Goal: Submit feedback/report problem: Submit feedback/report problem

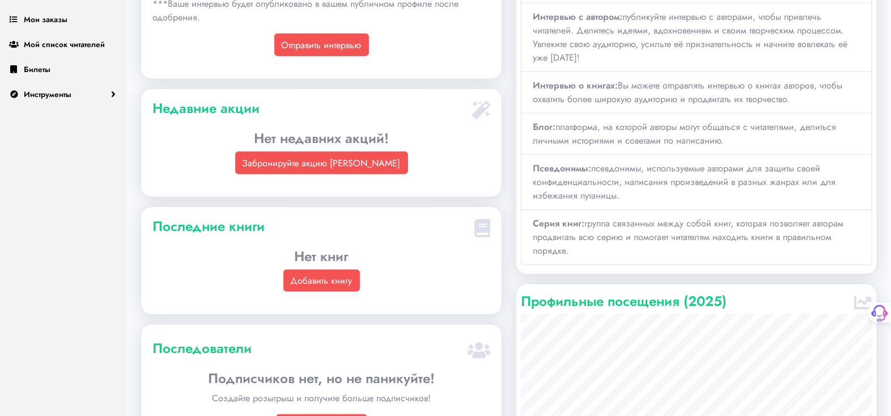
scroll to position [315, 0]
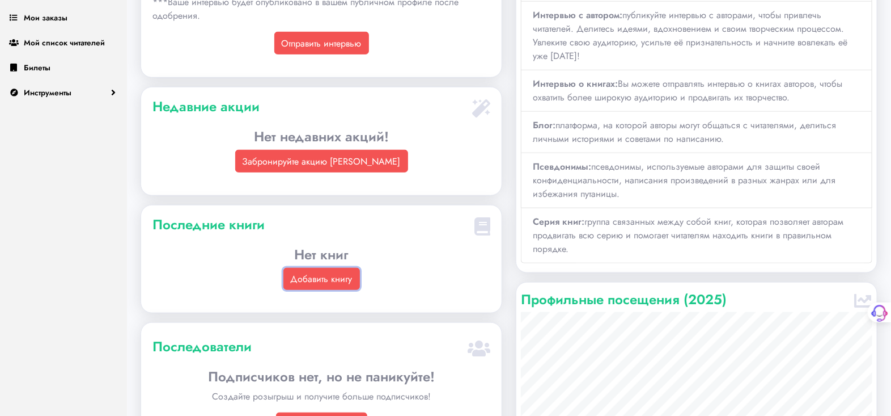
click at [308, 277] on font "Добавить книгу" at bounding box center [322, 278] width 62 height 13
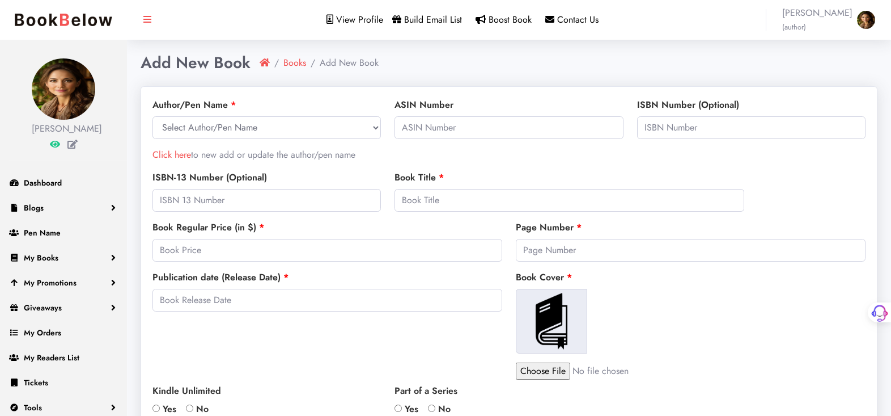
select select
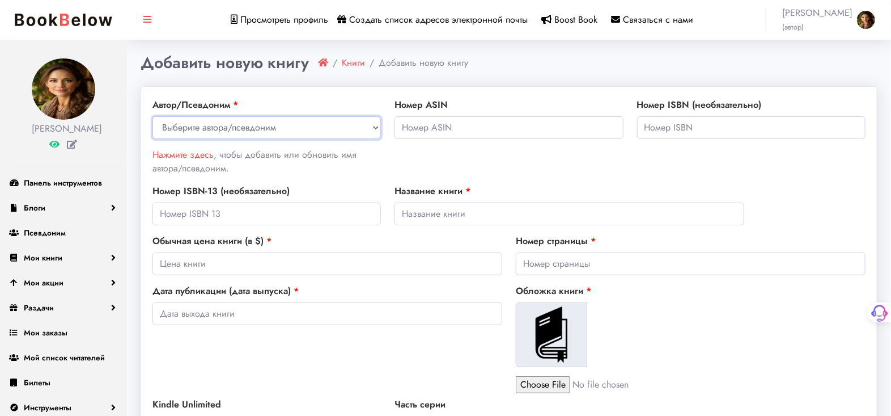
click at [208, 122] on select "Выберите автора/псевдоним Джемма Рэй" at bounding box center [267, 127] width 229 height 23
select select "26850"
click at [153, 116] on select "Выберите автора/псевдоним Джемма Рэй" at bounding box center [267, 127] width 229 height 23
click at [409, 126] on input "text" at bounding box center [509, 127] width 229 height 23
paste input "B0FVVSS5R8"
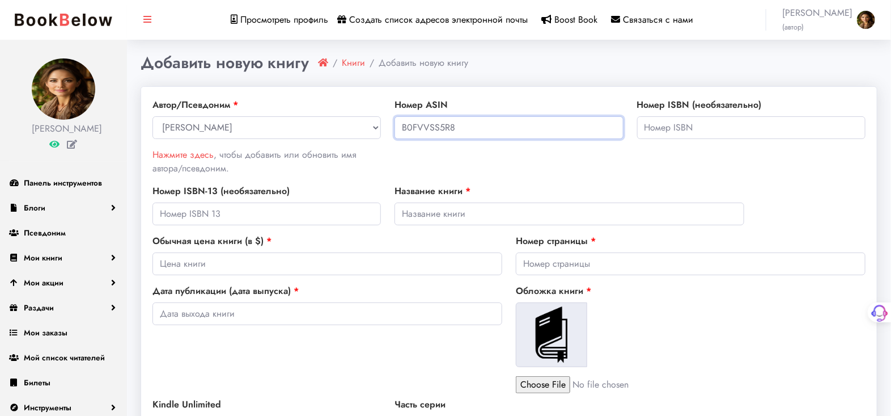
type input "B0FVVSS5R8"
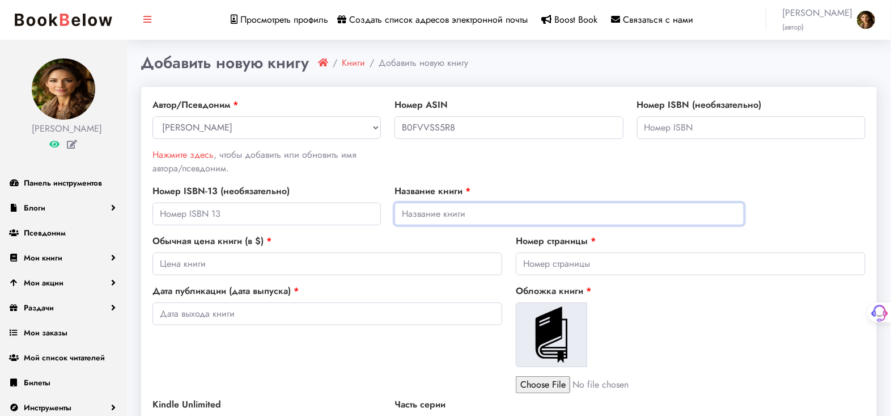
click at [413, 208] on input "text" at bounding box center [570, 213] width 350 height 23
paste input "The Infinite Faces of Love: As Long as I Breathe—I Love"
type input "The Infinite Faces of Love: As Long as I Breathe—I Love"
click at [168, 263] on input "number" at bounding box center [328, 263] width 350 height 23
type input "3"
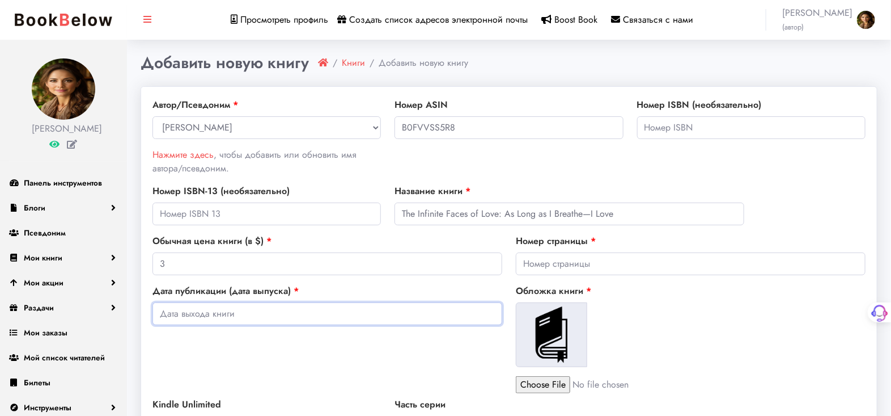
click at [168, 311] on input "text" at bounding box center [328, 313] width 350 height 23
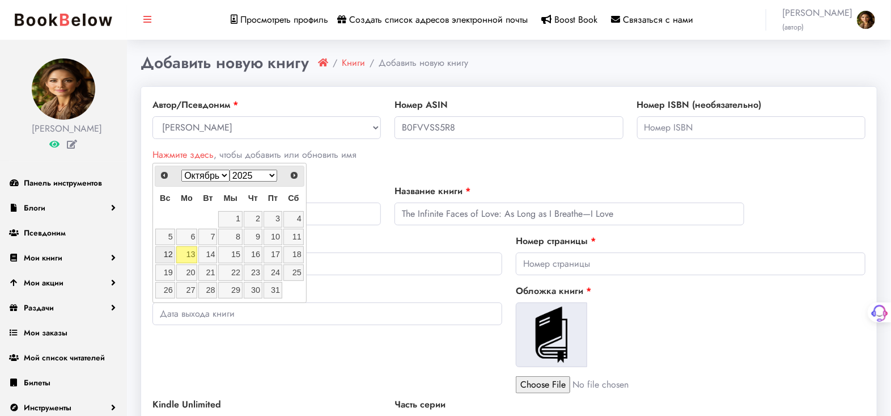
click at [167, 253] on font "12" at bounding box center [168, 253] width 9 height 9
type input "NaN-NaN-NaN"
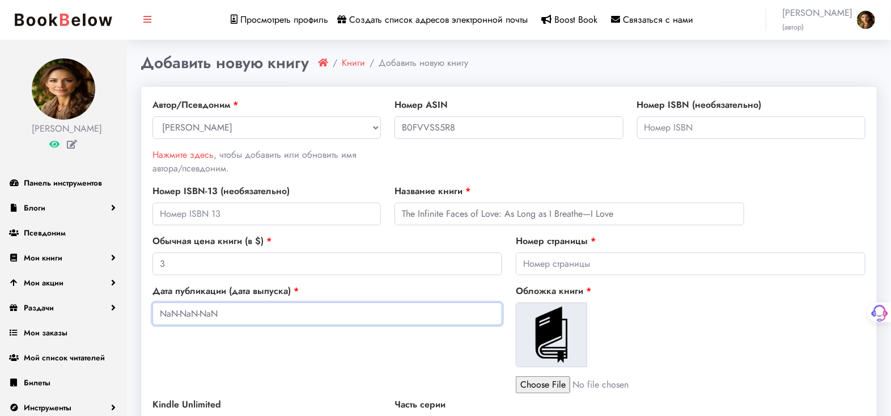
click at [413, 316] on input "NaN-NaN-NaN" at bounding box center [328, 313] width 350 height 23
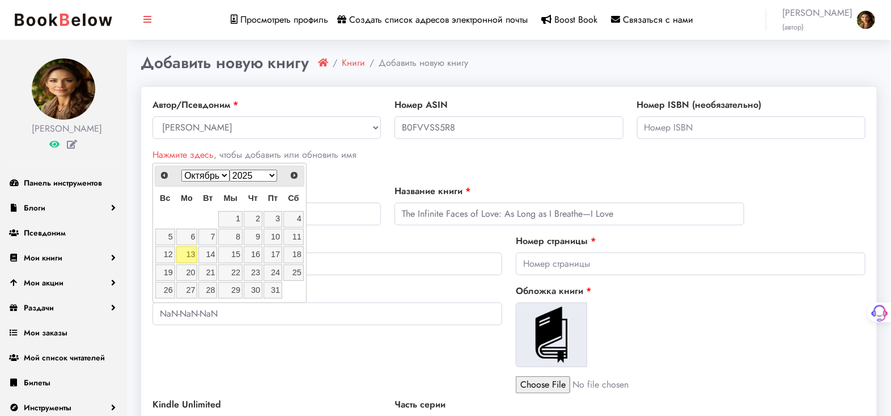
click at [192, 253] on font "13" at bounding box center [191, 253] width 9 height 9
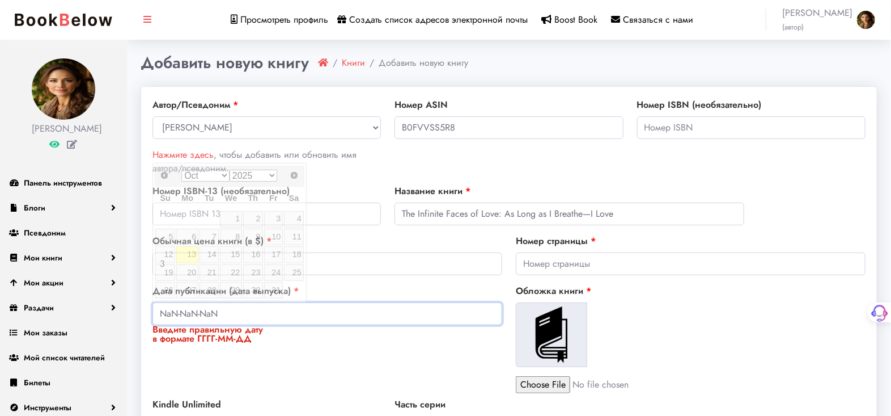
click at [219, 319] on input "NaN-NaN-NaN" at bounding box center [328, 313] width 350 height 23
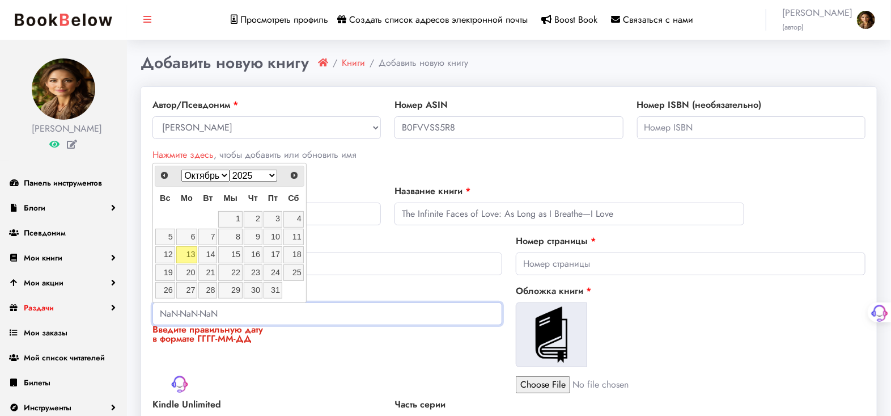
drag, startPoint x: 223, startPoint y: 312, endPoint x: 123, endPoint y: 306, distance: 100.5
click at [167, 252] on font "12" at bounding box center [168, 253] width 9 height 9
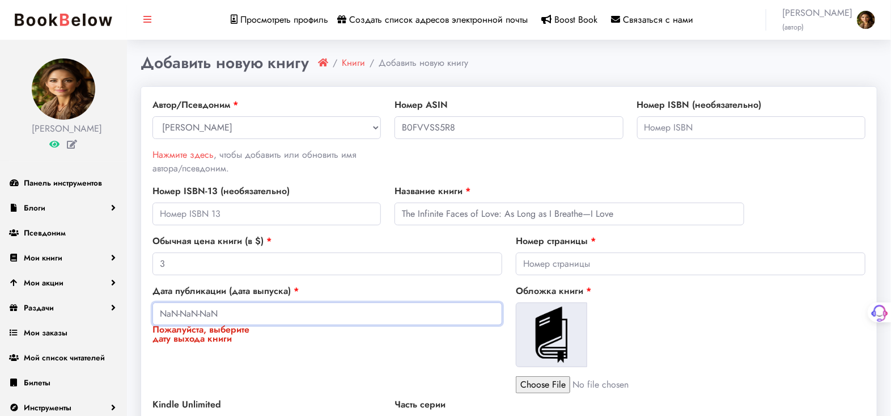
click at [179, 311] on input "NaN-NaN-NaN" at bounding box center [328, 313] width 350 height 23
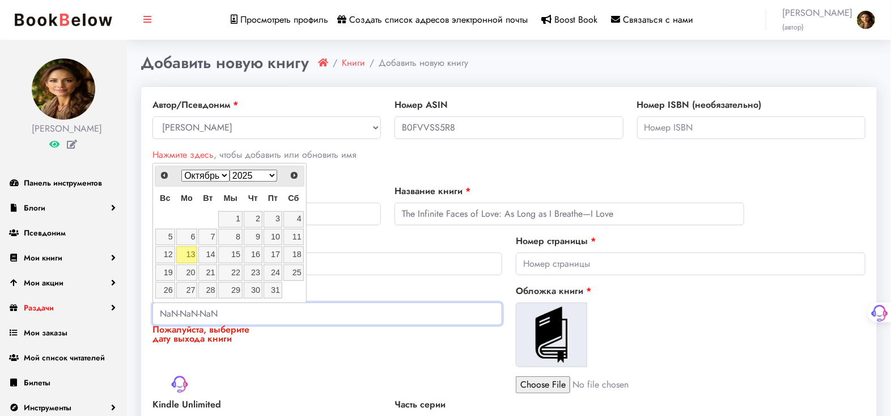
drag, startPoint x: 227, startPoint y: 310, endPoint x: 126, endPoint y: 309, distance: 100.9
click at [176, 320] on input "12" at bounding box center [328, 313] width 350 height 23
type input "1"
click at [215, 177] on select "Янв февраль март апрель Может Джун Июль август сентябрь Октябрь ноябрь Декабрь" at bounding box center [205, 176] width 48 height 12
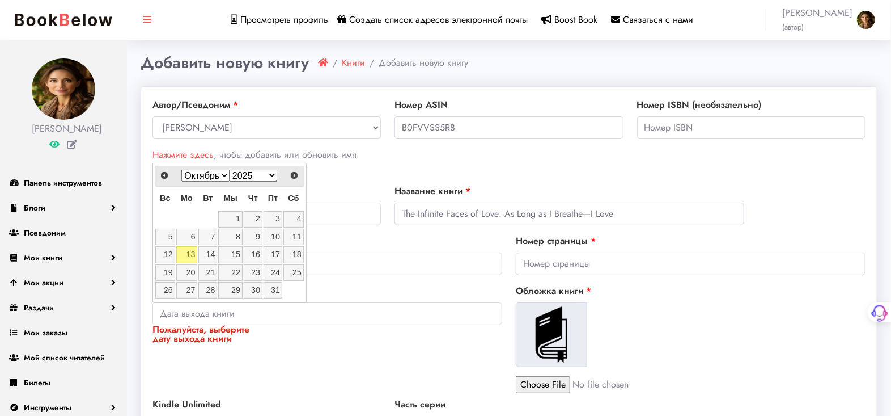
click at [181, 170] on select "Янв февраль март апрель Может Джун Июль август сентябрь Октябрь ноябрь Декабрь" at bounding box center [205, 176] width 48 height 12
click at [189, 252] on font "13" at bounding box center [191, 253] width 9 height 9
type input "NaN-NaN-NaN"
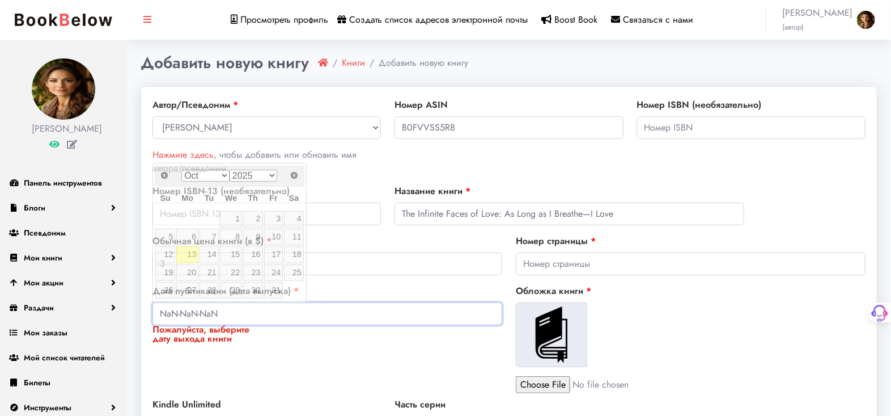
click at [249, 315] on input "NaN-NaN-NaN" at bounding box center [328, 313] width 350 height 23
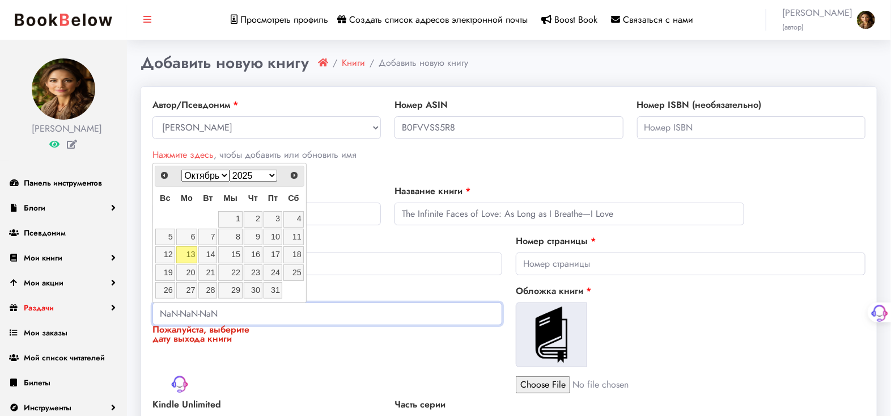
drag, startPoint x: 244, startPoint y: 312, endPoint x: 118, endPoint y: 310, distance: 126.5
click at [568, 384] on input "file" at bounding box center [612, 384] width 193 height 17
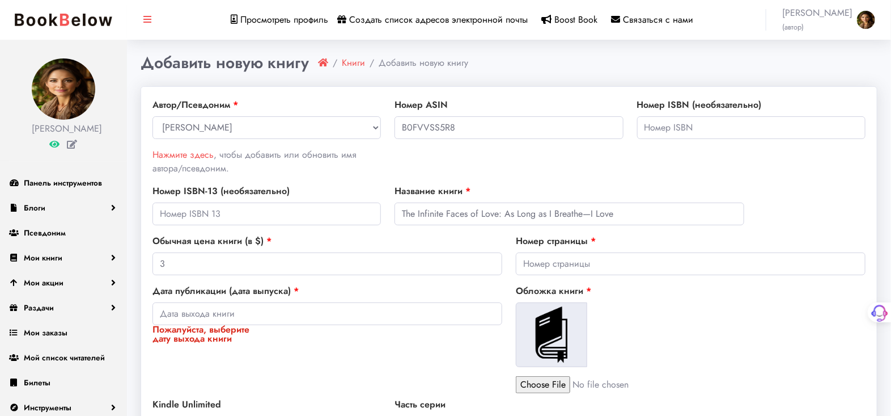
type input "C:\fakepath\Сборник стихов пока люблю дышу.jpg"
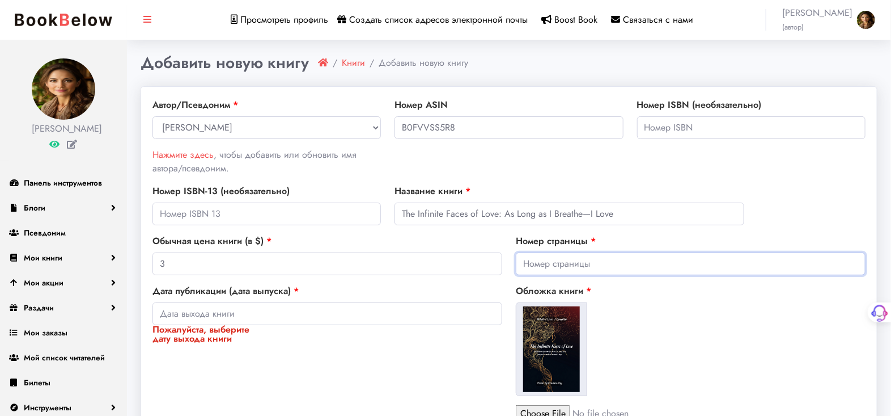
click at [531, 262] on input "number" at bounding box center [691, 263] width 350 height 23
click at [534, 261] on input "number" at bounding box center [691, 263] width 350 height 23
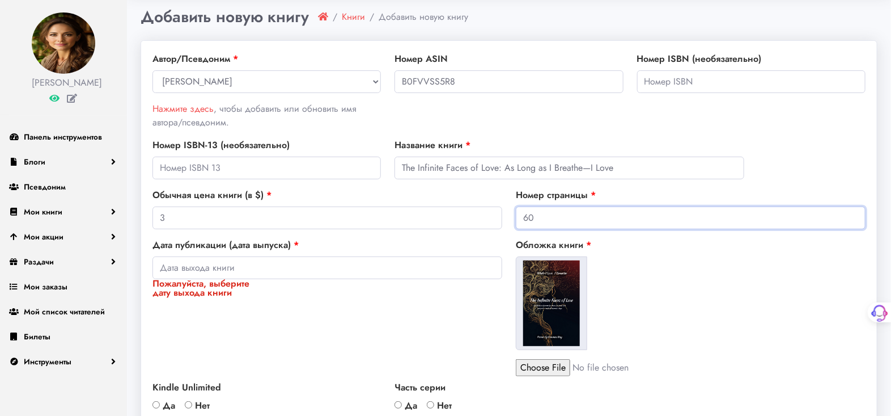
scroll to position [189, 0]
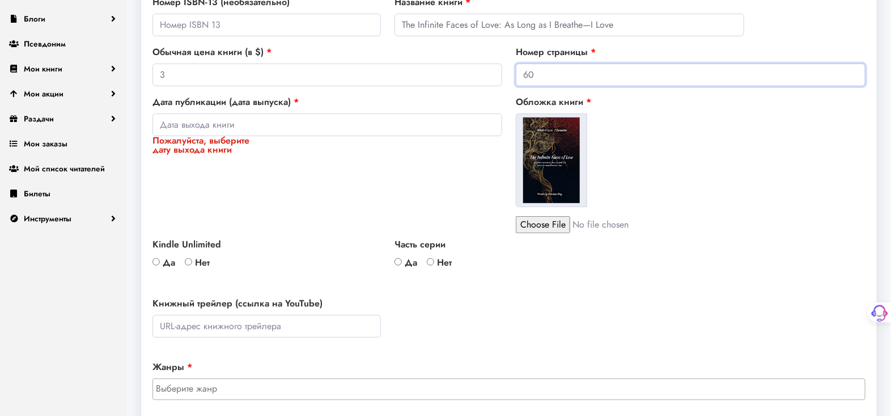
type input "60"
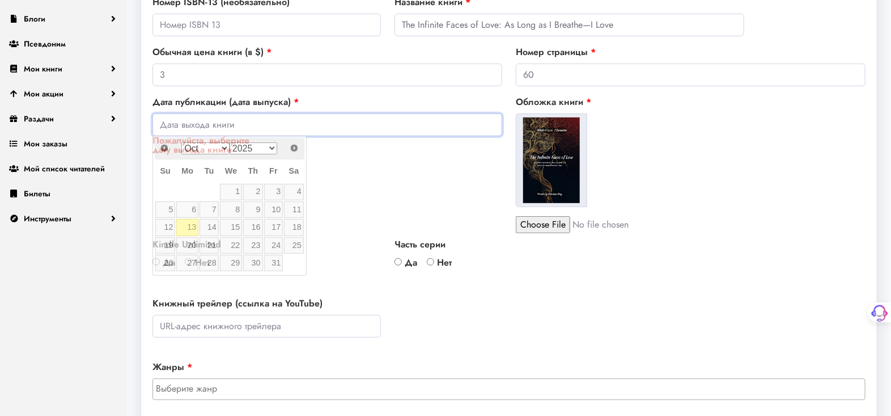
click at [183, 117] on input "Пожалуйста, выберите дату выхода книги" at bounding box center [328, 124] width 350 height 23
type input "12"
click at [396, 259] on input "Да" at bounding box center [398, 261] width 7 height 7
radio input "true"
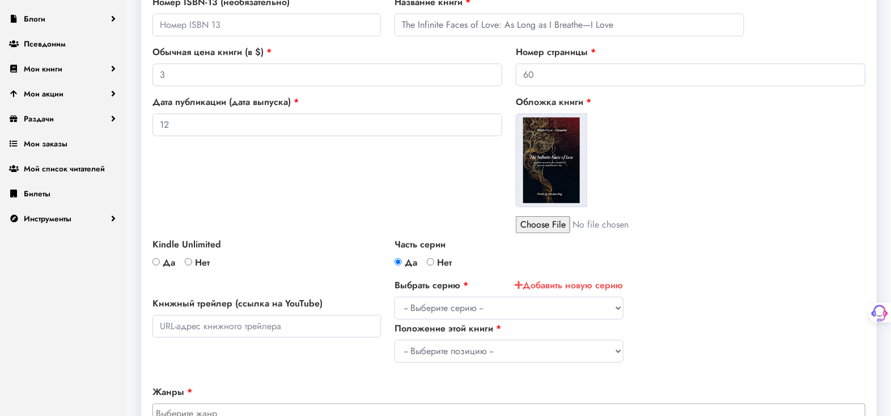
click at [155, 260] on input "Да" at bounding box center [156, 261] width 7 height 7
radio input "true"
click at [432, 261] on input "Нет" at bounding box center [430, 261] width 7 height 7
radio input "true"
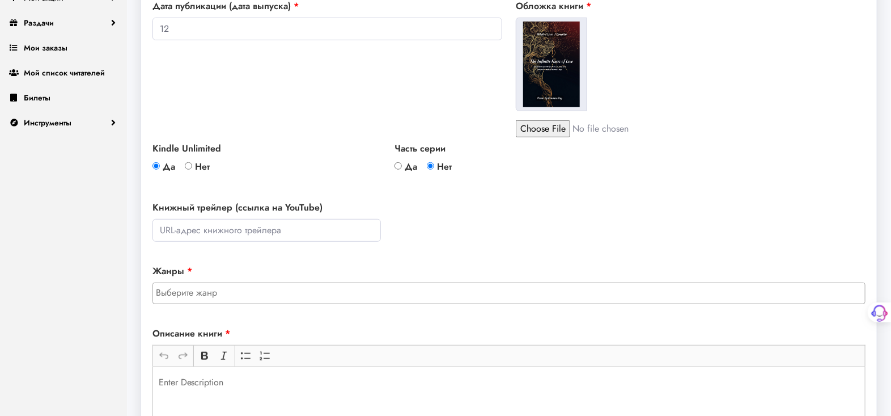
scroll to position [315, 0]
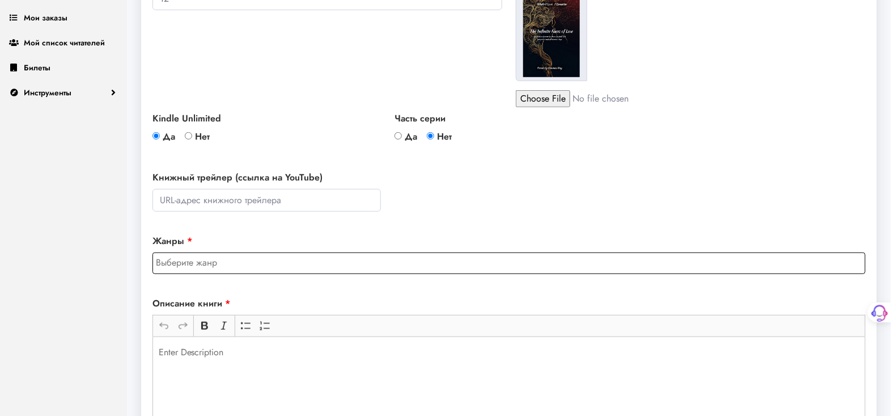
click at [182, 258] on input "search" at bounding box center [512, 263] width 713 height 14
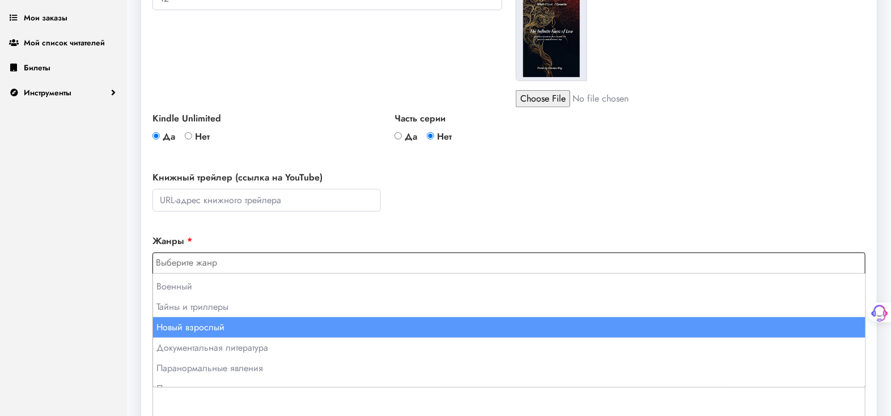
scroll to position [693, 0]
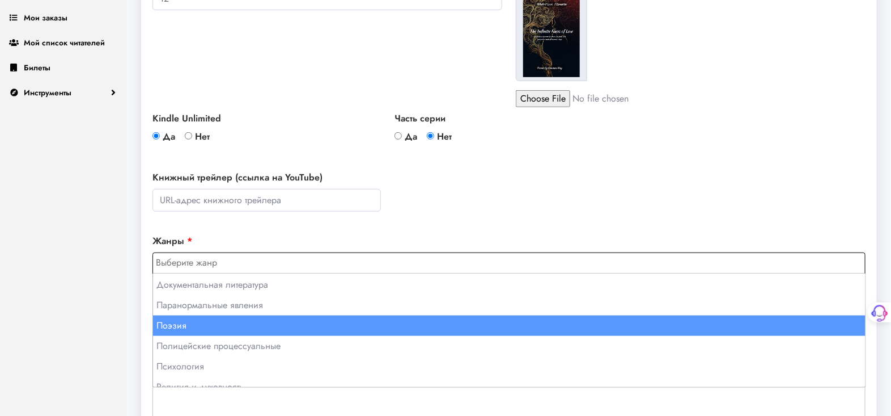
select select "167"
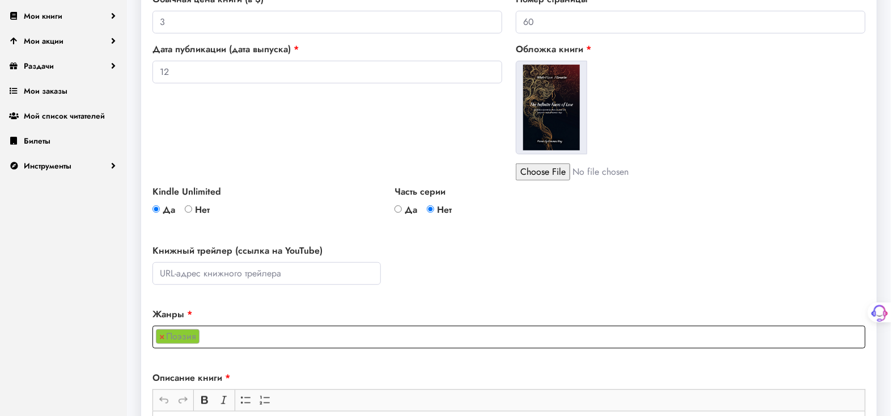
scroll to position [252, 0]
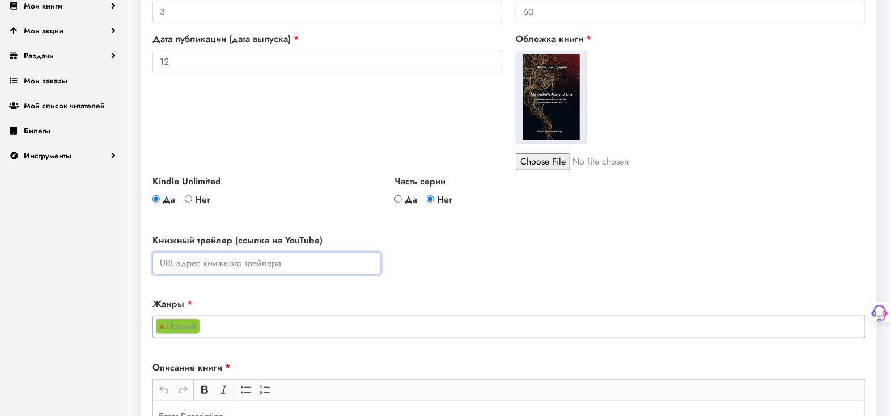
paste input "https://www.youtube.com/shorts/vD5DsKKvLkw"
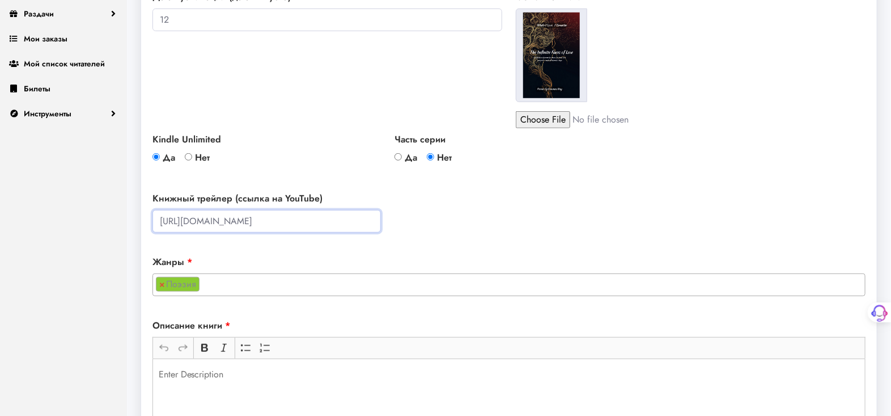
scroll to position [378, 0]
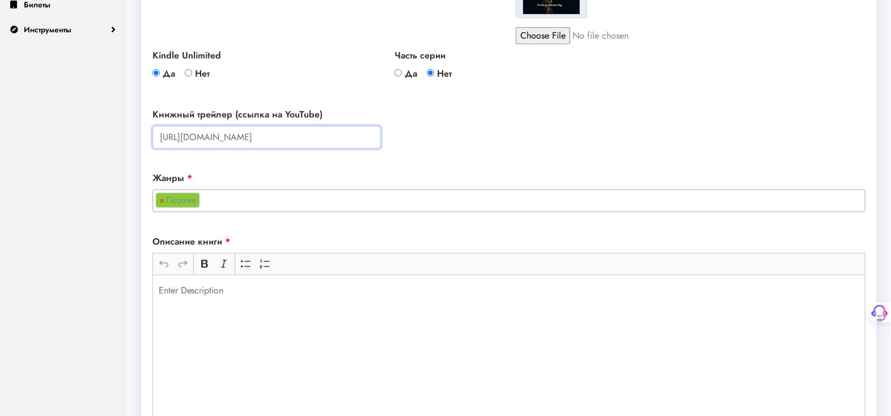
type input "https://www.youtube.com/shorts/vD5DsKKvLkw"
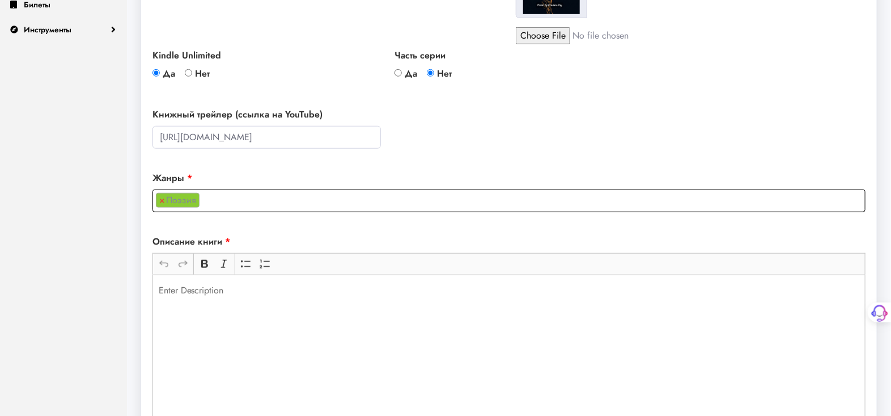
click at [267, 198] on ul "× Поэзия" at bounding box center [509, 199] width 712 height 18
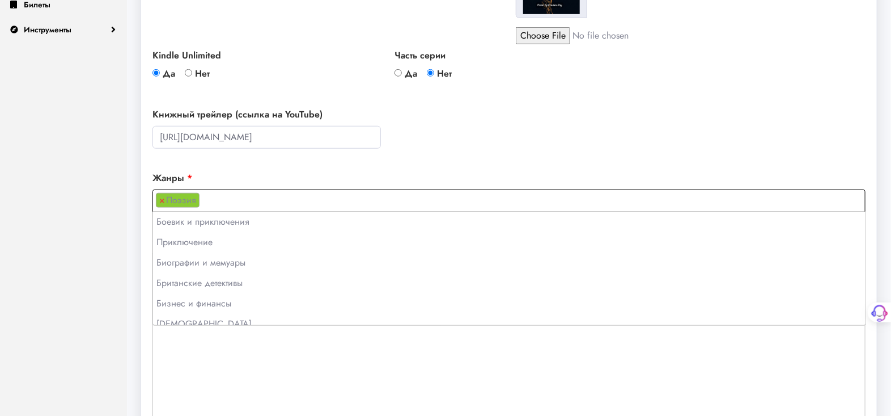
scroll to position [714, 0]
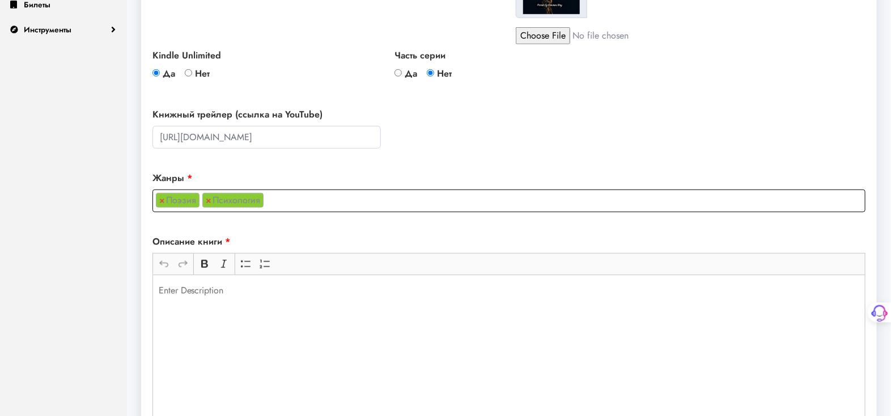
click at [268, 199] on input "search" at bounding box center [270, 200] width 7 height 14
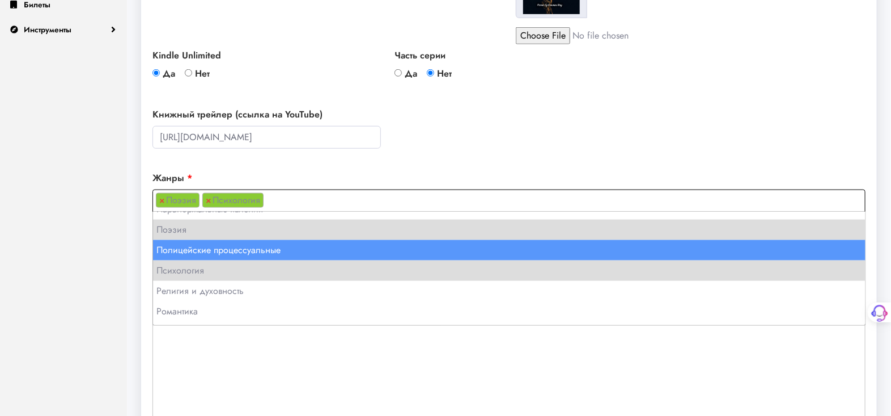
scroll to position [757, 0]
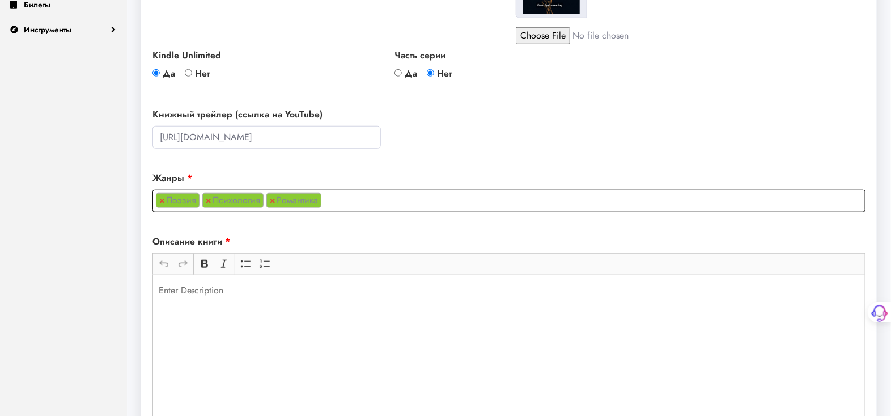
click at [324, 198] on input "search" at bounding box center [327, 200] width 7 height 14
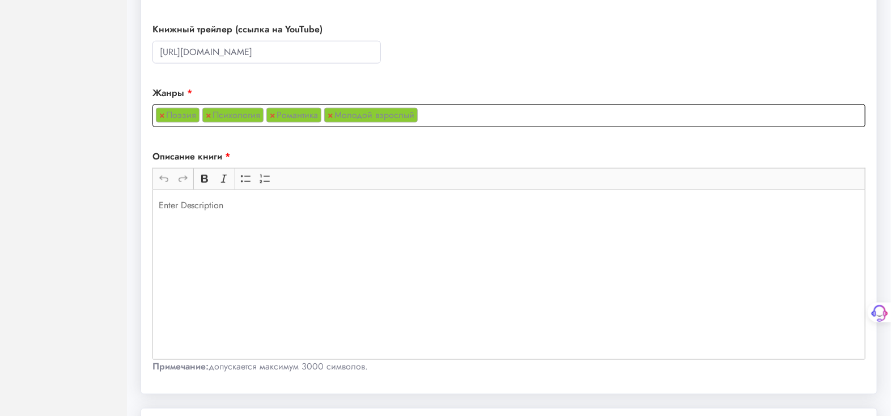
scroll to position [441, 0]
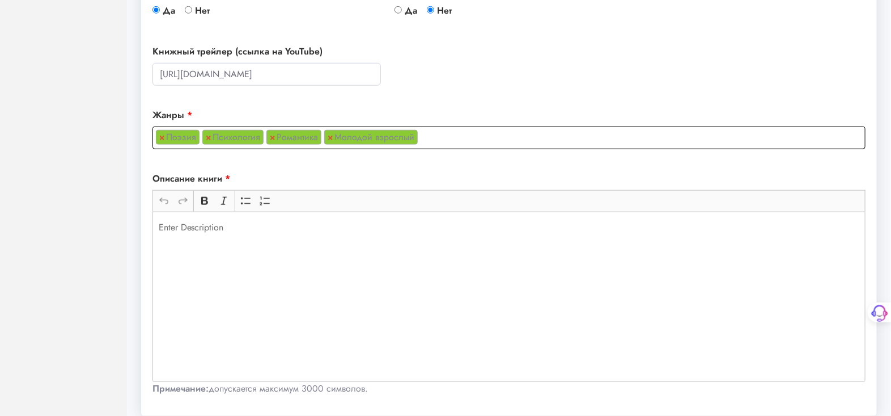
click at [399, 130] on font "Молодой взрослый" at bounding box center [375, 136] width 80 height 13
click at [328, 136] on font "×" at bounding box center [331, 136] width 6 height 13
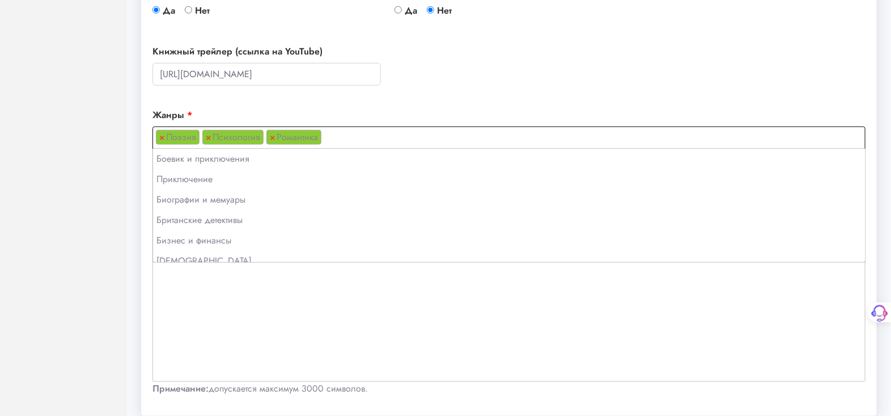
scroll to position [694, 0]
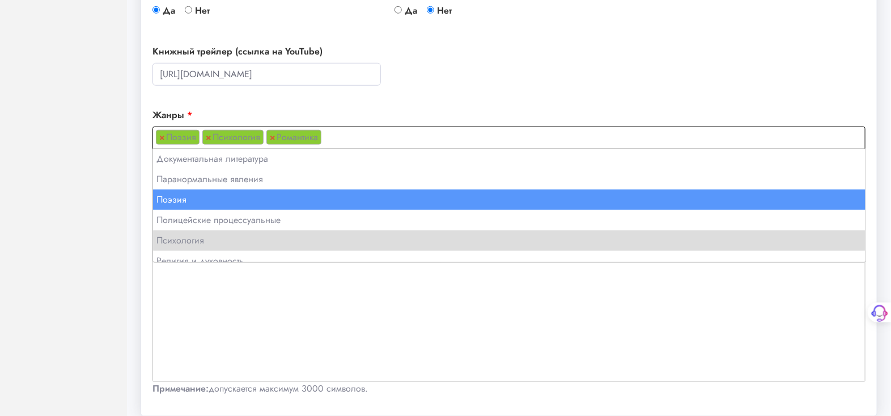
click at [342, 137] on ul "× Поэзия × Психология × Романтика" at bounding box center [509, 136] width 712 height 18
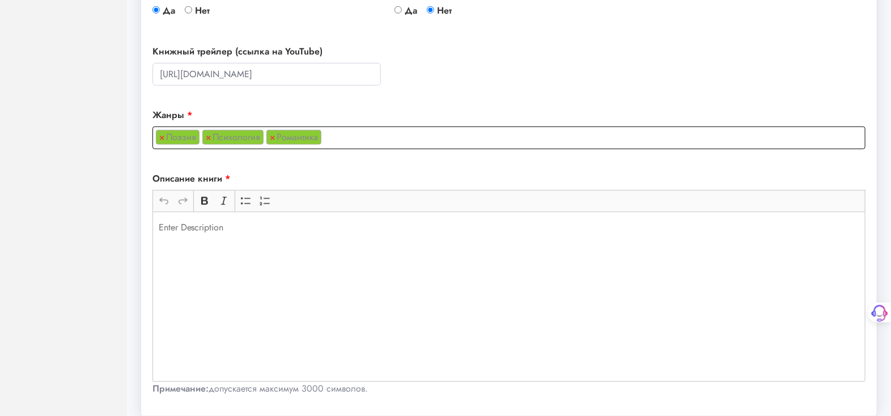
click at [324, 137] on input "search" at bounding box center [327, 137] width 7 height 14
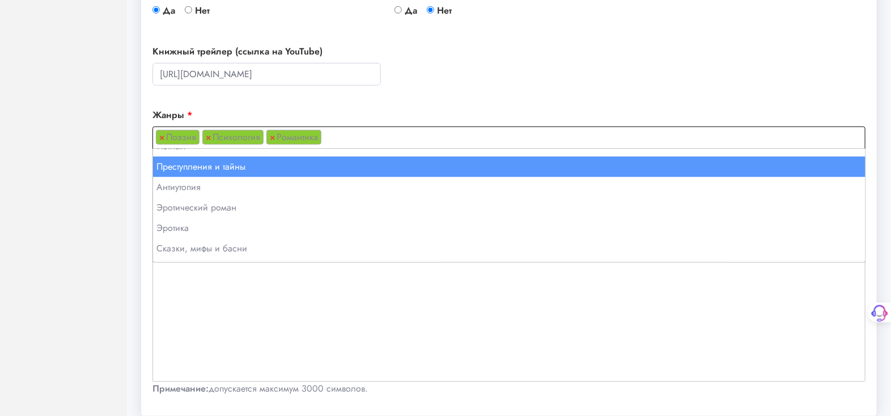
scroll to position [273, 0]
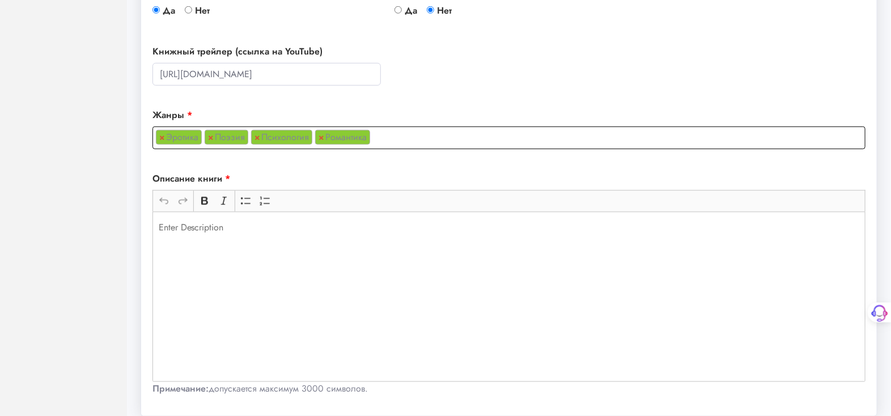
click at [373, 132] on input "search" at bounding box center [376, 137] width 7 height 14
click at [160, 136] on font "×" at bounding box center [162, 136] width 6 height 13
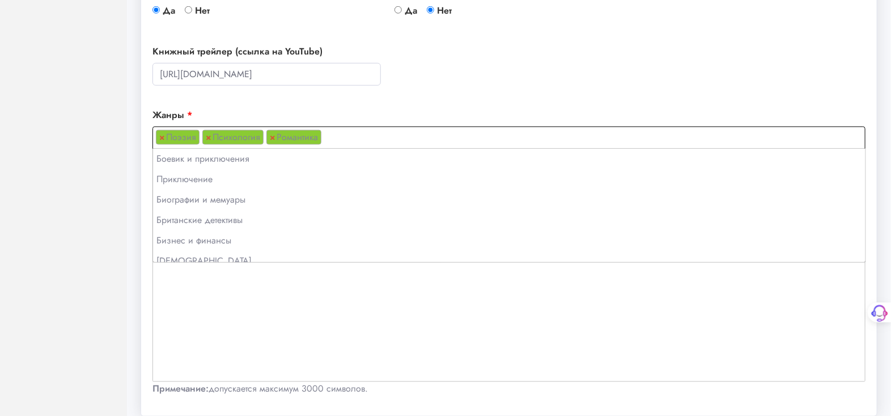
scroll to position [694, 0]
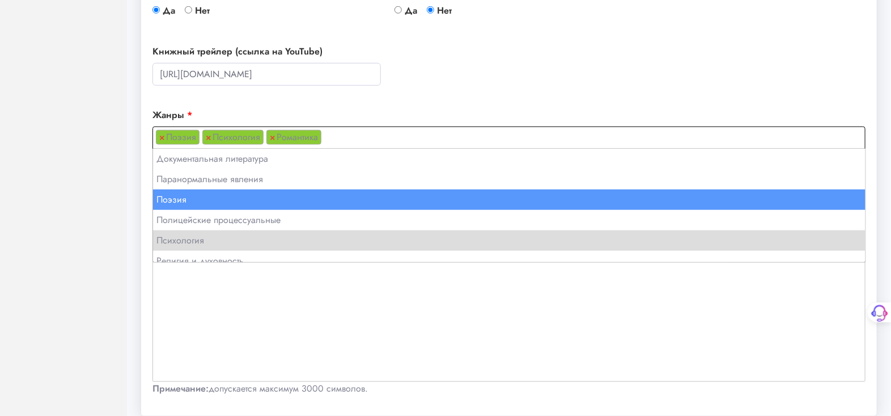
click at [324, 133] on input "search" at bounding box center [327, 137] width 7 height 14
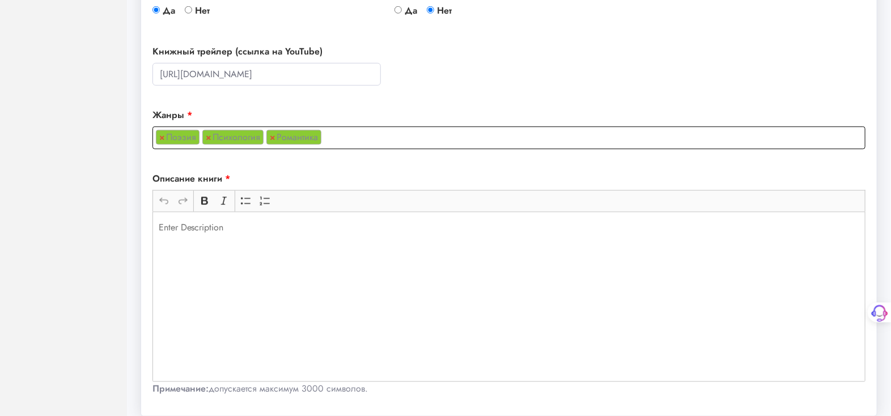
click at [320, 135] on ul "× Поэзия × Психология × Романтика" at bounding box center [509, 136] width 712 height 18
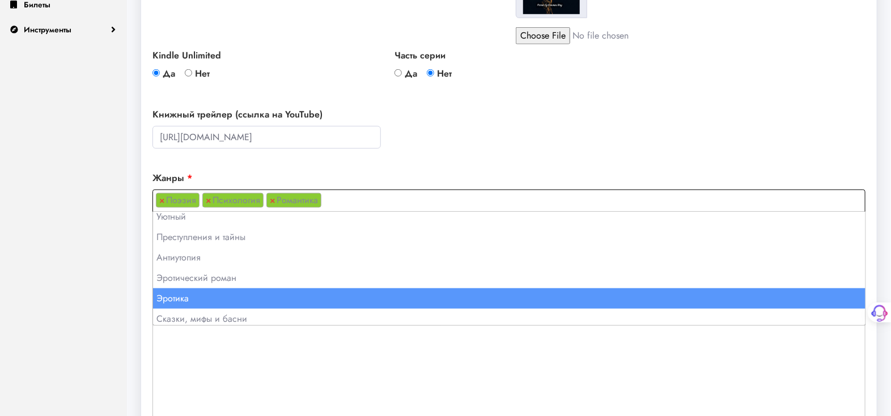
scroll to position [252, 0]
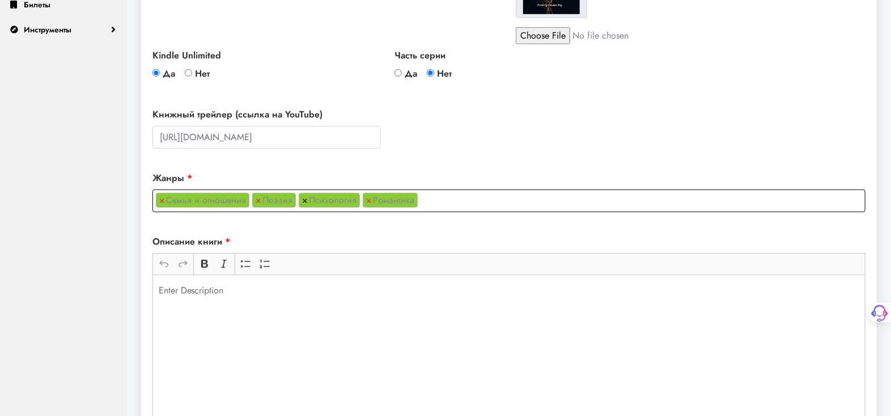
click at [302, 198] on font "×" at bounding box center [305, 199] width 6 height 13
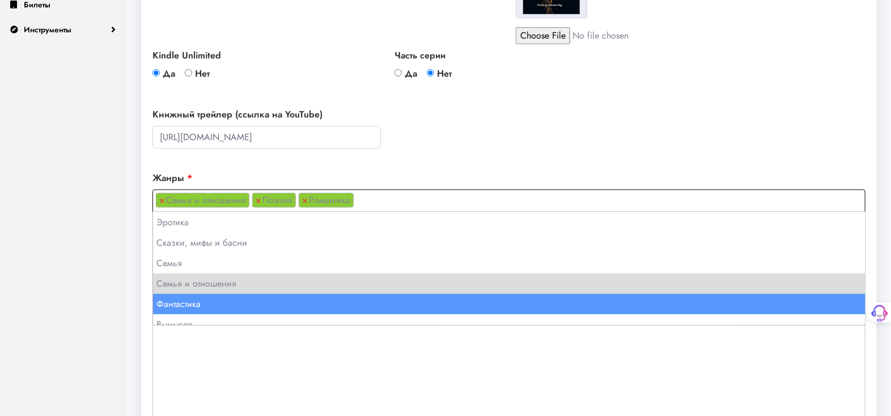
scroll to position [243, 0]
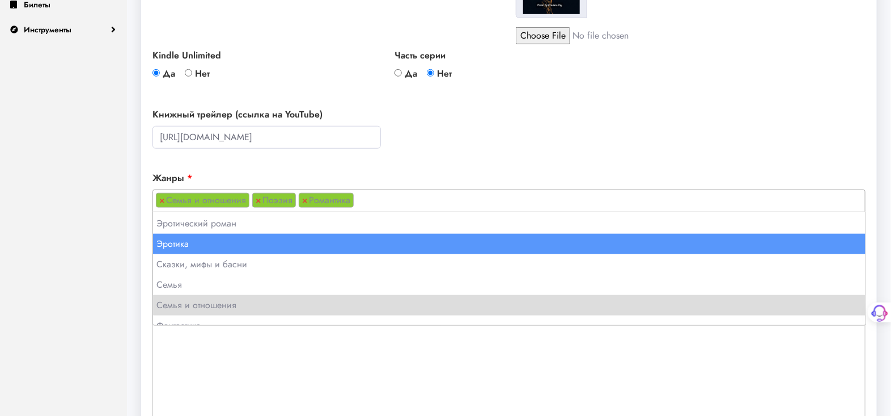
select select "171"
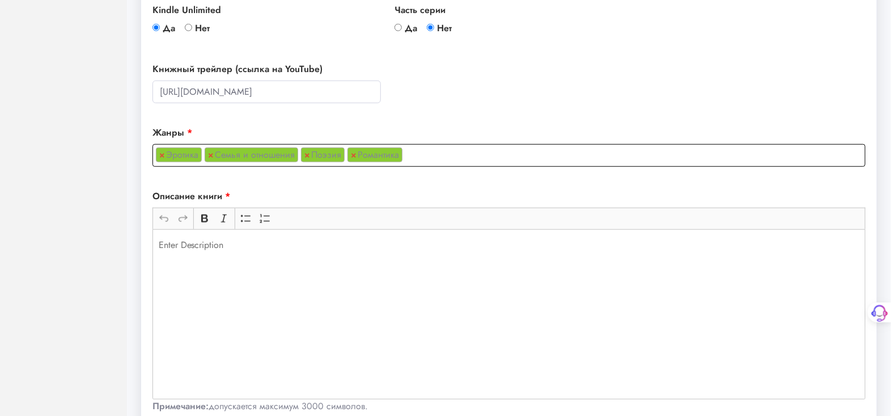
scroll to position [522, 0]
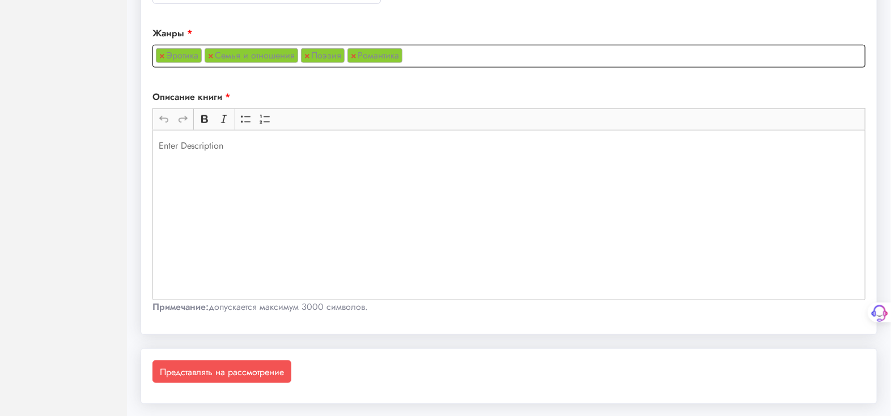
click at [166, 143] on p "Редактор форматированного текста, основной" at bounding box center [509, 146] width 701 height 14
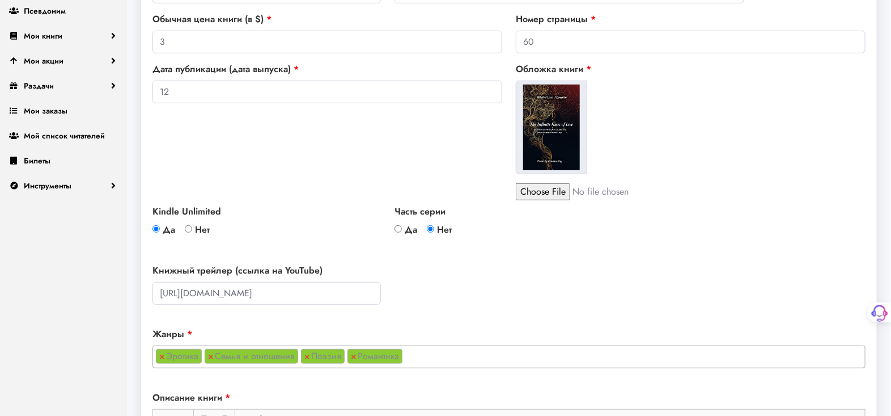
scroll to position [145, 0]
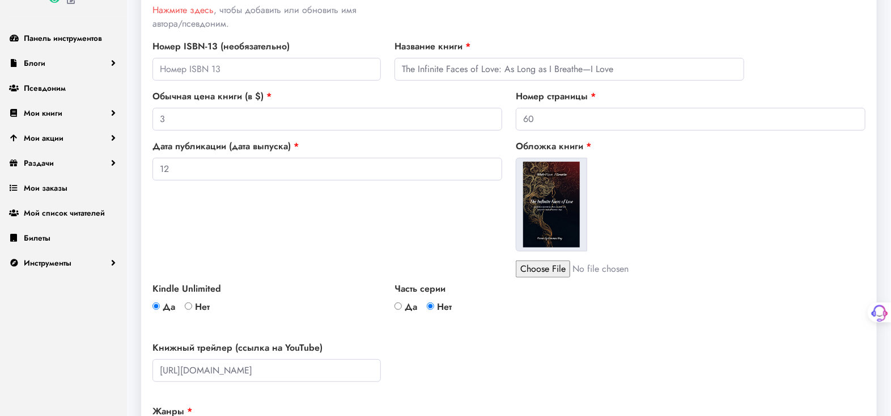
click at [285, 147] on font "Дата публикации (дата выпуска)" at bounding box center [222, 145] width 138 height 13
click at [218, 164] on input "12" at bounding box center [328, 169] width 350 height 23
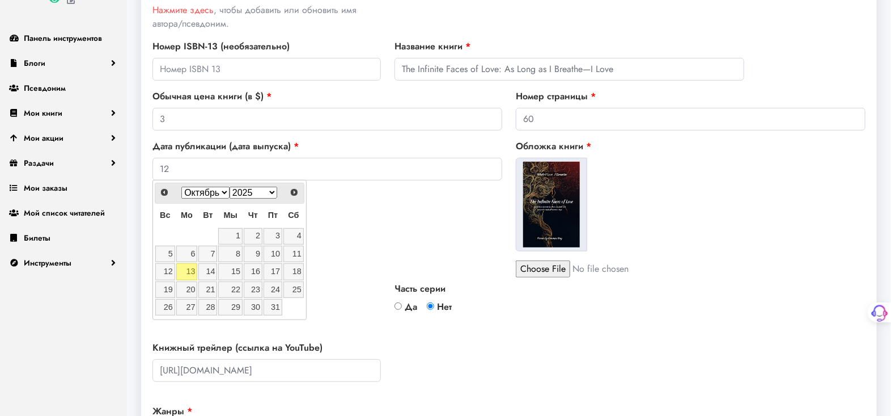
click at [207, 191] on select "Янв февраль март апрель Может Джун Июль август сентябрь Октябрь ноябрь Декабрь" at bounding box center [205, 193] width 48 height 12
click at [181, 187] on select "Янв февраль март апрель Может Джун Июль август сентябрь Октябрь ноябрь Декабрь" at bounding box center [205, 193] width 48 height 12
click at [270, 191] on select "2015 2016 2017 2018 2019 2020 2021 2022 2023 2024 2025 2026 2027 2028 2029 2030…" at bounding box center [254, 193] width 48 height 12
click at [230, 187] on select "2015 2016 2017 2018 2019 2020 2021 2022 2023 2024 2025 2026 2027 2028 2029 2030…" at bounding box center [254, 193] width 48 height 12
click at [168, 269] on font "12" at bounding box center [168, 271] width 9 height 9
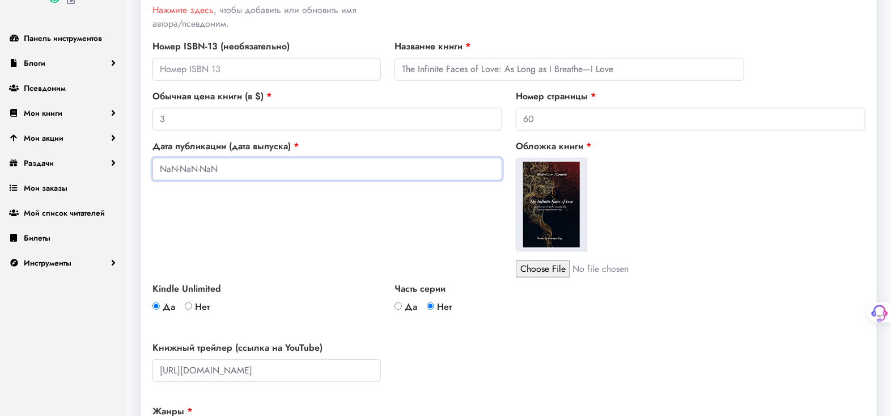
click at [181, 163] on input "NaN-NaN-NaN" at bounding box center [328, 169] width 350 height 23
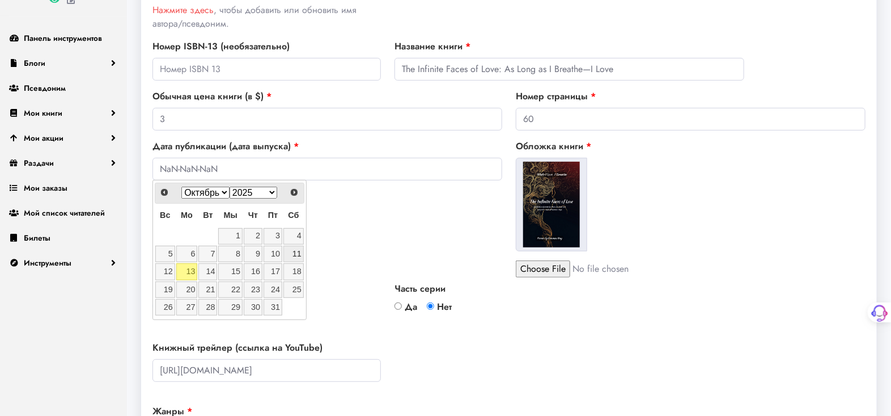
click at [297, 254] on font "11" at bounding box center [297, 253] width 9 height 9
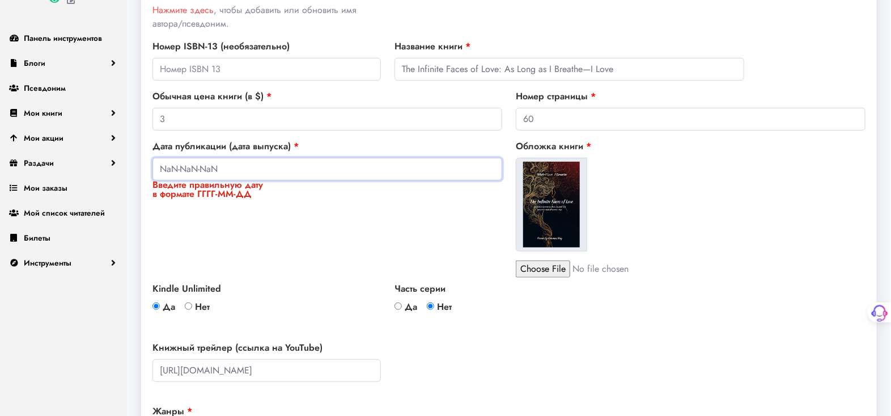
click at [162, 167] on input "NaN-NaN-NaN" at bounding box center [328, 169] width 350 height 23
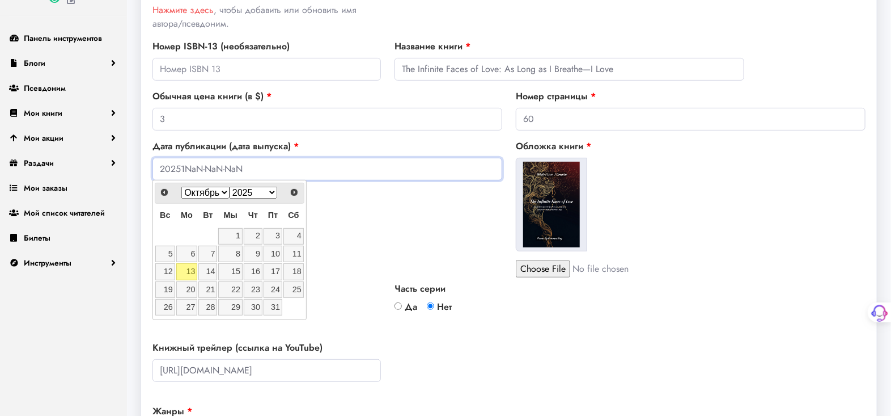
type input "202510NaN-NaN-NaN"
click at [181, 168] on input "202510NaN-NaN-NaN" at bounding box center [328, 169] width 350 height 23
click at [181, 165] on input "202510NaN-NaN-NaN" at bounding box center [328, 169] width 350 height 23
click at [180, 170] on input "202510NaN-NaN-NaN" at bounding box center [328, 169] width 350 height 23
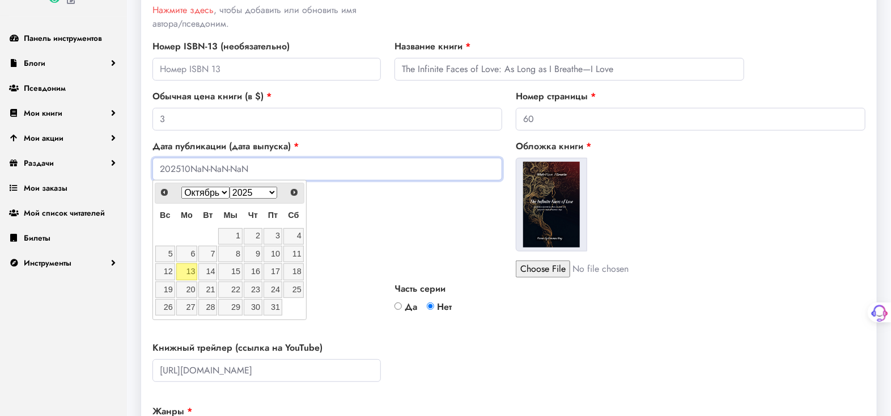
click at [183, 171] on input "202510NaN-NaN-NaN" at bounding box center [328, 169] width 350 height 23
drag, startPoint x: 247, startPoint y: 171, endPoint x: 146, endPoint y: 172, distance: 101.5
click at [146, 172] on div "Дата публикации (дата выпуска) 202510NaN-NaN-NaN" at bounding box center [327, 208] width 363 height 138
click at [191, 171] on input "2025" at bounding box center [328, 169] width 350 height 23
click at [224, 190] on select "Янв февраль март апрель Может Джун Июль август сентябрь Октябрь ноябрь Декабрь" at bounding box center [205, 193] width 48 height 12
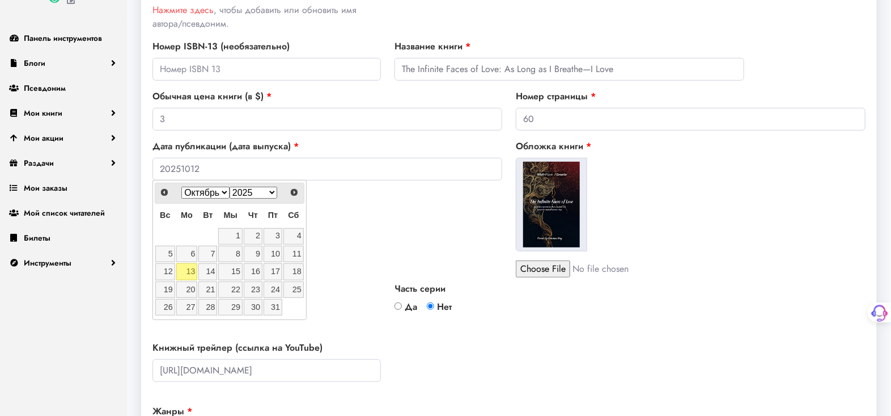
click at [181, 187] on select "Янв февраль март апрель Может Джун Июль август сентябрь Октябрь ноябрь Декабрь" at bounding box center [205, 193] width 48 height 12
click at [245, 192] on select "2015 2016 2017 2018 2019 2020 2021 2022 2023 2024 2025 2026 2027 2028 2029 2030…" at bounding box center [254, 193] width 48 height 12
click at [230, 187] on select "2015 2016 2017 2018 2019 2020 2021 2022 2023 2024 2025 2026 2027 2028 2029 2030…" at bounding box center [254, 193] width 48 height 12
click at [213, 162] on input "20251012" at bounding box center [328, 169] width 350 height 23
click at [166, 274] on font "12" at bounding box center [168, 271] width 9 height 9
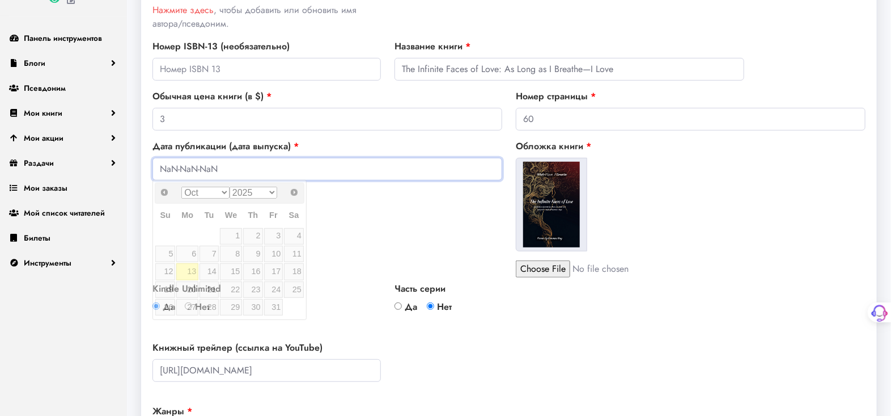
click at [223, 172] on input "NaN-NaN-NaN" at bounding box center [328, 169] width 350 height 23
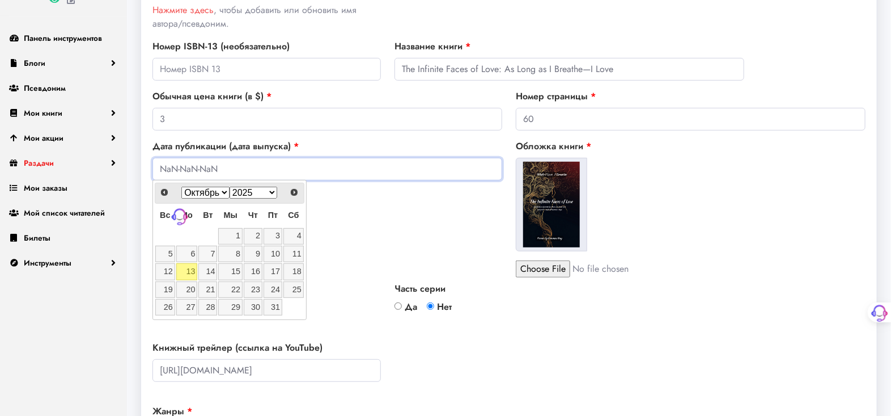
drag, startPoint x: 223, startPoint y: 171, endPoint x: 109, endPoint y: 172, distance: 114.5
click at [109, 172] on div "Джемма Рэй Панель инструментов Блоги Добавить новый блог Блоги Псевдоним Мои кн…" at bounding box center [445, 325] width 891 height 940
click at [222, 193] on select "Янв февраль март апрель Может Джун Июль август сентябрь Октябрь ноябрь Декабрь" at bounding box center [205, 193] width 48 height 12
click at [219, 185] on div "Янв февраль март апрель Может Джун Июль август сентябрь Октябрь ноябрь Декабрь …" at bounding box center [229, 193] width 107 height 16
click at [260, 191] on select "2015 2016 2017 2018 2019 2020 2021 2022 2023 2024 2025 2026 2027 2028 2029 2030…" at bounding box center [254, 193] width 48 height 12
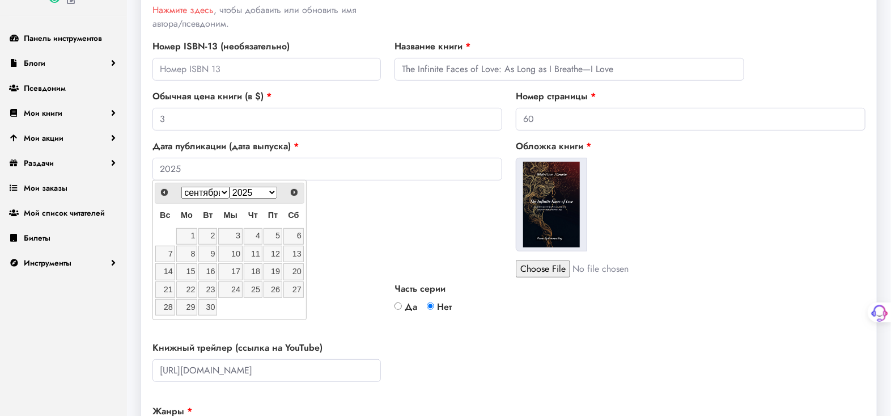
click at [260, 191] on select "2015 2016 2017 2018 2019 2020 2021 2022 2023 2024 2025 2026 2027 2028 2029 2030…" at bounding box center [254, 193] width 48 height 12
click at [160, 189] on span "Предыдущая" at bounding box center [163, 191] width 9 height 9
click at [297, 192] on span "Следующий" at bounding box center [294, 191] width 9 height 9
click at [227, 193] on select "Янв февраль март апрель Может Джун Июль август сентябрь Октябрь ноябрь Декабрь" at bounding box center [205, 193] width 48 height 12
click at [192, 162] on input "2025" at bounding box center [328, 169] width 350 height 23
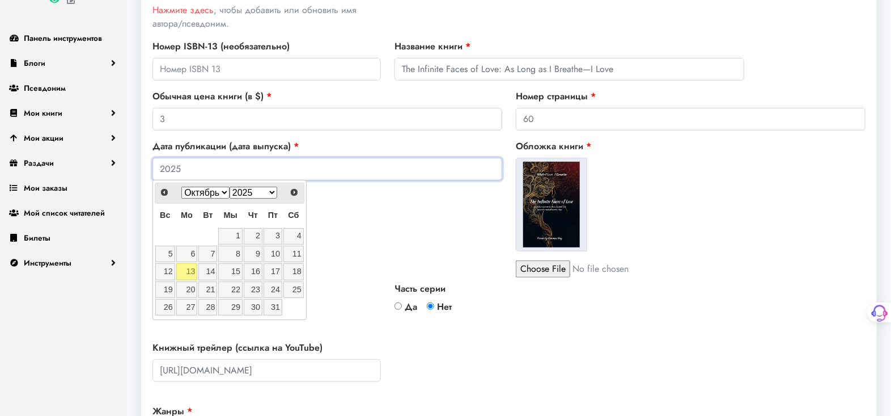
click at [192, 162] on input "2025" at bounding box center [328, 169] width 350 height 23
click at [193, 164] on input "2025" at bounding box center [328, 169] width 350 height 23
click at [299, 190] on span "Следующий" at bounding box center [294, 191] width 9 height 9
click at [163, 189] on span "Предыдущая" at bounding box center [163, 191] width 9 height 9
click at [164, 273] on font "12" at bounding box center [168, 271] width 9 height 9
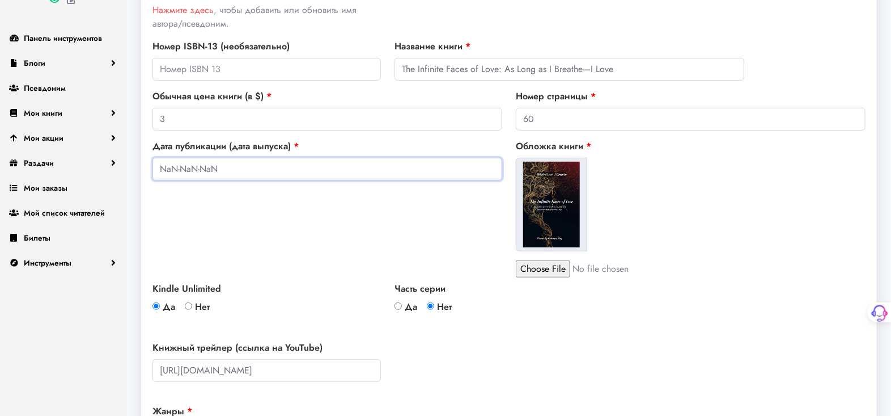
click at [206, 164] on input "NaN-NaN-NaN" at bounding box center [328, 169] width 350 height 23
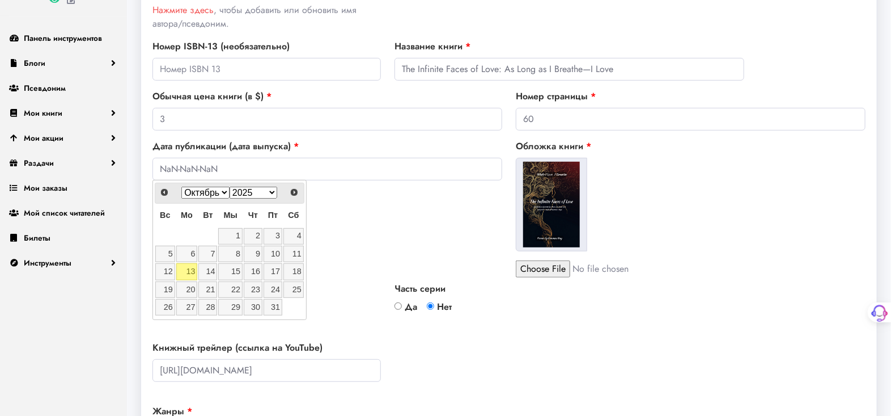
click at [212, 192] on select "Янв февраль март апрель Может Джун Июль август сентябрь Октябрь ноябрь Декабрь" at bounding box center [205, 193] width 48 height 12
click at [181, 187] on select "Янв февраль март апрель Может Джун Июль август сентябрь Октябрь ноябрь Декабрь" at bounding box center [205, 193] width 48 height 12
click at [247, 189] on select "2015 2016 2017 2018 2019 2020 2021 2022 2023 2024 2025 2026 2027 2028 2029 2030…" at bounding box center [254, 193] width 48 height 12
click at [230, 187] on select "2015 2016 2017 2018 2019 2020 2021 2022 2023 2024 2025 2026 2027 2028 2029 2030…" at bounding box center [254, 193] width 48 height 12
click at [243, 65] on input "text" at bounding box center [267, 69] width 229 height 23
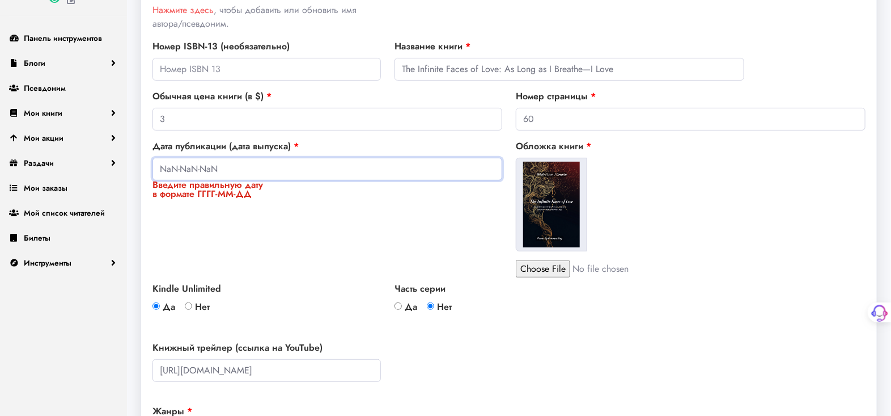
click at [235, 162] on input "NaN-NaN-NaN" at bounding box center [328, 169] width 350 height 23
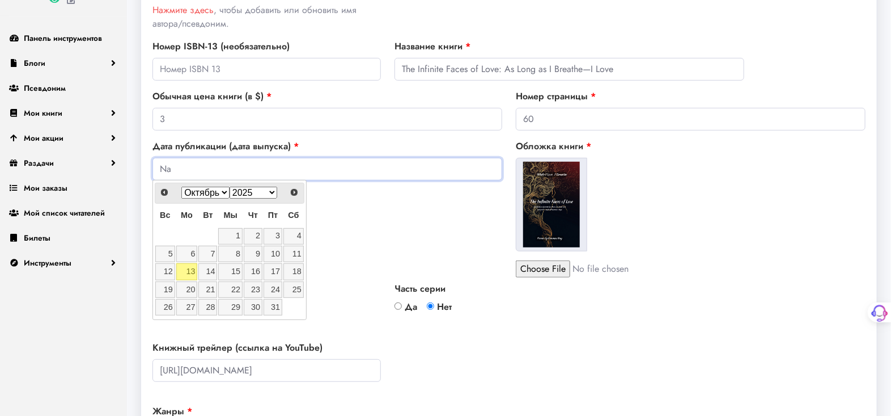
type input "N"
click at [252, 194] on select "2015 2016 2017 2018 2019 2020 2021 2022 2023 2024 2025 2026 2027 2028 2029 2030…" at bounding box center [254, 193] width 48 height 12
click at [230, 187] on select "2015 2016 2017 2018 2019 2020 2021 2022 2023 2024 2025 2026 2027 2028 2029 2030…" at bounding box center [254, 193] width 48 height 12
click at [295, 191] on span "Следующий" at bounding box center [294, 191] width 9 height 9
click at [162, 190] on span "Предыдущая" at bounding box center [163, 191] width 9 height 9
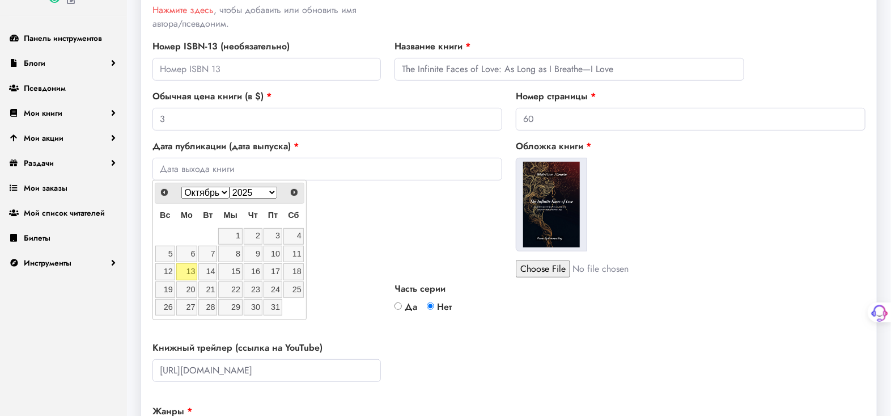
click at [273, 145] on font "Дата публикации (дата выпуска)" at bounding box center [222, 145] width 138 height 13
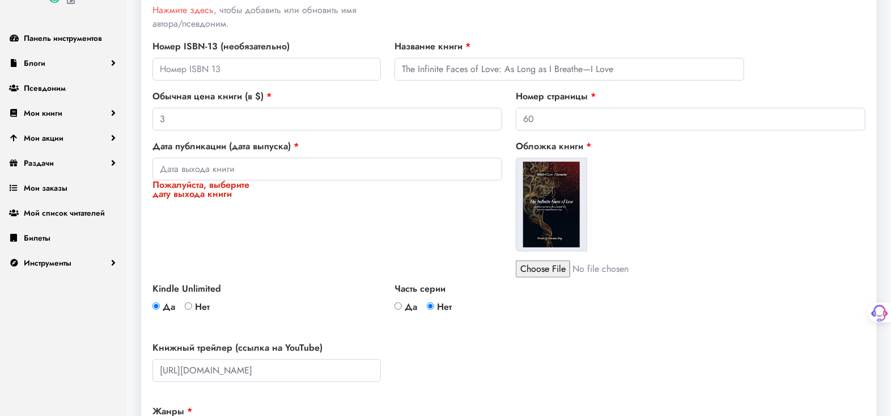
click at [194, 191] on font "Пожалуйста, выберите дату выхода книги" at bounding box center [201, 189] width 97 height 22
click at [194, 180] on input "Пожалуйста, выберите дату выхода книги" at bounding box center [328, 169] width 350 height 23
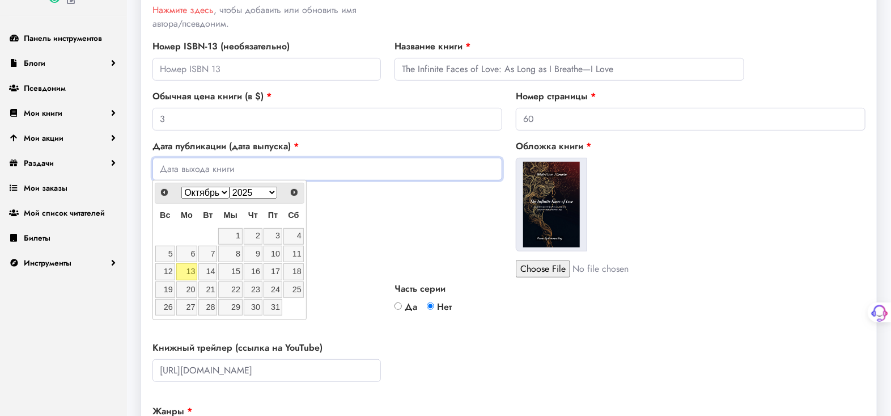
click at [188, 167] on input "Пожалуйста, выберите дату выхода книги" at bounding box center [328, 169] width 350 height 23
type input "2025-10-12"
click at [332, 277] on div "Автор/Псевдоним Выберите автора/псевдоним Джемма Рэй Нажмите здесь , чтобы доба…" at bounding box center [509, 327] width 727 height 747
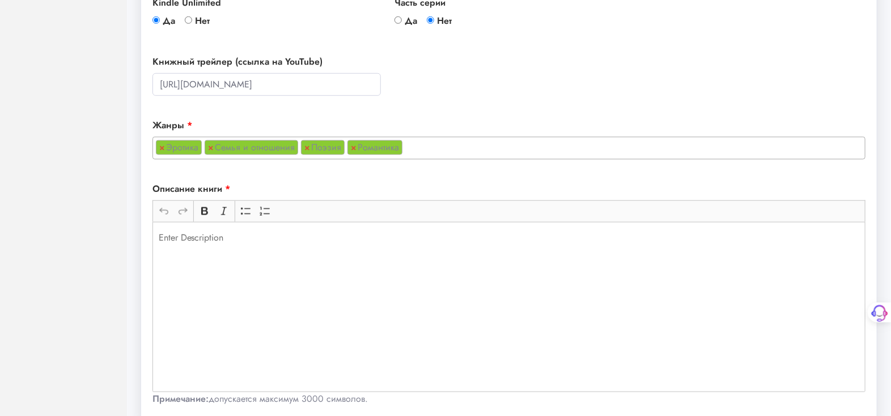
scroll to position [459, 0]
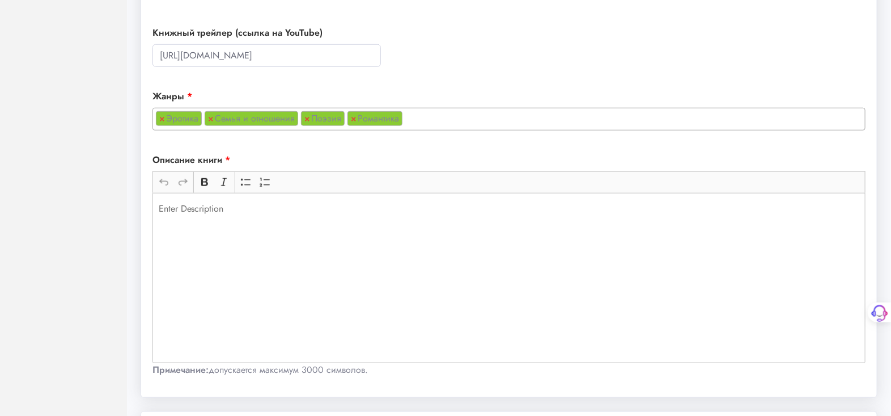
click at [167, 208] on p "Rich Text Editor, main" at bounding box center [509, 209] width 701 height 14
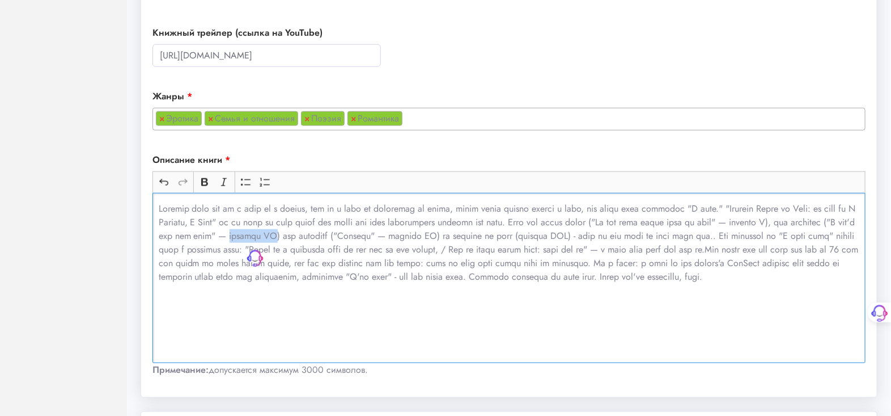
drag, startPoint x: 218, startPoint y: 232, endPoint x: 254, endPoint y: 236, distance: 36.5
click at [254, 236] on p "Rich Text Editor, main" at bounding box center [509, 243] width 701 height 82
click at [205, 181] on icon "Панель инструментов редактора" at bounding box center [204, 181] width 11 height 11
drag, startPoint x: 683, startPoint y: 205, endPoint x: 707, endPoint y: 205, distance: 24.4
click at [707, 205] on p "Imagine love not as a rose in a garden, but as a maze of thousands of faces, wh…" at bounding box center [509, 243] width 701 height 82
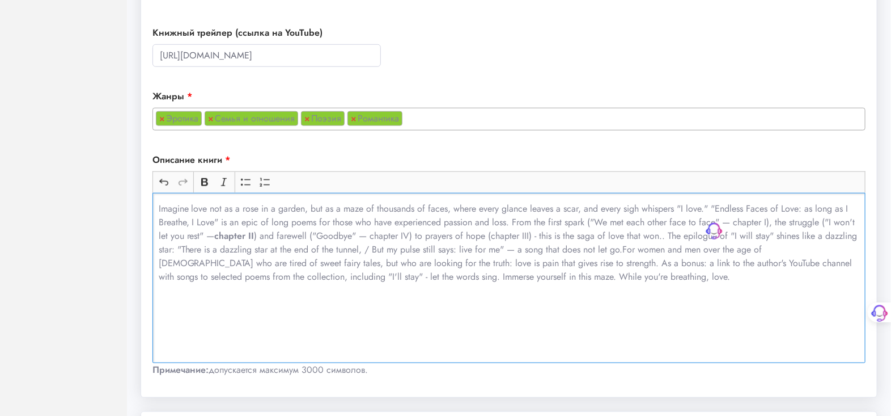
click at [573, 357] on div "Imagine love not as a rose in a garden, but as a maze of thousands of faces, wh…" at bounding box center [509, 278] width 713 height 170
drag, startPoint x: 718, startPoint y: 204, endPoint x: 798, endPoint y: 202, distance: 80.5
click at [798, 202] on p "Imagine love not as a rose in a garden, but as a maze of thousands of faces, wh…" at bounding box center [509, 243] width 701 height 82
drag, startPoint x: 718, startPoint y: 204, endPoint x: 813, endPoint y: 205, distance: 94.1
click at [813, 205] on p "Imagine love not as a rose in a garden, but as a maze of thousands of faces, wh…" at bounding box center [509, 243] width 701 height 82
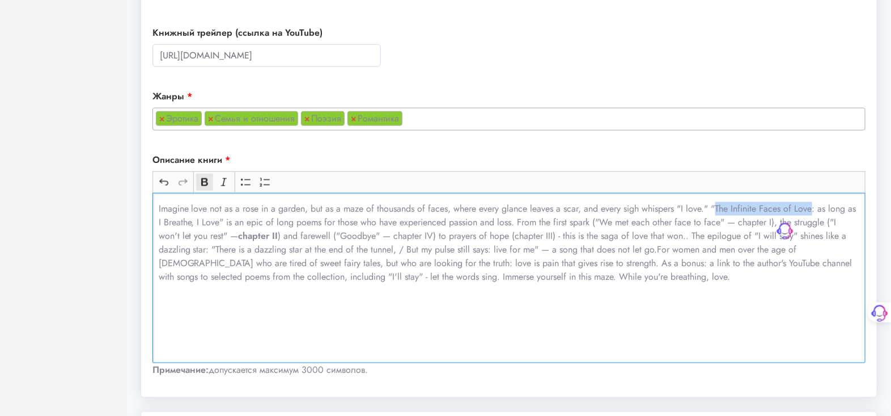
click at [206, 178] on icon "Панель инструментов редактора" at bounding box center [204, 182] width 7 height 8
click at [463, 332] on div "Imagine love not as a rose in a garden, but as a maze of thousands of faces, wh…" at bounding box center [509, 278] width 713 height 170
drag, startPoint x: 748, startPoint y: 220, endPoint x: 782, endPoint y: 217, distance: 34.2
click at [782, 217] on p "Imagine love not as a rose in a garden, but as a maze of thousands of faces, wh…" at bounding box center [509, 243] width 701 height 82
click at [208, 177] on icon "Панель инструментов редактора" at bounding box center [204, 181] width 11 height 11
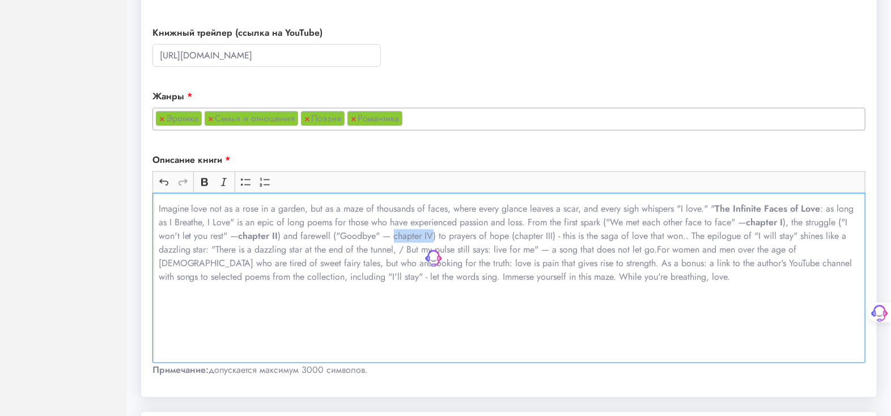
drag, startPoint x: 395, startPoint y: 231, endPoint x: 435, endPoint y: 236, distance: 40.0
click at [435, 236] on p "Imagine love not as a rose in a garden, but as a maze of thousands of faces, wh…" at bounding box center [509, 243] width 701 height 82
click at [206, 178] on icon "Панель инструментов редактора" at bounding box center [204, 182] width 7 height 8
click at [603, 339] on div "Imagine love not as a rose in a garden, but as a maze of thousands of faces, wh…" at bounding box center [509, 278] width 713 height 170
drag, startPoint x: 517, startPoint y: 232, endPoint x: 556, endPoint y: 233, distance: 39.1
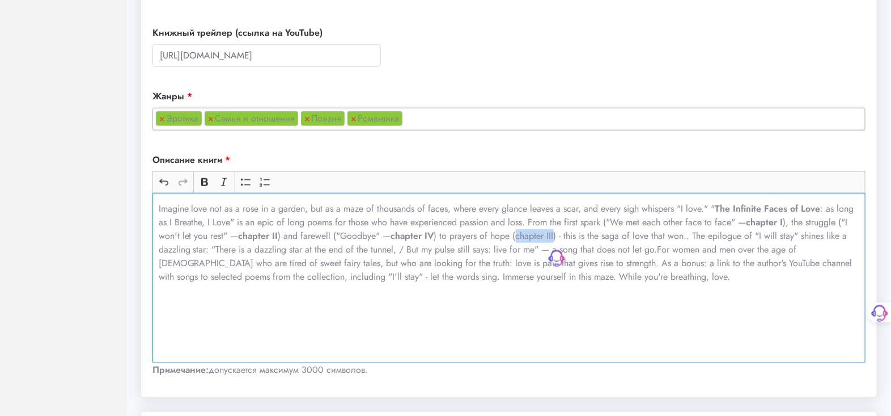
click at [556, 233] on p "Imagine love not as a rose in a garden, but as a maze of thousands of faces, wh…" at bounding box center [509, 243] width 701 height 82
click at [200, 181] on icon "Панель инструментов редактора" at bounding box center [204, 181] width 11 height 11
click at [454, 234] on p "Imagine love not as a rose in a garden, but as a maze of thousands of faces, wh…" at bounding box center [509, 243] width 701 height 82
drag, startPoint x: 716, startPoint y: 234, endPoint x: 747, endPoint y: 234, distance: 30.6
click at [747, 234] on p "Imagine love not as a rose in a garden, but as a maze of thousands of faces, wh…" at bounding box center [509, 243] width 701 height 82
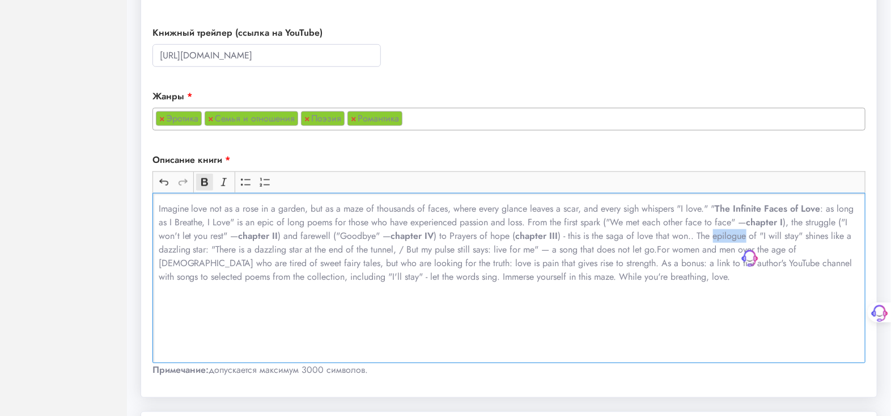
click at [203, 176] on icon "Панель инструментов редактора" at bounding box center [204, 181] width 11 height 11
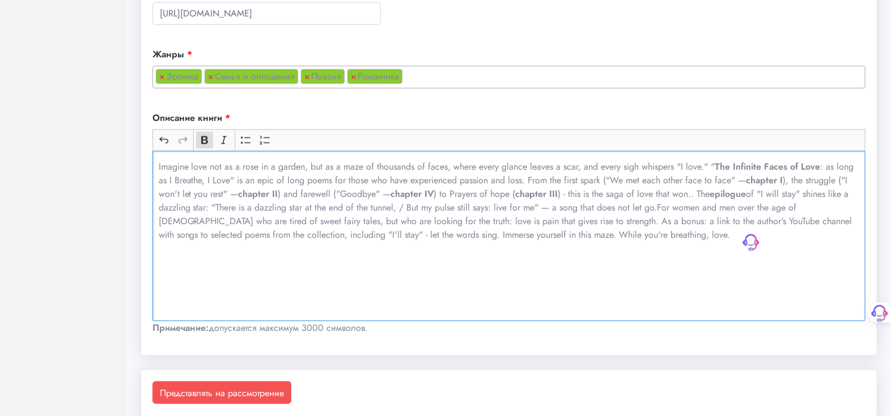
scroll to position [522, 0]
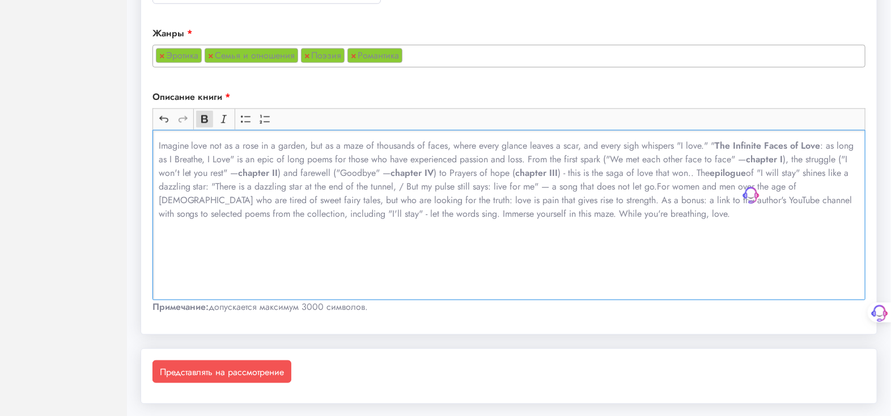
click at [729, 265] on div "Imagine love not as a rose in a garden, but as a maze of thousands of faces, wh…" at bounding box center [509, 215] width 713 height 170
click at [661, 183] on p "Imagine love not as a rose in a garden, but as a maze of thousands of faces, wh…" at bounding box center [509, 180] width 701 height 82
drag, startPoint x: 487, startPoint y: 209, endPoint x: 594, endPoint y: 213, distance: 106.7
click at [594, 213] on p "Imagine love not as a rose in a garden, but as a maze of thousands of faces, wh…" at bounding box center [509, 180] width 701 height 82
click at [206, 117] on icon "Панель инструментов редактора" at bounding box center [204, 119] width 7 height 8
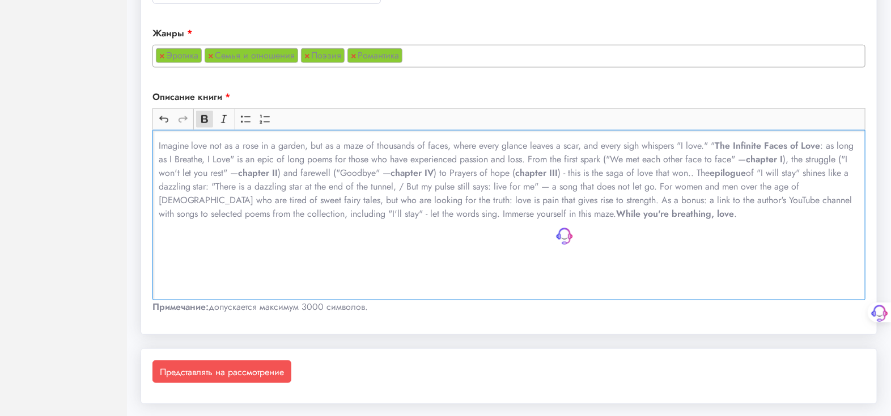
click at [588, 288] on div "Imagine love not as a rose in a garden, but as a maze of thousands of faces, wh…" at bounding box center [509, 215] width 713 height 170
click at [222, 371] on font "Представлять на рассмотрение" at bounding box center [222, 371] width 124 height 13
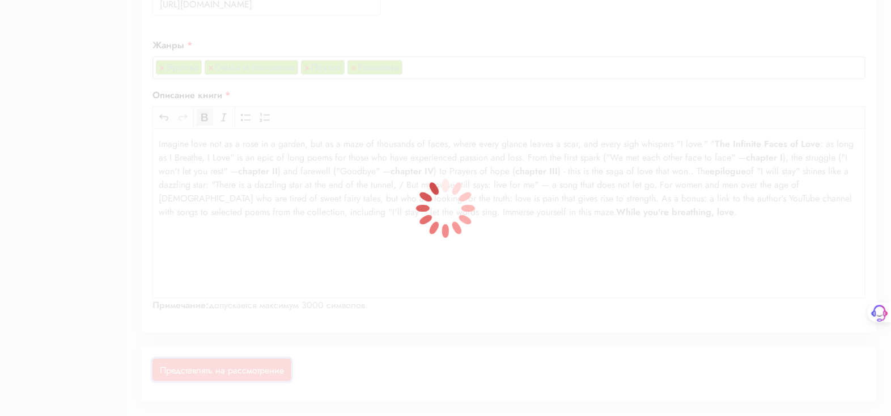
scroll to position [509, 0]
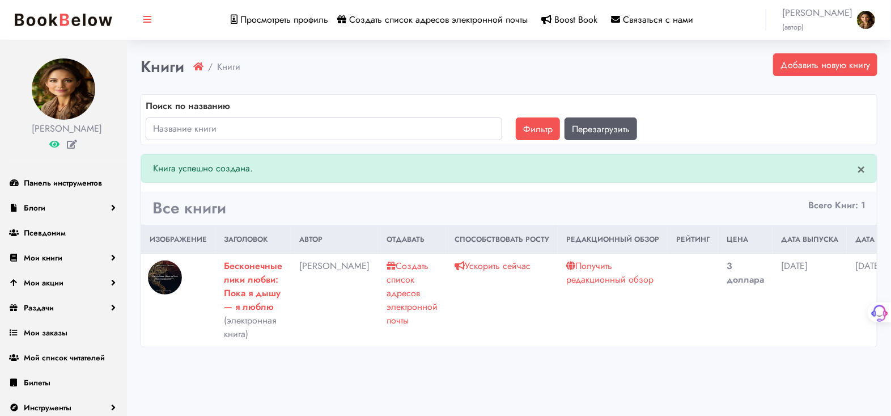
click at [569, 277] on font "Получить редакционный обзор" at bounding box center [609, 272] width 87 height 27
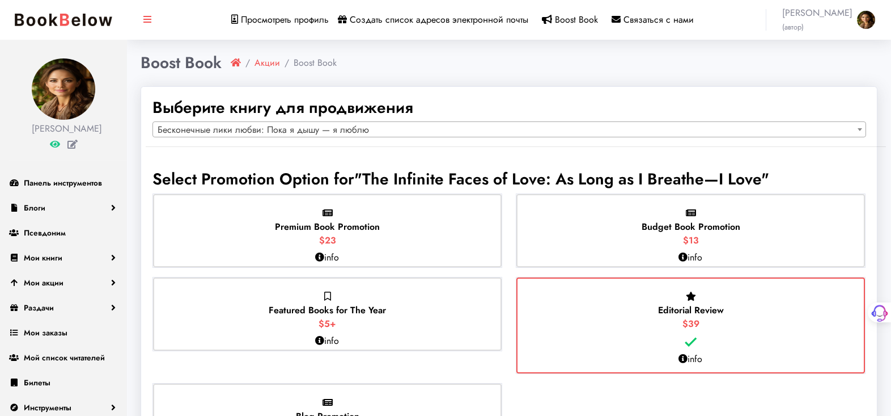
select select "150834"
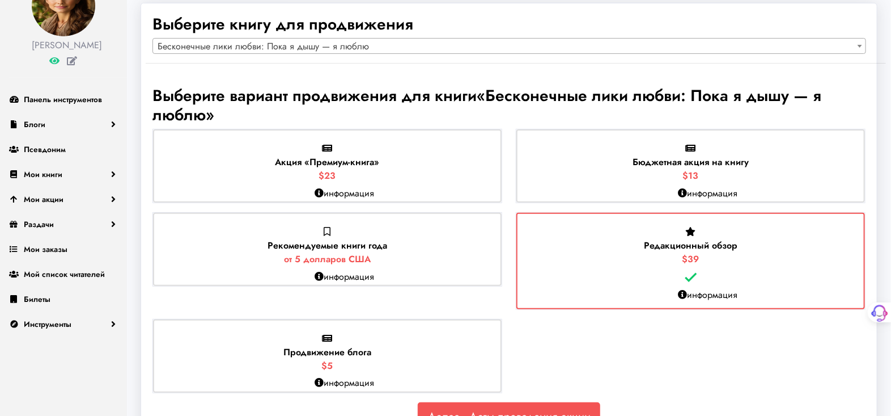
scroll to position [122, 0]
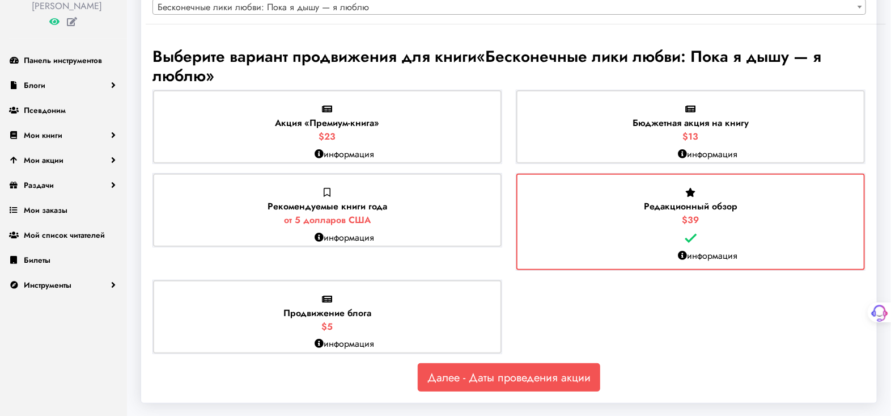
click at [340, 340] on font "информация" at bounding box center [349, 343] width 50 height 13
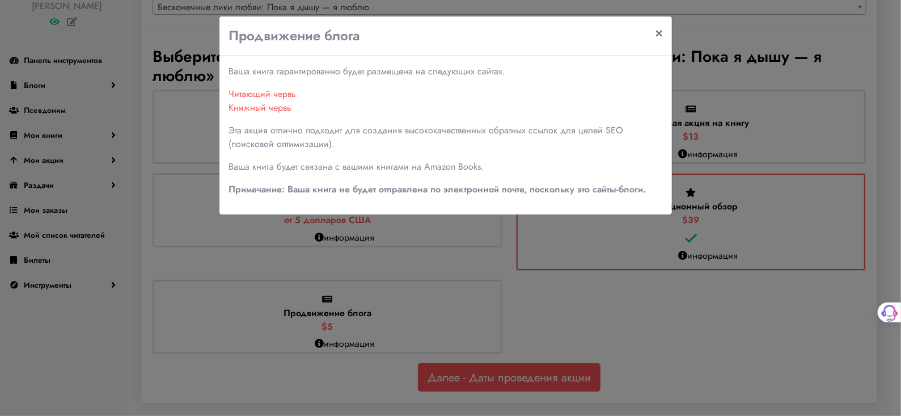
click at [582, 302] on div "Продвижение блога × Ваша книга гарантированно будет размещена на следующих сайт…" at bounding box center [450, 208] width 901 height 416
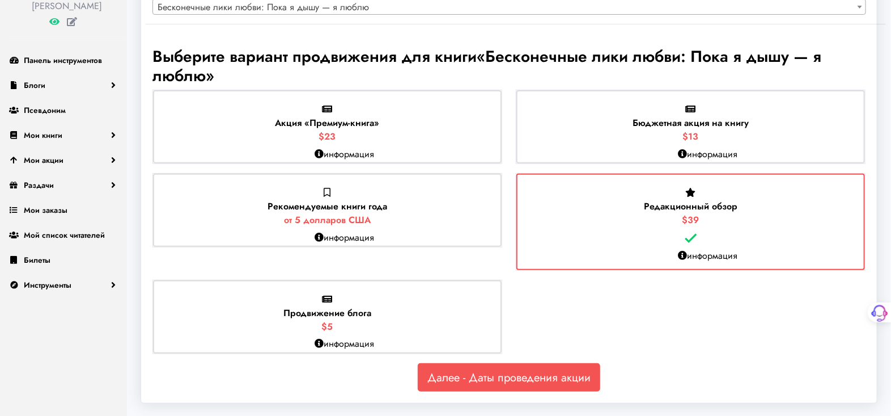
click at [325, 234] on font "информация" at bounding box center [349, 237] width 50 height 13
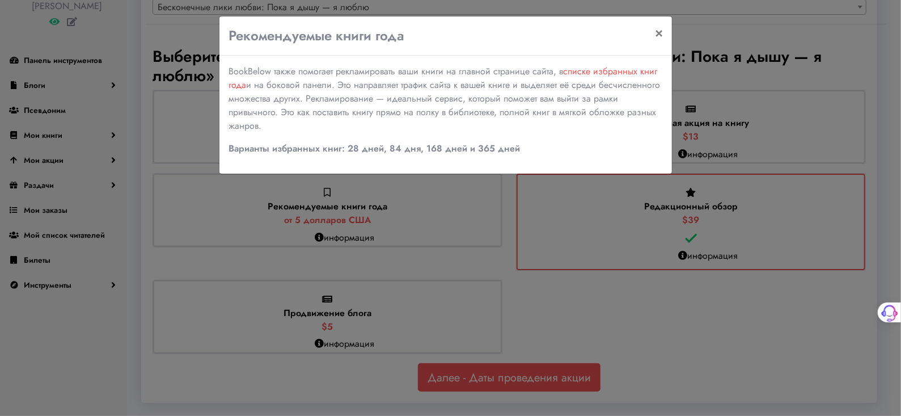
click at [655, 304] on div "Рекомендуемые книги года × BookBelow также помогает рекламировать ваши книги на…" at bounding box center [450, 208] width 901 height 416
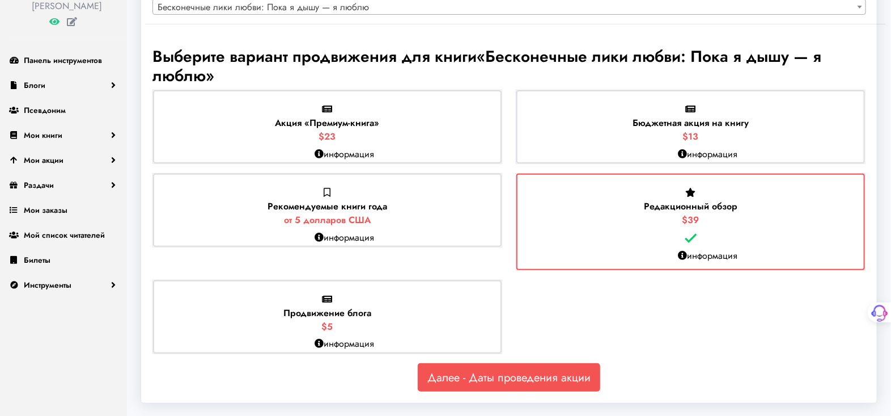
click at [331, 217] on font "от 5 долларов США" at bounding box center [327, 219] width 87 height 13
click at [0, 0] on input "Рекомендуемые книги года от 5 долларов США" at bounding box center [0, 0] width 0 height 0
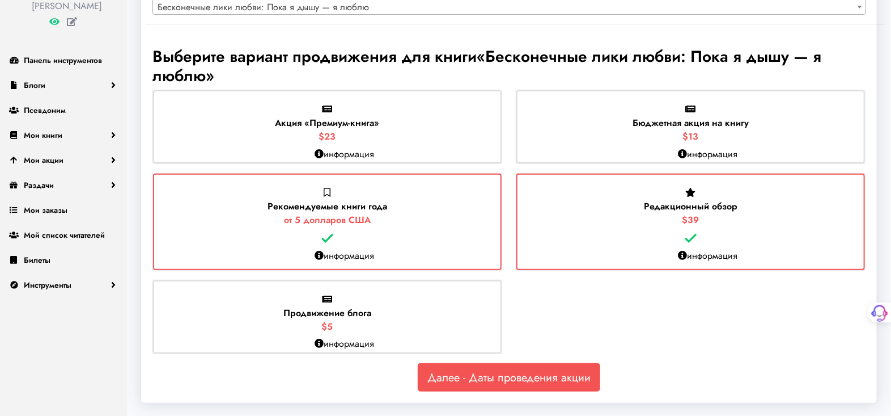
click at [351, 309] on font "Продвижение блога" at bounding box center [328, 312] width 88 height 13
click at [0, 0] on input "Продвижение блога $5" at bounding box center [0, 0] width 0 height 0
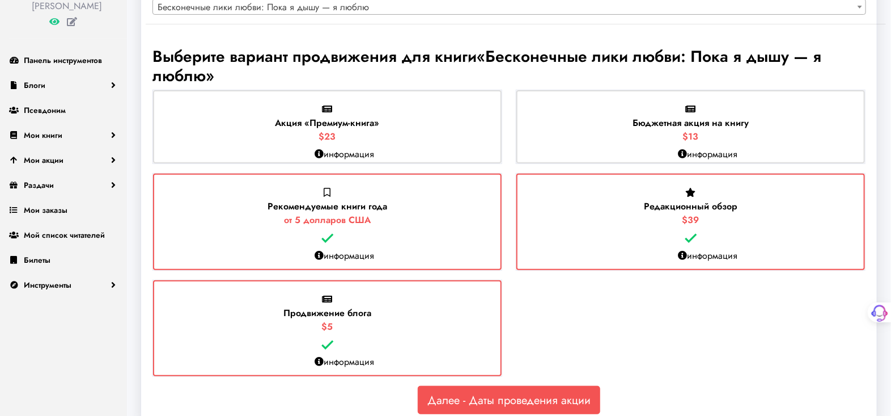
scroll to position [145, 0]
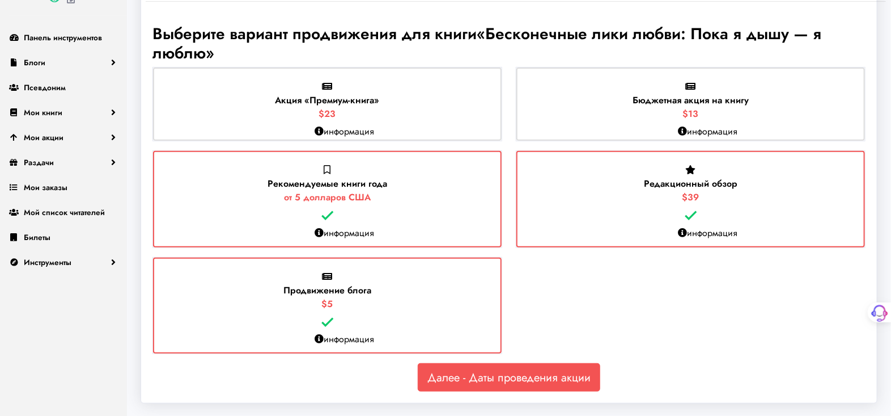
click at [346, 286] on font "Продвижение блога" at bounding box center [328, 290] width 88 height 13
click at [0, 0] on input "Продвижение блога $5" at bounding box center [0, 0] width 0 height 0
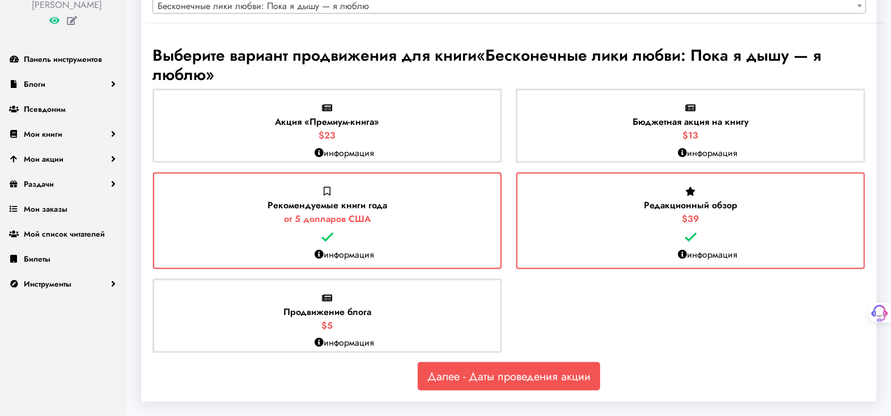
scroll to position [122, 0]
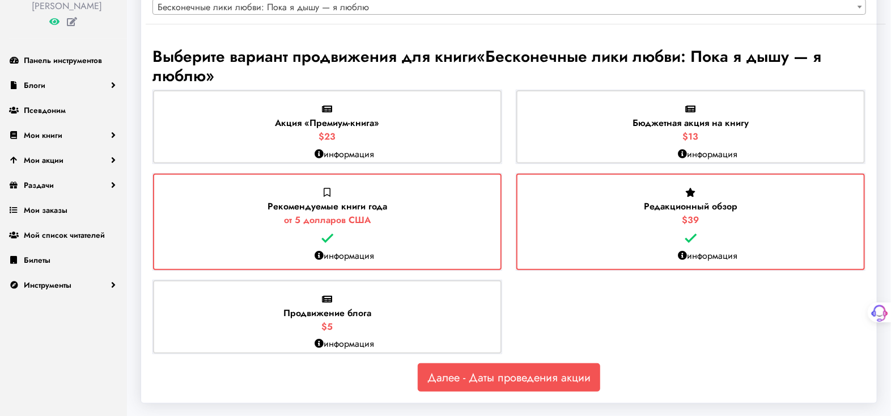
click at [699, 156] on font "информация" at bounding box center [713, 153] width 50 height 13
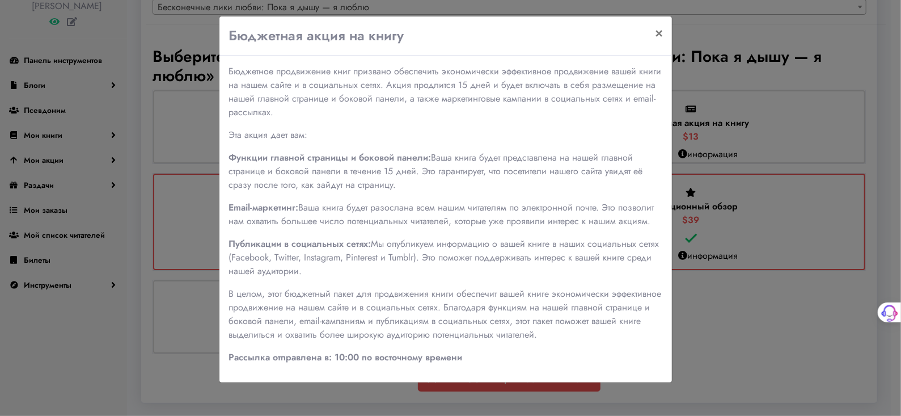
click at [809, 359] on div "Бюджетная акция на книгу × Бюджетное продвижение книг призвано обеспечить эконо…" at bounding box center [450, 208] width 901 height 416
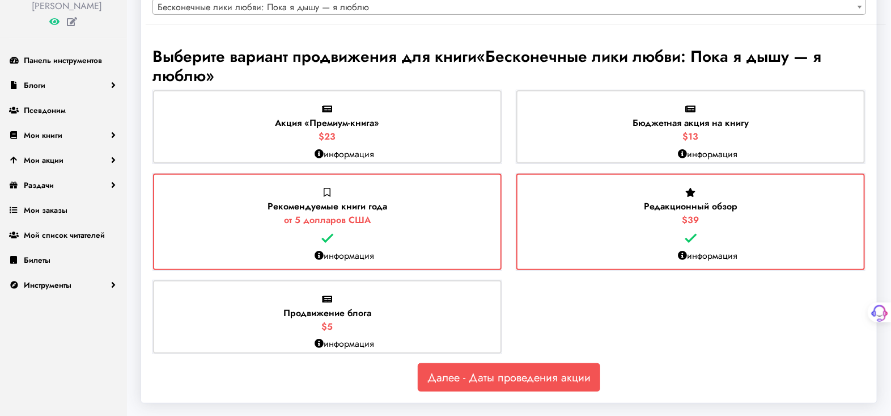
click at [687, 120] on font "Бюджетная акция на книгу" at bounding box center [691, 122] width 116 height 13
click at [0, 0] on input "Бюджетная акция на книгу $13" at bounding box center [0, 0] width 0 height 0
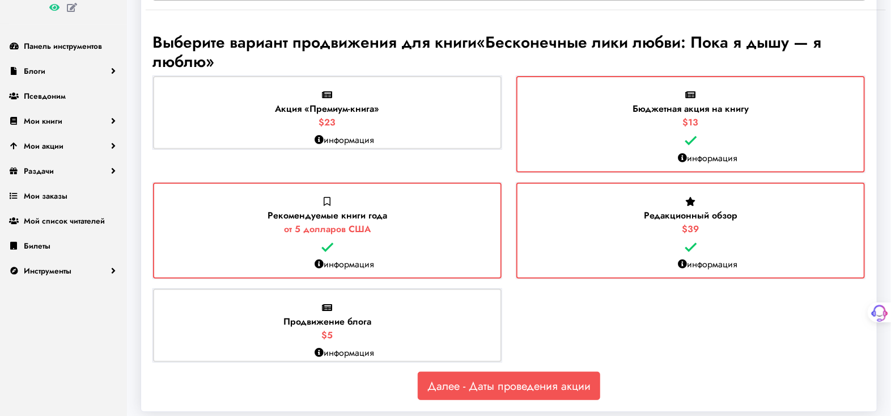
scroll to position [145, 0]
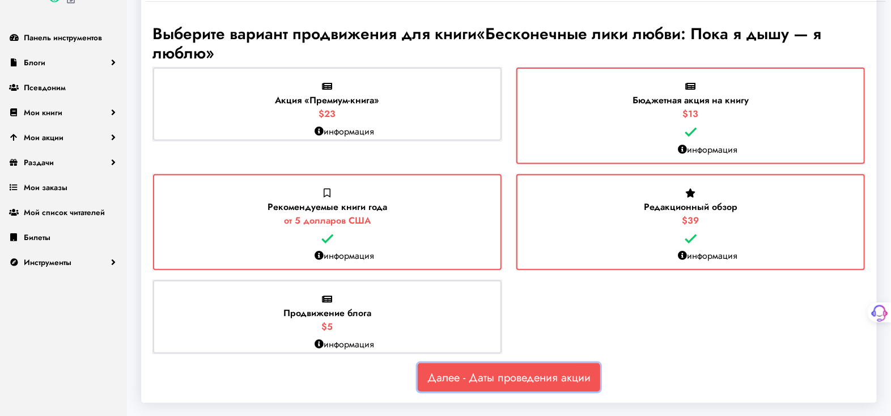
click at [500, 378] on font "Далее - Даты проведения акции" at bounding box center [509, 377] width 163 height 16
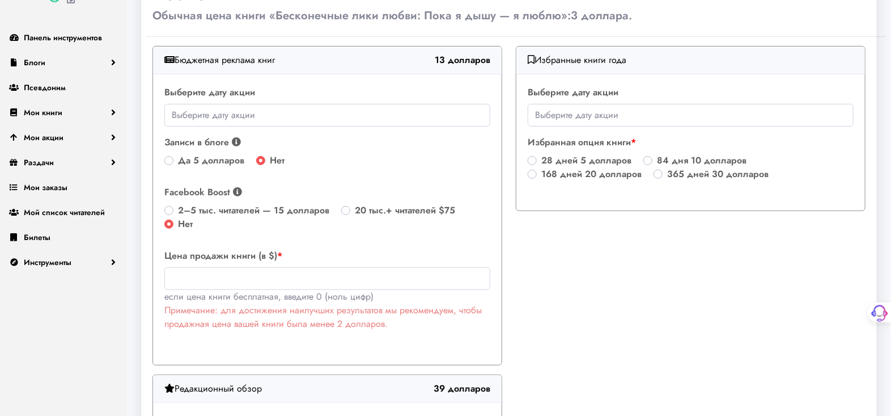
click at [178, 209] on label "2–5 тыс. читателей — 15 долларов" at bounding box center [253, 211] width 151 height 14
click at [168, 209] on input "2–5 тыс. читателей — 15 долларов" at bounding box center [168, 209] width 9 height 11
radio input "true"
click at [188, 271] on input "text" at bounding box center [327, 278] width 326 height 23
type input "3"
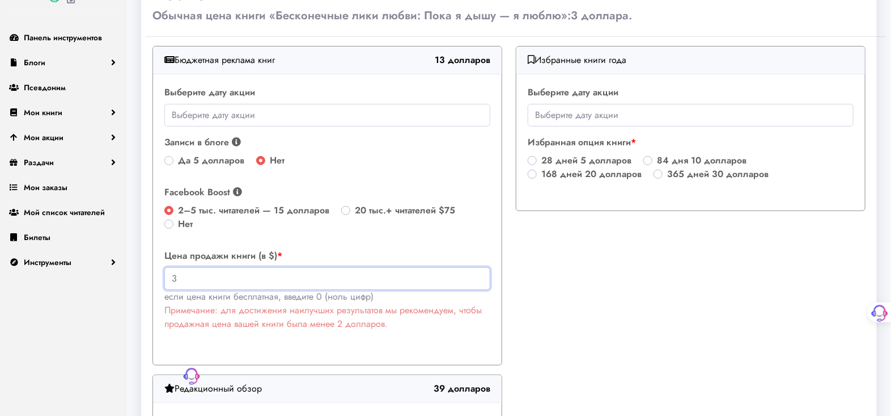
drag, startPoint x: 180, startPoint y: 275, endPoint x: 159, endPoint y: 272, distance: 21.2
click at [159, 272] on div "Выберите дату акции Записи в блоге Мы разместим вашу книгу на двух наших блогах…" at bounding box center [327, 219] width 349 height 290
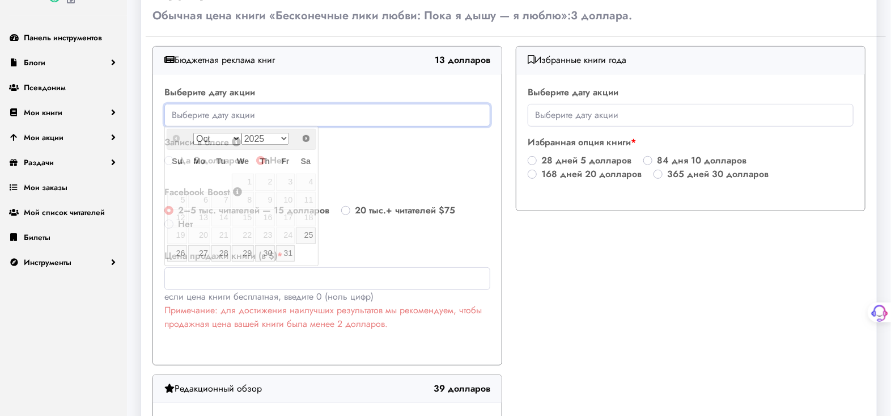
click at [181, 113] on input "text" at bounding box center [327, 115] width 326 height 23
click at [308, 235] on font "25" at bounding box center [308, 234] width 9 height 9
type input "NaN-NaN-NaN"
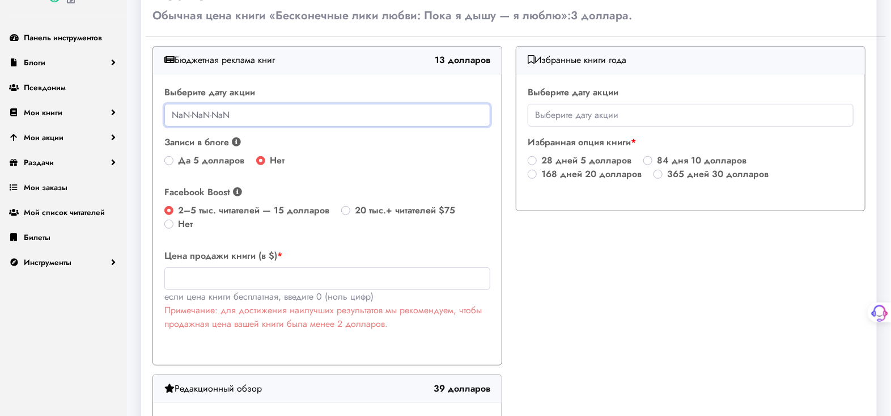
click at [193, 112] on input "NaN-NaN-NaN" at bounding box center [327, 115] width 326 height 23
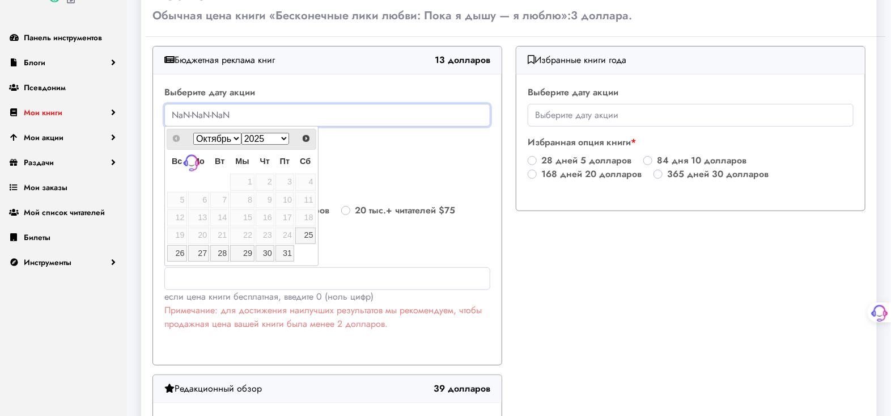
drag, startPoint x: 248, startPoint y: 116, endPoint x: 120, endPoint y: 109, distance: 128.4
click at [120, 109] on div "Джемма Рэй Панель инструментов Блоги Добавить новый блог Блоги Псевдоним Мои кн…" at bounding box center [445, 380] width 891 height 1050
click at [247, 115] on input "NaN-NaN-NaN" at bounding box center [327, 115] width 326 height 23
drag, startPoint x: 230, startPoint y: 112, endPoint x: 139, endPoint y: 108, distance: 91.4
click at [139, 108] on div "Boost Book Акции Boost Book Выберите книгу для продвижения Выбрать книгу Бескон…" at bounding box center [509, 399] width 764 height 983
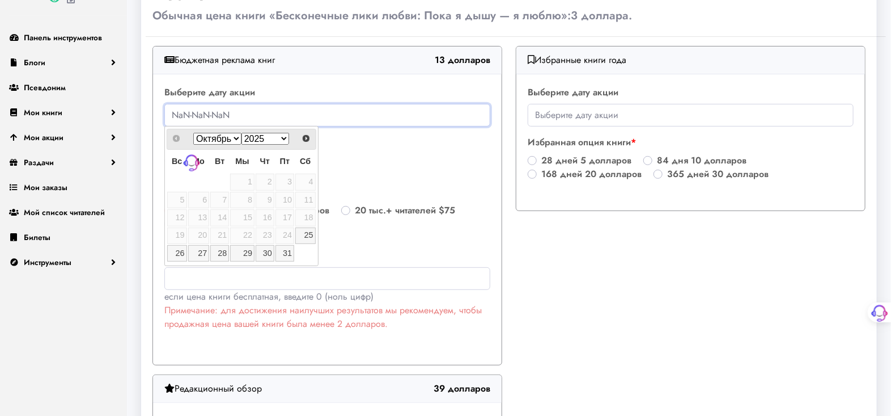
click at [179, 112] on input "NaN-NaN-NaN" at bounding box center [327, 115] width 326 height 23
click at [462, 164] on div "Записи в блоге Мы разместим вашу книгу на двух наших блогах. Это привлечёт к не…" at bounding box center [327, 152] width 326 height 32
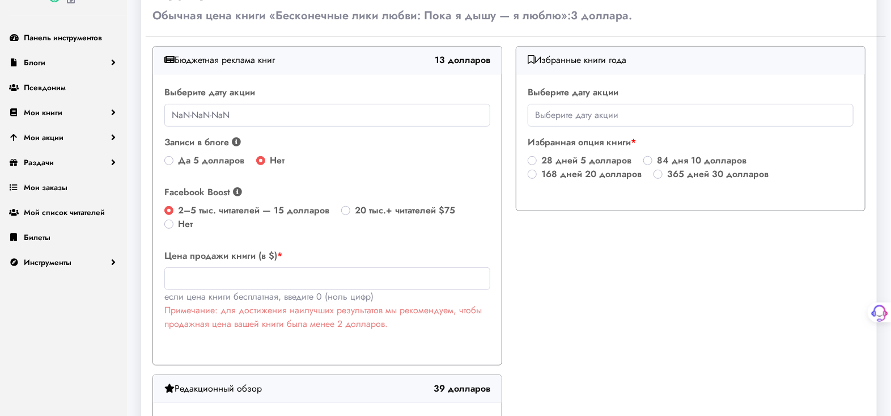
click at [178, 159] on label "Да 5 долларов" at bounding box center [211, 161] width 66 height 14
click at [169, 159] on input "Да 5 долларов" at bounding box center [168, 159] width 9 height 11
radio input "true"
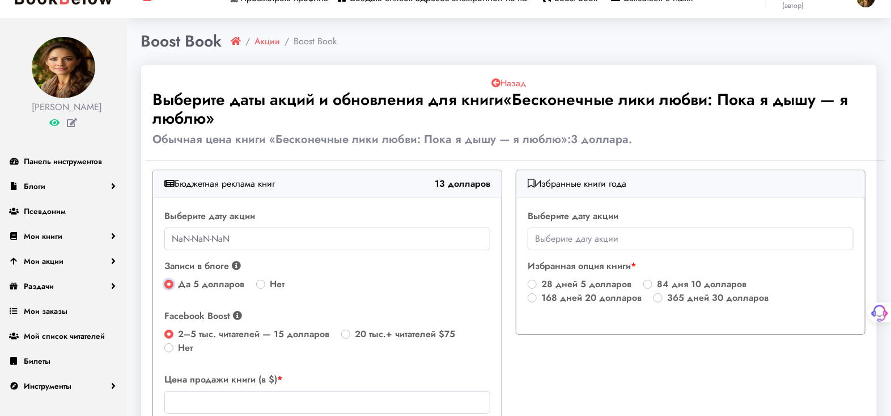
scroll to position [19, 0]
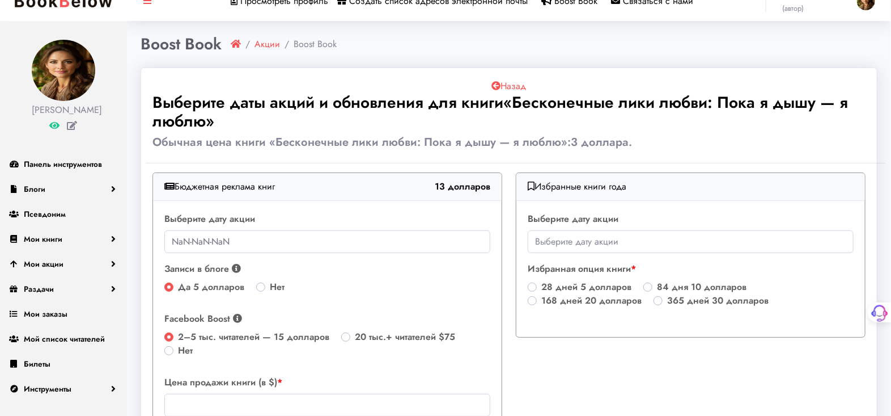
click at [542, 286] on label "28 дней 5 долларов" at bounding box center [587, 287] width 90 height 14
click at [532, 286] on input "28 дней 5 долларов" at bounding box center [532, 285] width 9 height 11
radio input "true"
click at [560, 242] on input "text" at bounding box center [691, 241] width 326 height 23
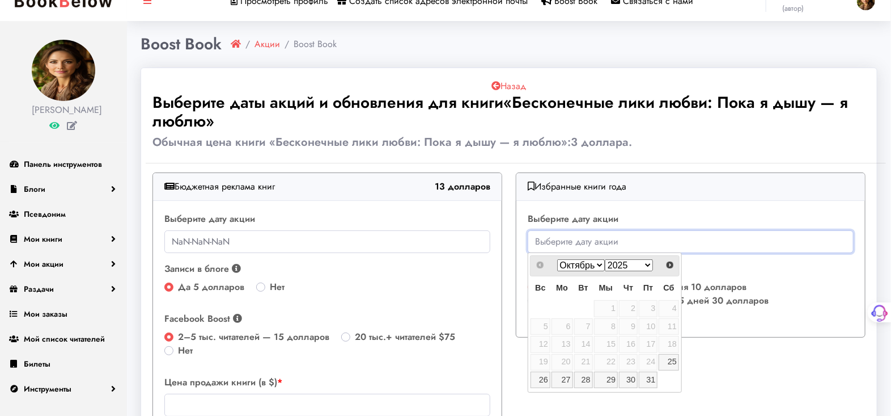
click at [556, 234] on input "text" at bounding box center [691, 241] width 326 height 23
click at [556, 240] on input "text" at bounding box center [691, 241] width 326 height 23
click at [617, 264] on select "2025 2026 2027 2028 2029 2030 2031 2032 2033 2034 2035" at bounding box center [629, 265] width 48 height 12
click at [605, 259] on select "2025 2026 2027 2028 2029 2030 2031 2032 2033 2034 2035" at bounding box center [629, 265] width 48 height 12
click at [544, 235] on input "text" at bounding box center [691, 241] width 326 height 23
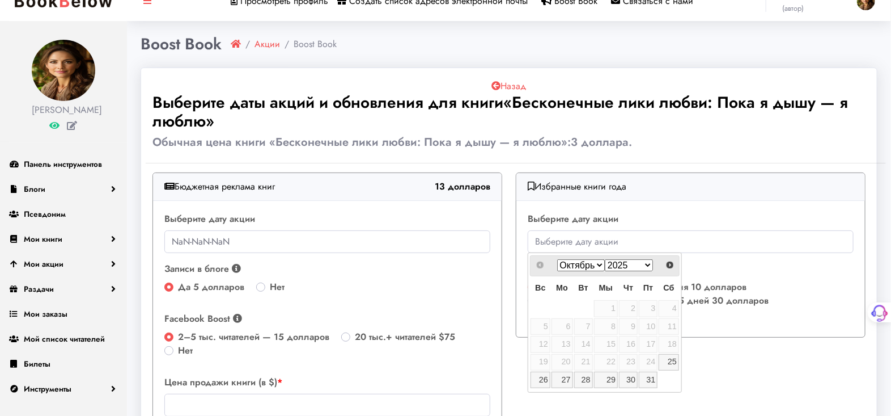
click at [581, 262] on select "Октябрь ноябрь Декабрь" at bounding box center [581, 265] width 48 height 12
click at [637, 239] on input "text" at bounding box center [691, 241] width 326 height 23
click at [571, 240] on input "text" at bounding box center [691, 241] width 326 height 23
click at [571, 239] on input "text" at bounding box center [691, 241] width 326 height 23
click at [626, 263] on select "2025 2026 2027 2028 2029 2030 2031 2032 2033 2034 2035" at bounding box center [629, 265] width 48 height 12
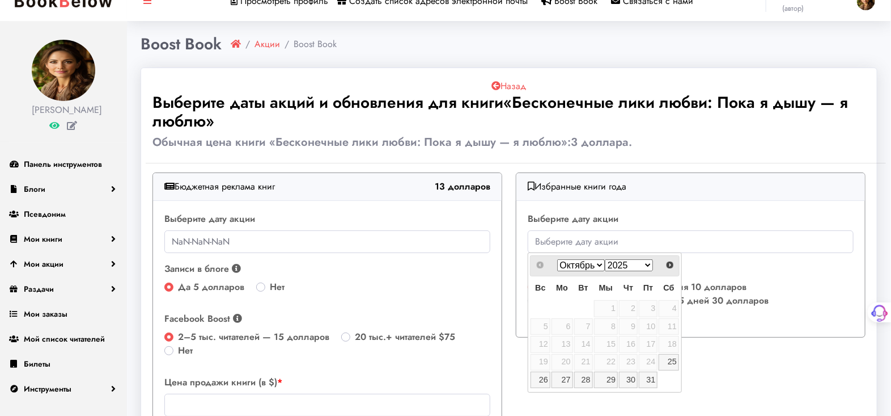
click at [626, 263] on select "2025 2026 2027 2028 2029 2030 2031 2032 2033 2034 2035" at bounding box center [629, 265] width 48 height 12
click at [674, 358] on font "25" at bounding box center [672, 361] width 9 height 9
type input "NaN-NaN-NaN"
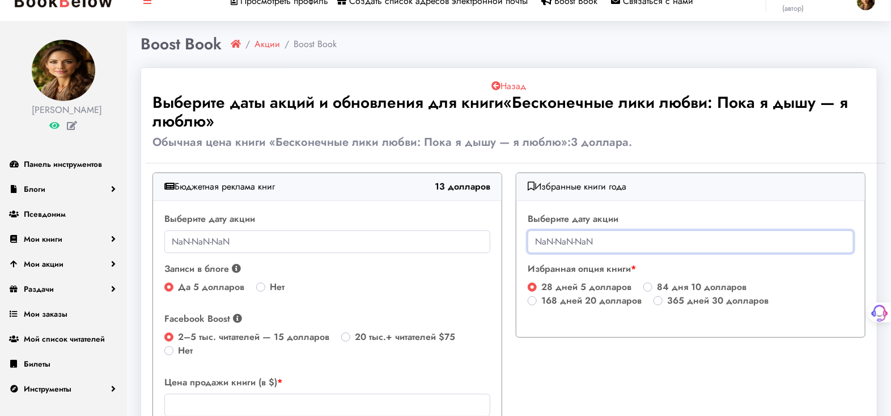
click at [545, 239] on input "NaN-NaN-NaN" at bounding box center [691, 241] width 326 height 23
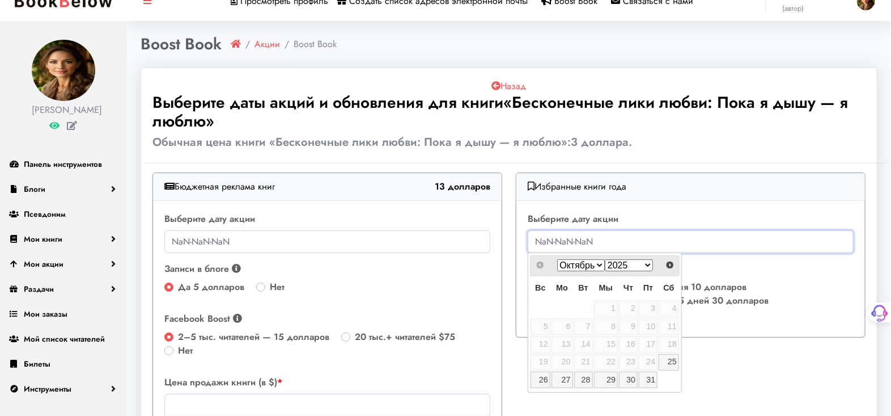
click at [550, 242] on input "NaN-NaN-NaN" at bounding box center [691, 241] width 326 height 23
click at [536, 239] on input "NaN-NaN-NaN" at bounding box center [691, 241] width 326 height 23
click at [545, 244] on input "NaN-NaN-NaN" at bounding box center [691, 241] width 326 height 23
drag, startPoint x: 594, startPoint y: 244, endPoint x: 528, endPoint y: 241, distance: 65.8
click at [528, 241] on input "NaN-NaN-NaN" at bounding box center [691, 241] width 326 height 23
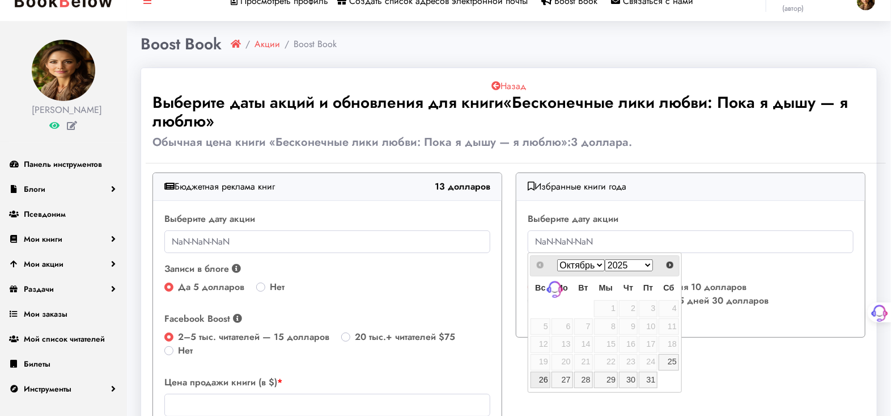
click at [541, 377] on font "26" at bounding box center [543, 379] width 9 height 9
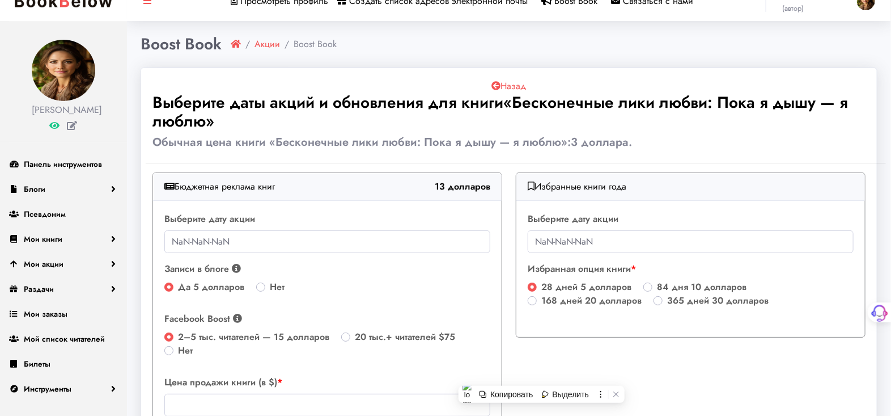
click at [541, 377] on div "Избранные книги года Выберите дату акции NaN-NaN-NaN Избранная опция книги 28 д…" at bounding box center [690, 331] width 363 height 319
click at [561, 244] on input "NaN-NaN-NaN" at bounding box center [691, 241] width 326 height 23
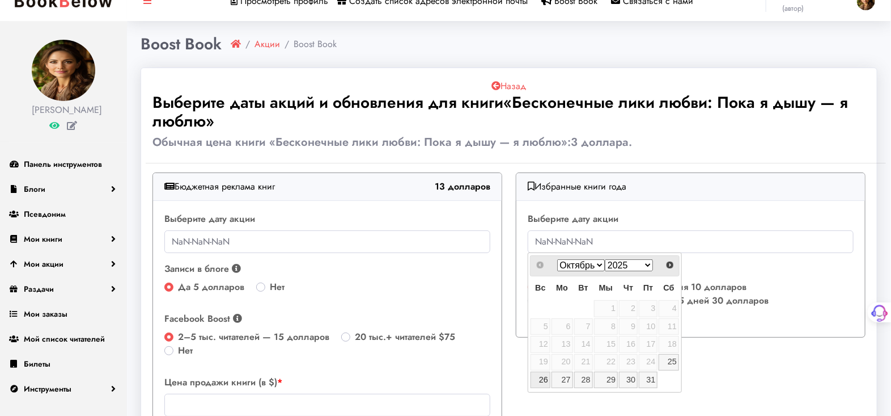
click at [548, 376] on link "26" at bounding box center [541, 379] width 20 height 16
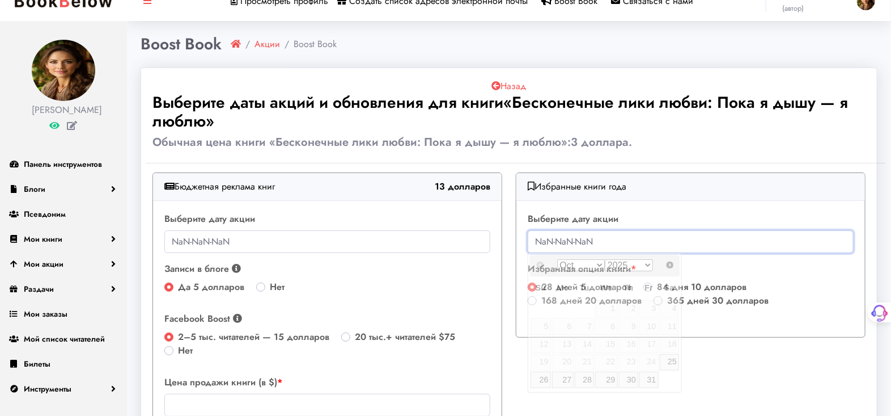
click at [552, 240] on input "NaN-NaN-NaN" at bounding box center [691, 241] width 326 height 23
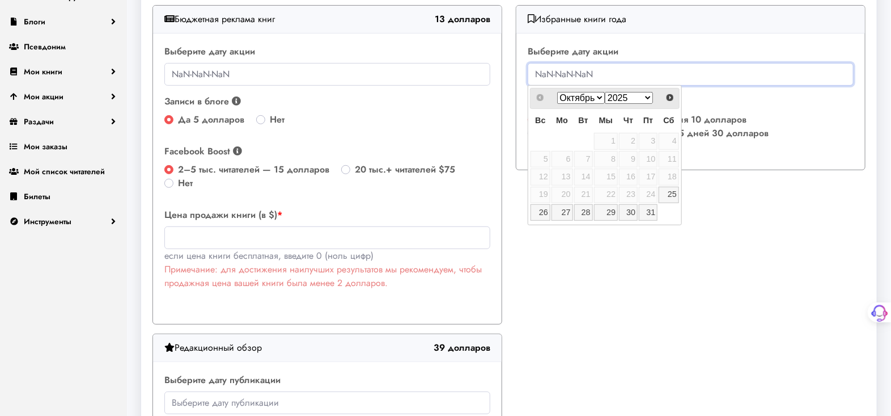
scroll to position [208, 0]
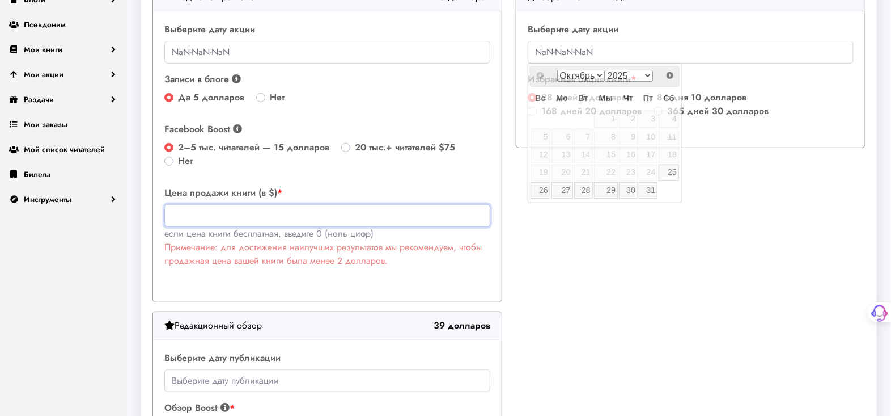
click at [188, 219] on input "text" at bounding box center [327, 215] width 326 height 23
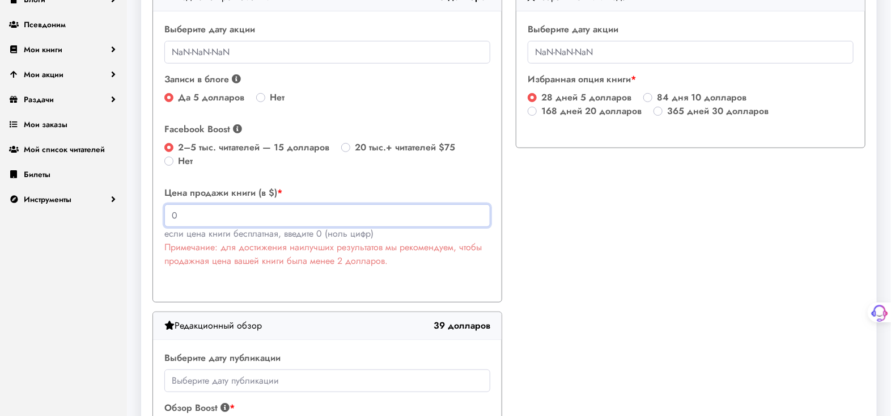
type input "0"
click at [324, 272] on div "Цена продажи книги (в $) 0 если цена книги бесплатная, введите 0 (ноль цифр) Пр…" at bounding box center [327, 238] width 326 height 104
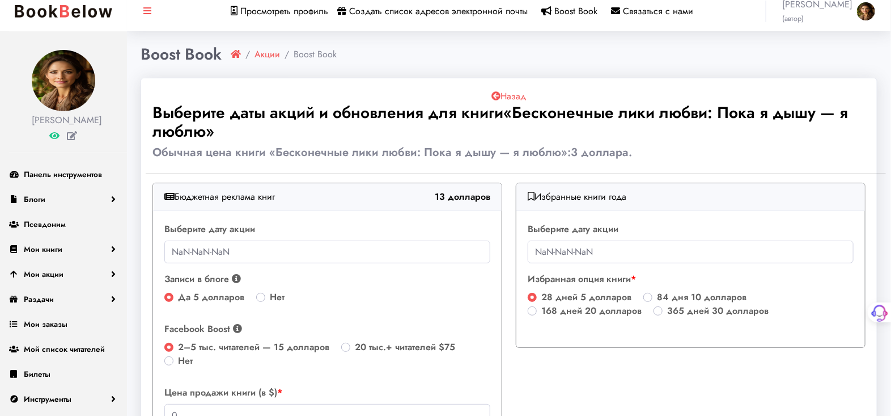
scroll to position [0, 0]
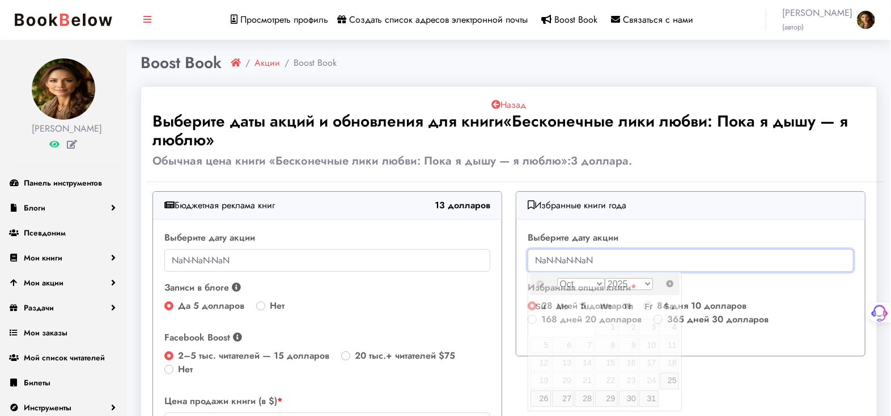
click at [748, 259] on input "NaN-NaN-NaN" at bounding box center [691, 260] width 326 height 23
click at [776, 257] on input "NaN-NaN-NaN" at bounding box center [691, 260] width 326 height 23
click at [539, 307] on font "Вс" at bounding box center [540, 306] width 10 height 9
click at [544, 400] on font "26" at bounding box center [543, 398] width 9 height 9
click at [629, 267] on input "NaN-NaN-NaN" at bounding box center [691, 260] width 326 height 23
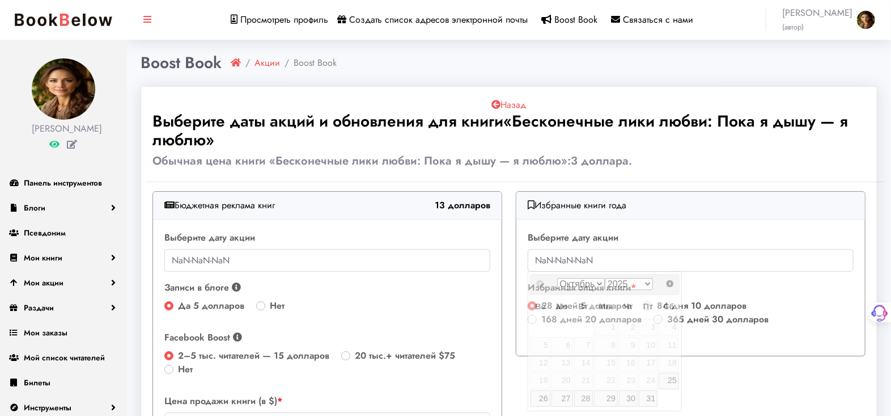
click at [532, 200] on icon at bounding box center [531, 204] width 7 height 9
click at [600, 259] on input "NaN-NaN-NaN" at bounding box center [691, 260] width 326 height 23
drag, startPoint x: 600, startPoint y: 259, endPoint x: 496, endPoint y: 255, distance: 105.0
click at [553, 249] on input "NaN-NaN-NaN" at bounding box center [691, 260] width 326 height 23
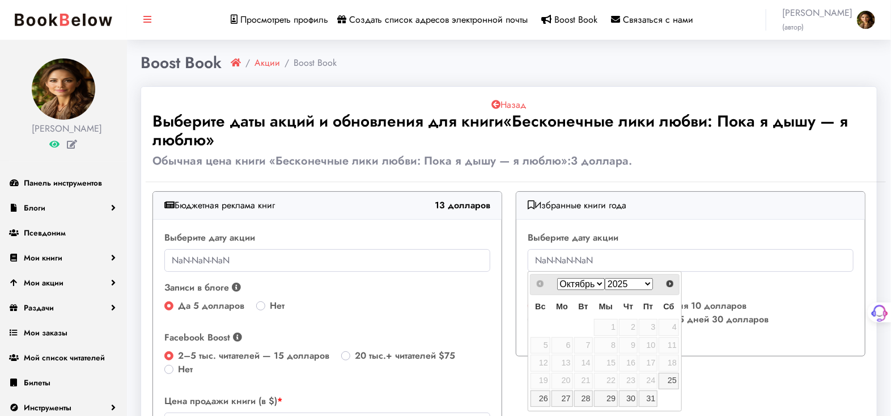
click at [737, 392] on div "Избранные книги года Выберите дату акции NaN-NaN-NaN Избранная опция книги 28 д…" at bounding box center [690, 350] width 363 height 319
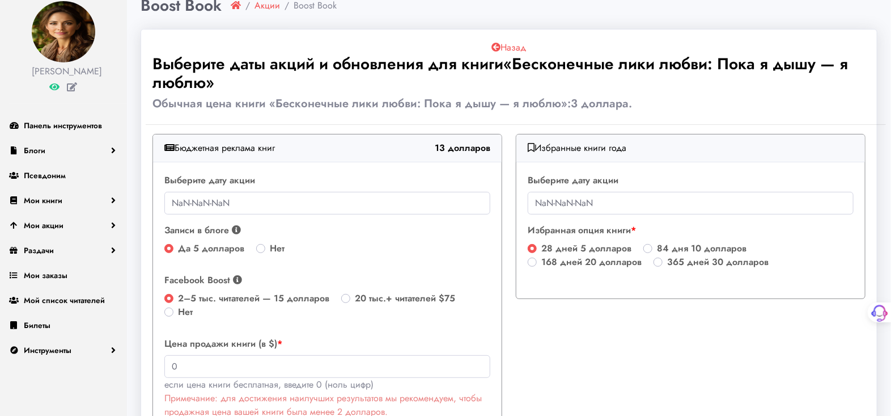
scroll to position [126, 0]
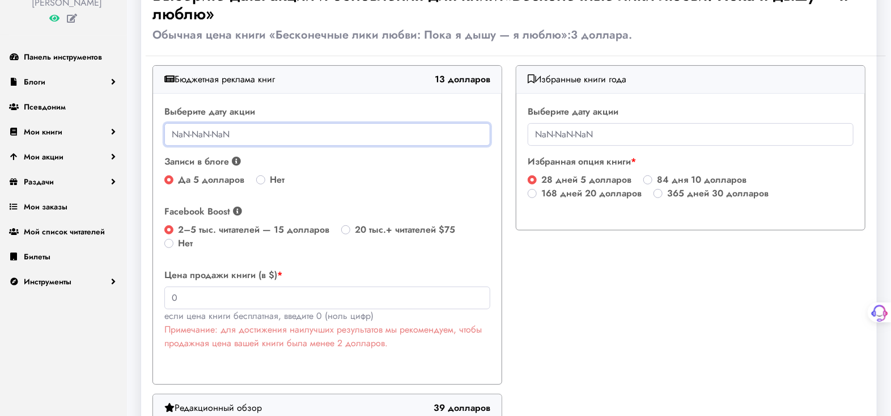
click at [174, 132] on input "NaN-NaN-NaN" at bounding box center [327, 134] width 326 height 23
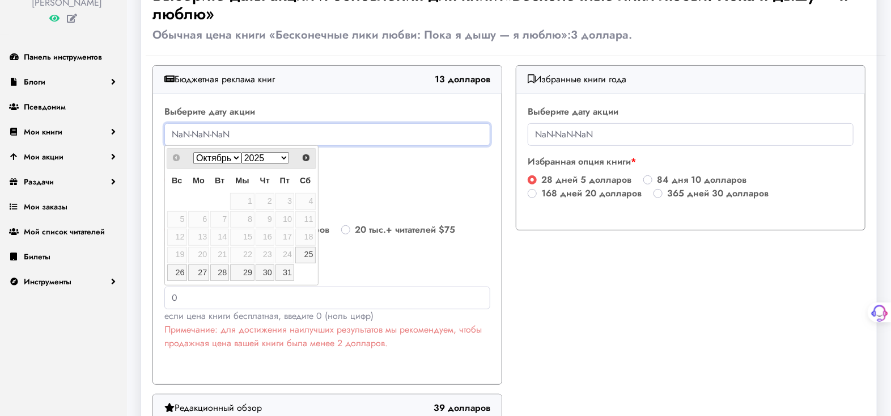
click at [200, 132] on input "NaN-NaN-NaN" at bounding box center [327, 134] width 326 height 23
click at [333, 115] on div "Выберите дату акции NaN-NaN-NaN" at bounding box center [327, 125] width 326 height 41
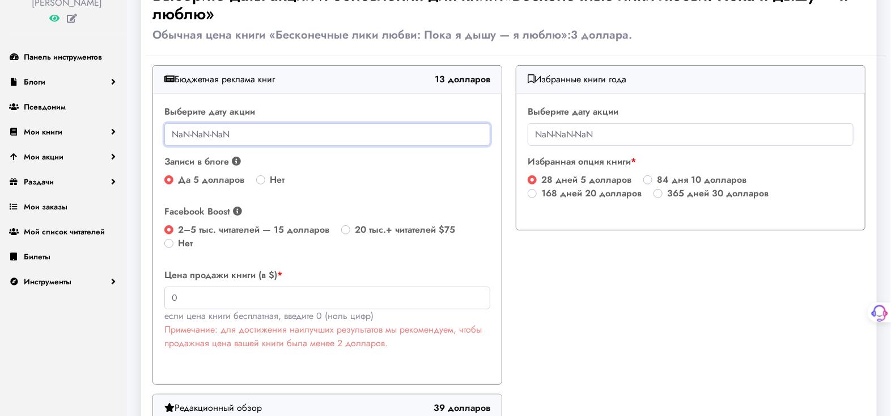
click at [366, 130] on input "NaN-NaN-NaN" at bounding box center [327, 134] width 326 height 23
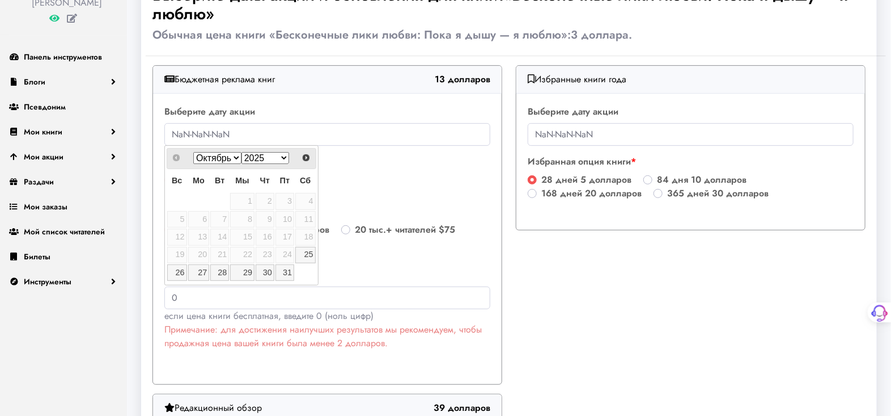
click at [282, 156] on select "2025 2026 2027 2028 2029 2030 2031 2032 2033 2034 2035" at bounding box center [266, 158] width 48 height 12
click at [242, 152] on select "2025 2026 2027 2028 2029 2030 2031 2032 2033 2034 2035" at bounding box center [266, 158] width 48 height 12
click at [238, 160] on select "Октябрь ноябрь Декабрь" at bounding box center [217, 158] width 48 height 12
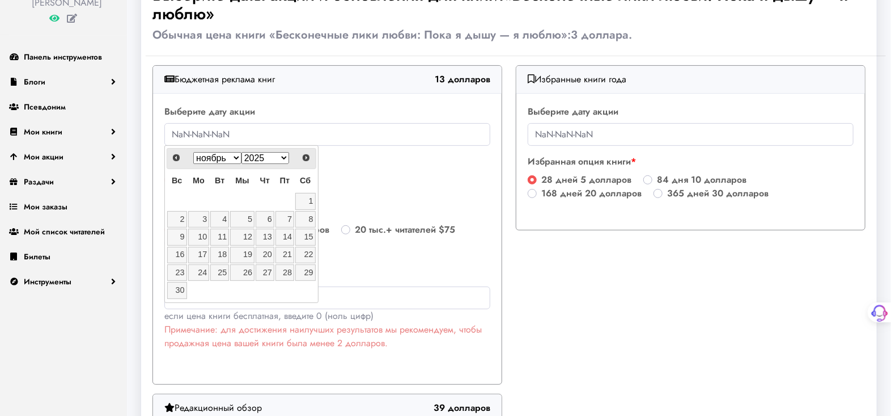
click at [239, 156] on select "Октябрь ноябрь Декабрь" at bounding box center [217, 158] width 48 height 12
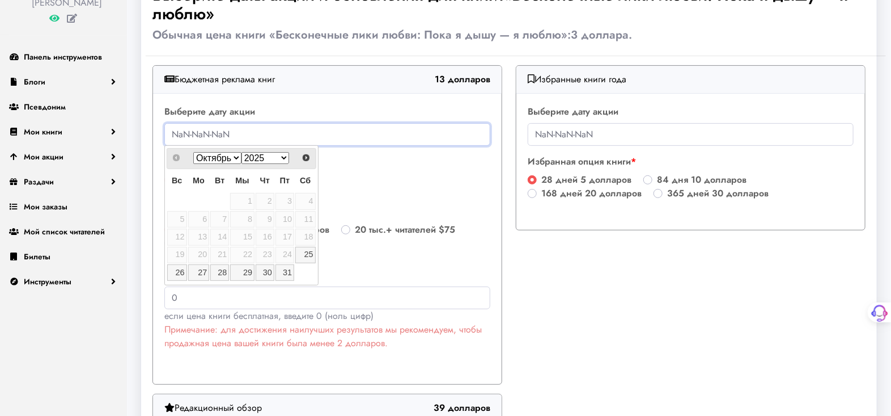
click at [241, 130] on input "NaN-NaN-NaN" at bounding box center [327, 134] width 326 height 23
click at [231, 135] on input "NaN-NaN-NaN" at bounding box center [327, 134] width 326 height 23
click at [209, 133] on input "NaN-NaN-NaN" at bounding box center [327, 134] width 326 height 23
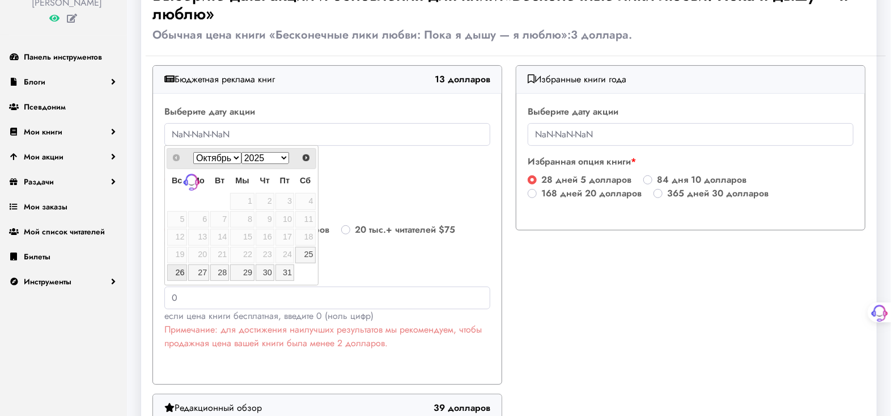
click at [181, 269] on font "26" at bounding box center [180, 272] width 9 height 9
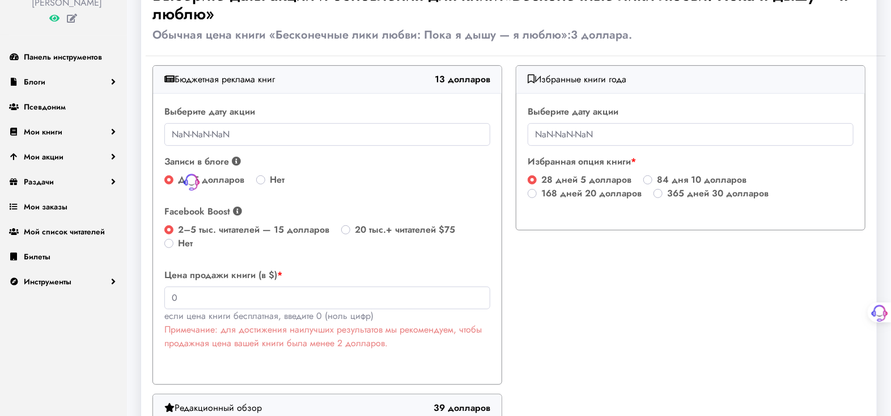
click at [613, 286] on div "Избранные книги года Выберите дату акции NaN-NaN-NaN Избранная опция книги 28 д…" at bounding box center [690, 224] width 363 height 319
click at [430, 270] on label "Цена продажи книги (в $)" at bounding box center [327, 275] width 326 height 14
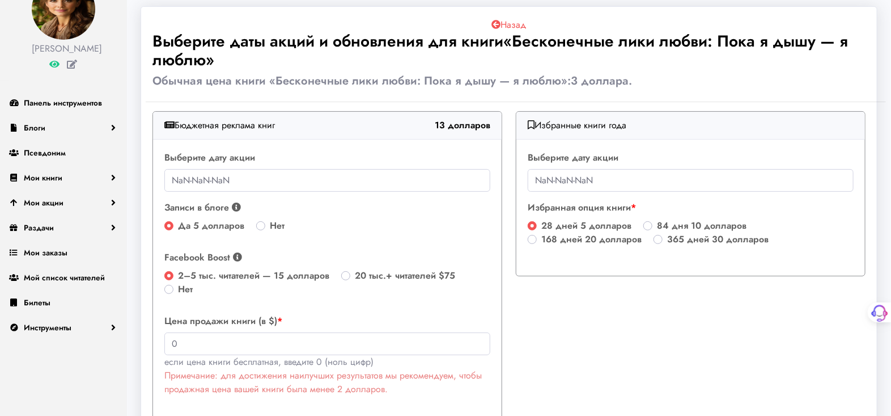
scroll to position [0, 0]
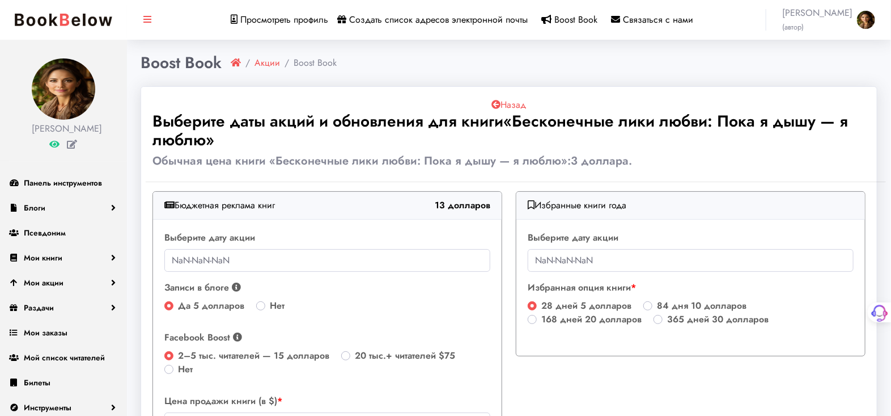
click at [391, 205] on div "Бюджетная реклама книг 13 долларов" at bounding box center [327, 206] width 349 height 28
click at [265, 231] on div "Выберите дату акции NaN-NaN-NaN" at bounding box center [327, 251] width 326 height 41
click at [278, 253] on input "NaN-NaN-NaN" at bounding box center [327, 260] width 326 height 23
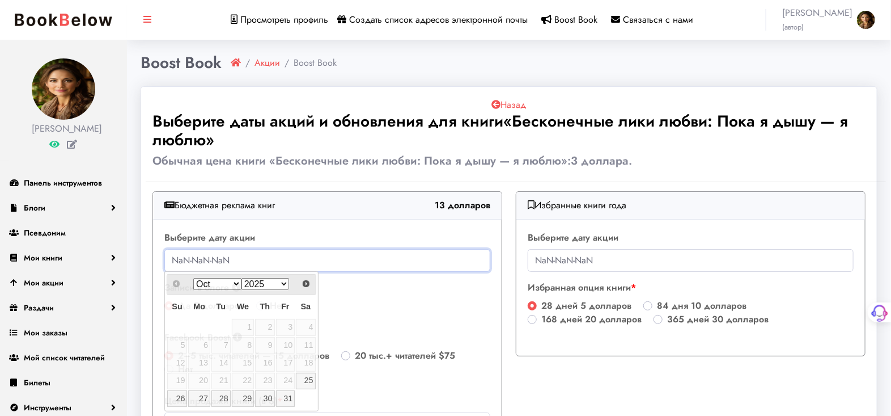
click at [278, 254] on input "NaN-NaN-NaN" at bounding box center [327, 260] width 326 height 23
click at [277, 254] on input "NaN-NaN-NaN" at bounding box center [327, 260] width 326 height 23
drag, startPoint x: 267, startPoint y: 255, endPoint x: 227, endPoint y: 257, distance: 39.8
click at [227, 257] on input "NaN-NaN-NaN" at bounding box center [327, 260] width 326 height 23
drag, startPoint x: 236, startPoint y: 259, endPoint x: 211, endPoint y: 259, distance: 24.9
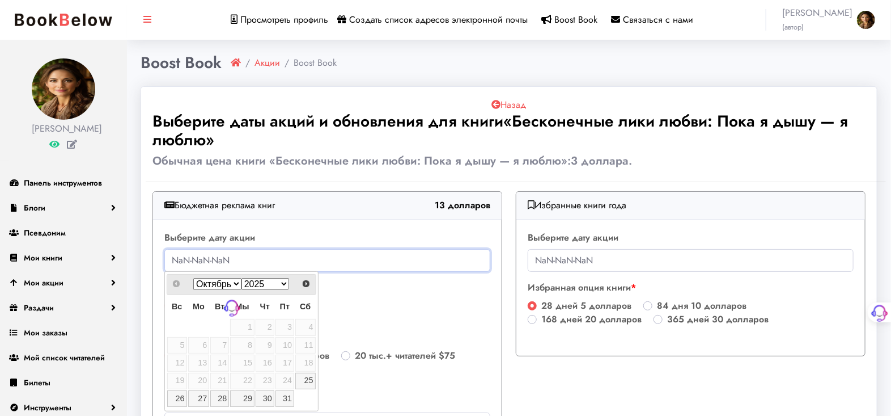
click at [211, 259] on input "NaN-NaN-NaN" at bounding box center [327, 260] width 326 height 23
click at [226, 265] on input "NaN-NaN-NaN" at bounding box center [327, 260] width 326 height 23
drag, startPoint x: 244, startPoint y: 264, endPoint x: 163, endPoint y: 266, distance: 80.5
click at [163, 266] on div "Выберите дату акции NaN-NaN-NaN Записи в блоге Мы разместим вашу книгу на двух …" at bounding box center [327, 364] width 349 height 290
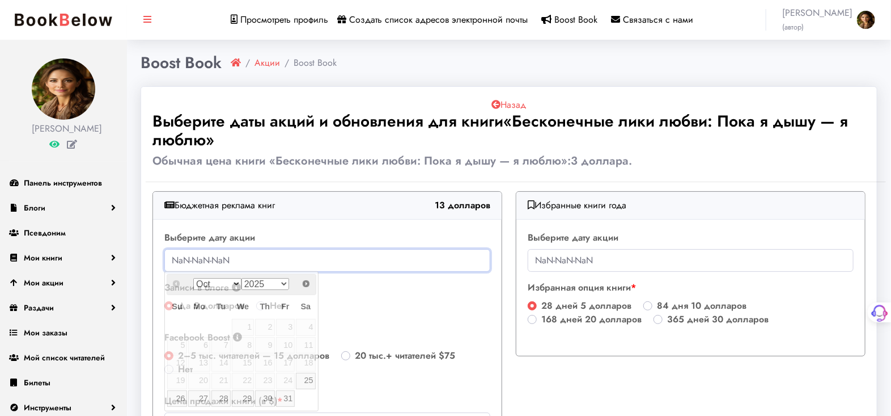
drag, startPoint x: 185, startPoint y: 248, endPoint x: 175, endPoint y: 260, distance: 16.1
click at [175, 260] on input "NaN-NaN-NaN" at bounding box center [327, 260] width 326 height 23
click at [176, 282] on div "Предыдущая Следующий Октябрь ноябрь Декабрь 2025 2026 2027 2028 2029 2030 2031 …" at bounding box center [242, 284] width 150 height 21
click at [287, 397] on font "31" at bounding box center [287, 398] width 9 height 9
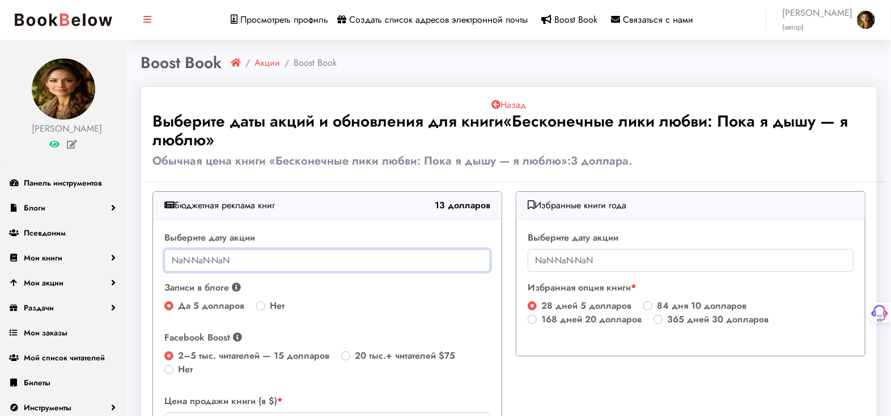
click at [217, 262] on input "NaN-NaN-NaN" at bounding box center [327, 260] width 326 height 23
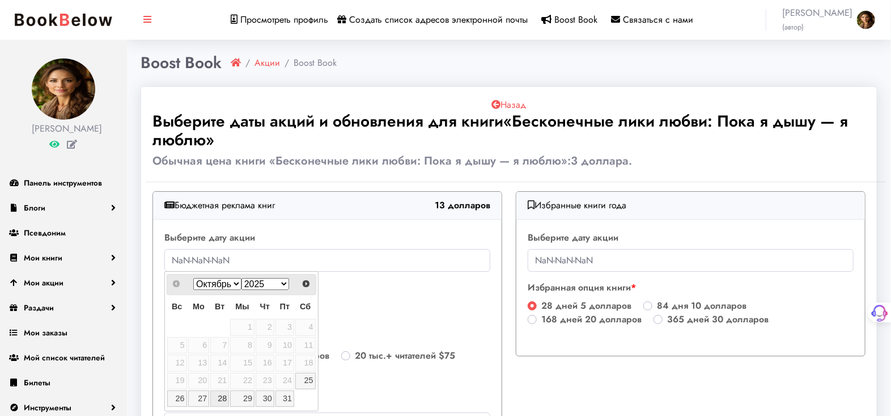
click at [220, 394] on font "28" at bounding box center [222, 398] width 9 height 9
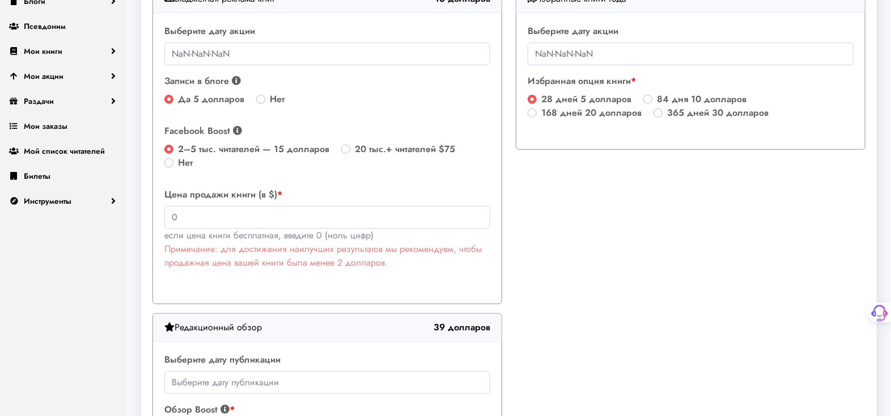
scroll to position [378, 0]
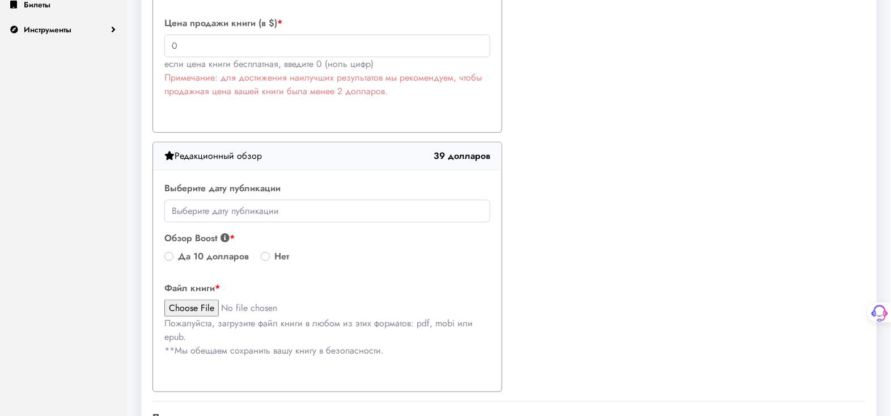
click at [168, 154] on icon at bounding box center [169, 155] width 10 height 9
click at [417, 221] on div "Выберите дату публикации Обзор Boost Email-маркетинг: Ваш отзыв о книге будет р…" at bounding box center [327, 280] width 349 height 221
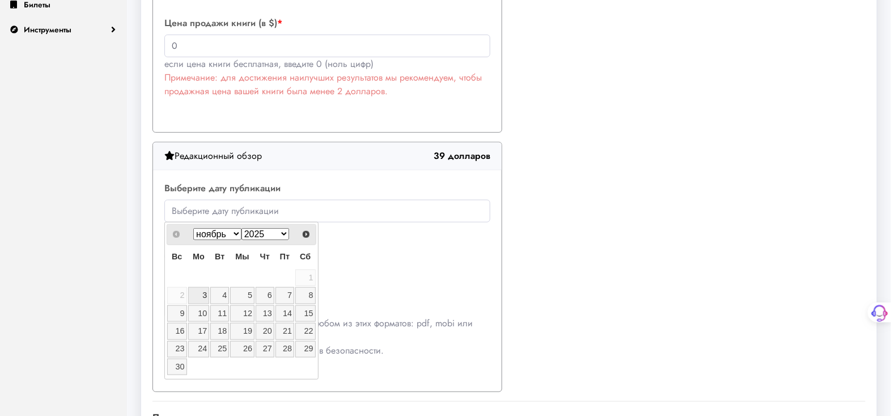
click at [627, 210] on div "Назад Выберите даты акций и обновления для книги «Бесконечные лики любви: Пока …" at bounding box center [509, 60] width 727 height 680
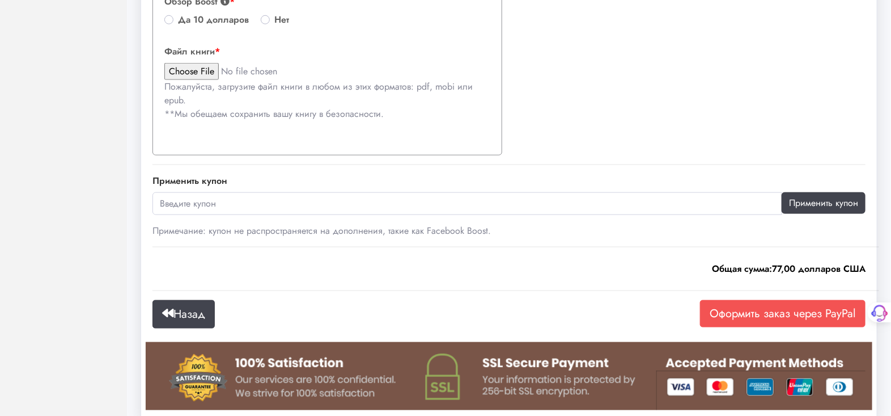
scroll to position [630, 0]
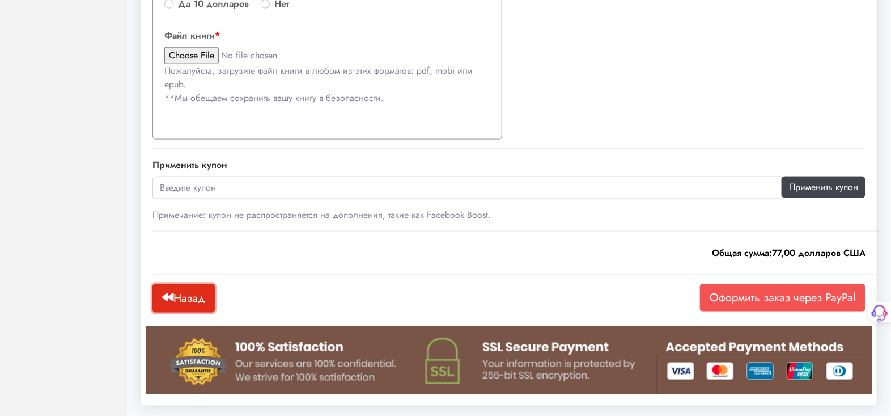
click at [191, 290] on font "Назад" at bounding box center [190, 298] width 32 height 16
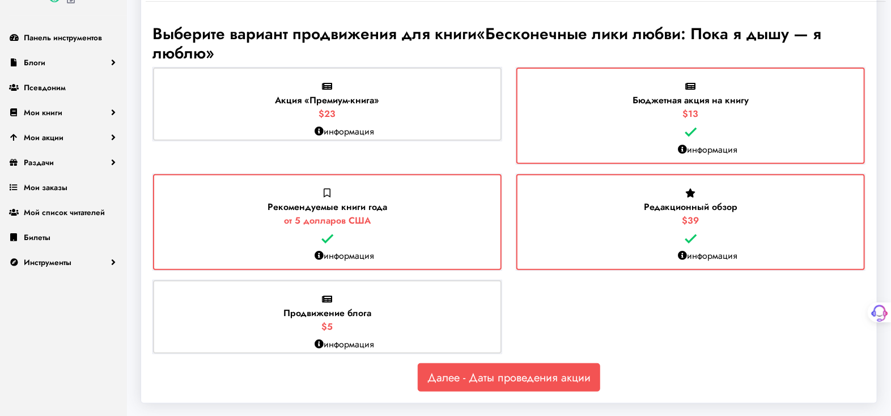
click at [683, 214] on font "$39" at bounding box center [691, 220] width 17 height 13
click at [0, 0] on input "Редакционный обзор $39" at bounding box center [0, 0] width 0 height 0
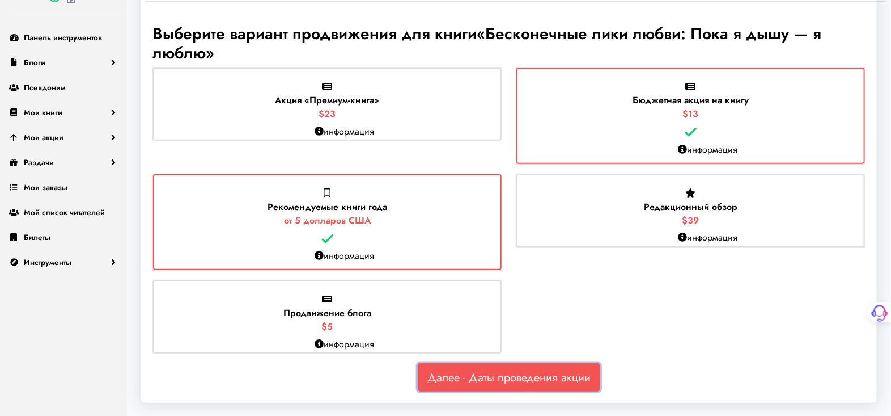
click at [501, 378] on font "Далее - Даты проведения акции" at bounding box center [509, 377] width 163 height 16
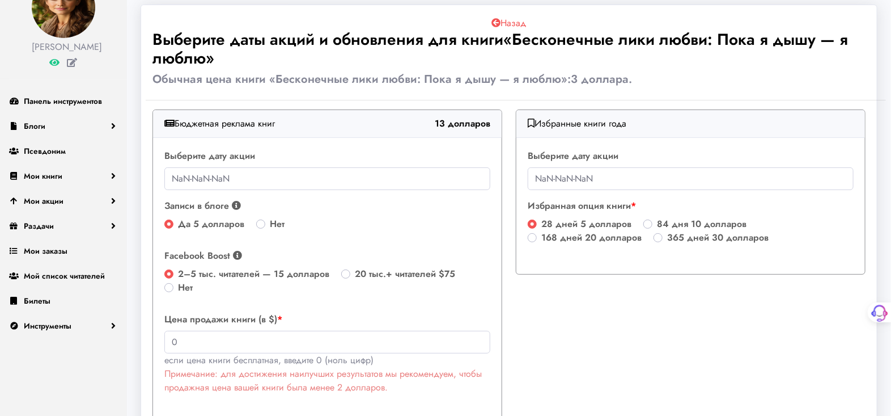
scroll to position [0, 0]
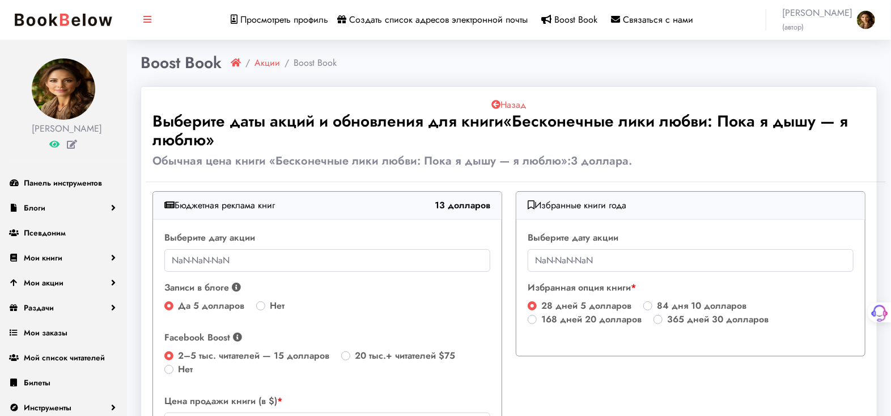
click at [208, 231] on font "Выберите дату акции" at bounding box center [209, 237] width 91 height 13
click at [241, 264] on input "NaN-NaN-NaN" at bounding box center [327, 260] width 326 height 23
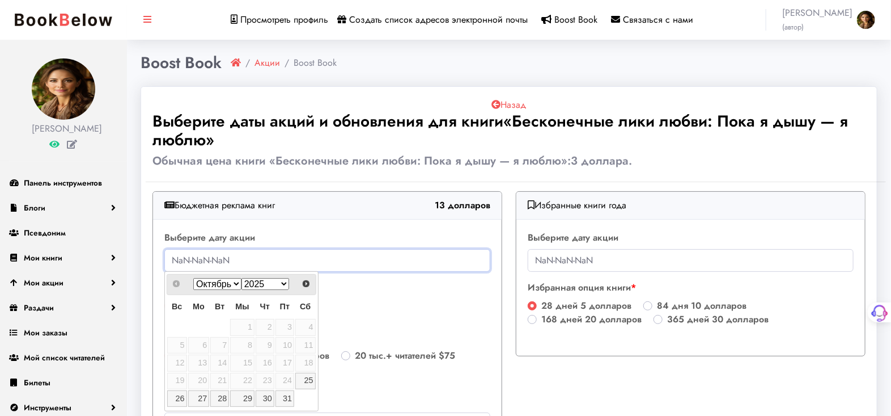
click at [233, 258] on input "NaN-NaN-NaN" at bounding box center [327, 260] width 326 height 23
drag, startPoint x: 233, startPoint y: 258, endPoint x: 177, endPoint y: 253, distance: 56.4
click at [177, 253] on input "NaN-NaN-NaN" at bounding box center [327, 260] width 326 height 23
click at [177, 258] on input "NaN-NaN-NaN" at bounding box center [327, 260] width 326 height 23
click at [170, 262] on input "NaN-NaN-NaN" at bounding box center [327, 260] width 326 height 23
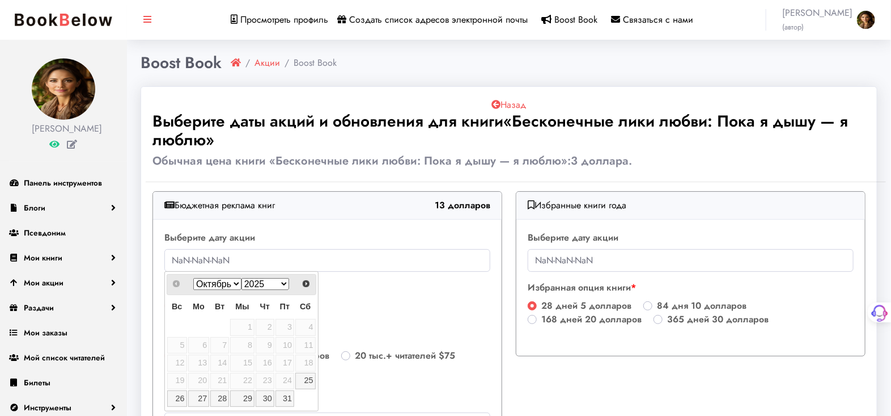
click at [249, 285] on select "2025 2026 2027 2028 2029 2030 2031 2032 2033 2034 2035" at bounding box center [266, 284] width 48 height 12
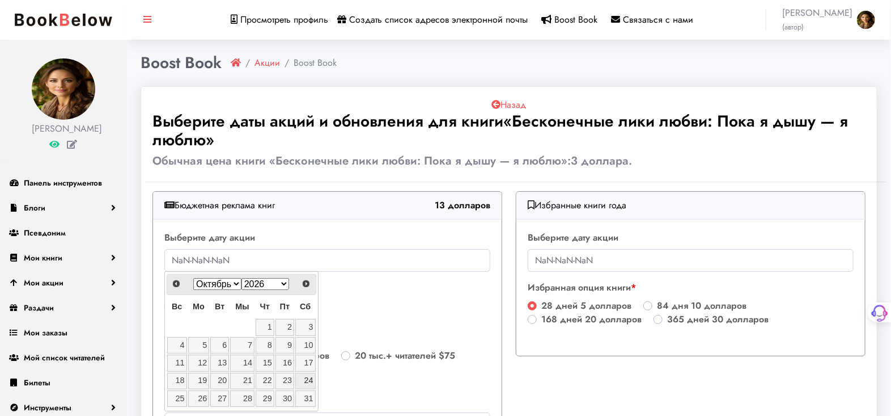
click at [293, 284] on div "Янв февраль март апрель Может Джун Июль август сентябрь Октябрь ноябрь Декабрь …" at bounding box center [241, 284] width 107 height 16
click at [283, 280] on select "2025 2026 2027 2028 2029 2030 2031 2032 2033 2034 2035 2036" at bounding box center [266, 284] width 48 height 12
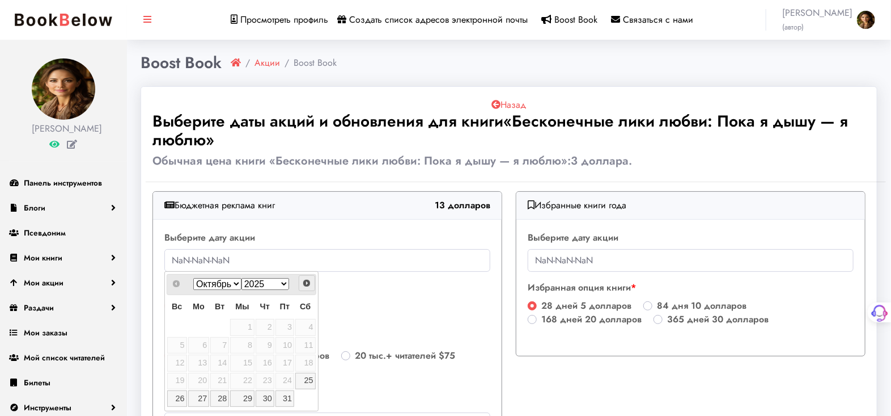
click at [304, 284] on span "Следующий" at bounding box center [306, 282] width 9 height 9
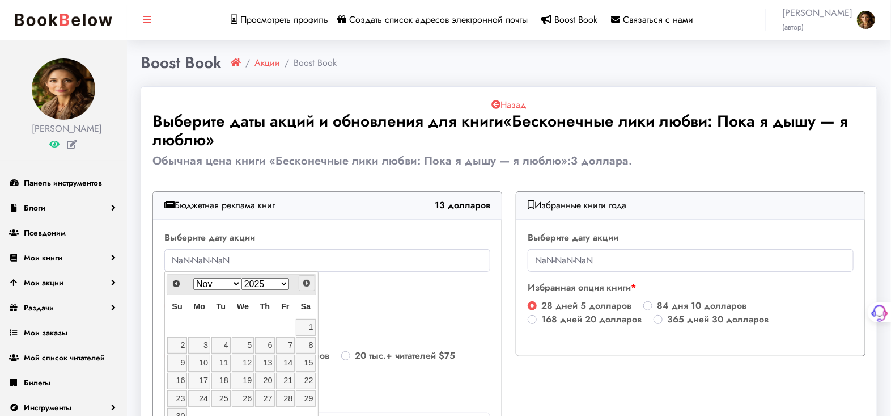
click at [305, 284] on span "Next" at bounding box center [306, 282] width 9 height 9
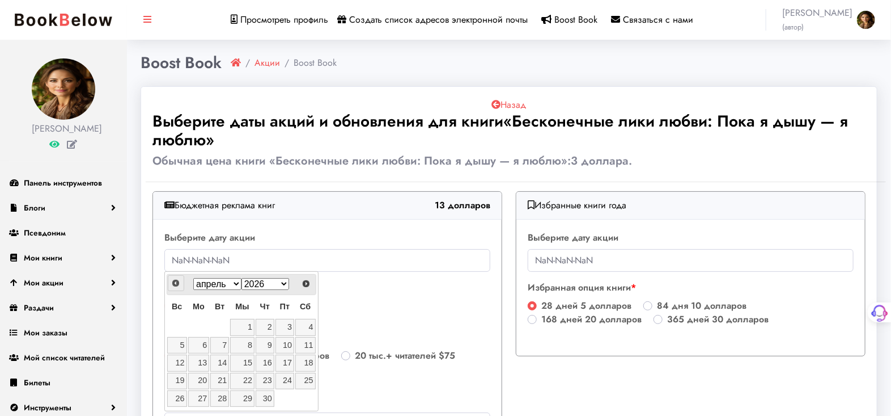
click at [173, 280] on span "Предыдущая" at bounding box center [175, 282] width 9 height 9
click at [198, 262] on input "NaN-NaN-NaN" at bounding box center [327, 260] width 326 height 23
click at [221, 324] on link "3" at bounding box center [219, 327] width 19 height 16
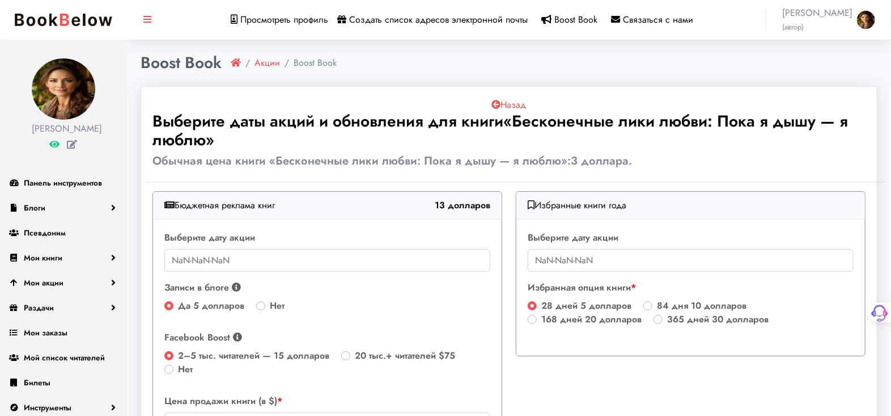
click at [209, 246] on div "Выберите дату акции NaN-NaN-NaN" at bounding box center [327, 251] width 326 height 41
click at [242, 247] on div "Выберите дату акции NaN-NaN-NaN" at bounding box center [327, 251] width 326 height 41
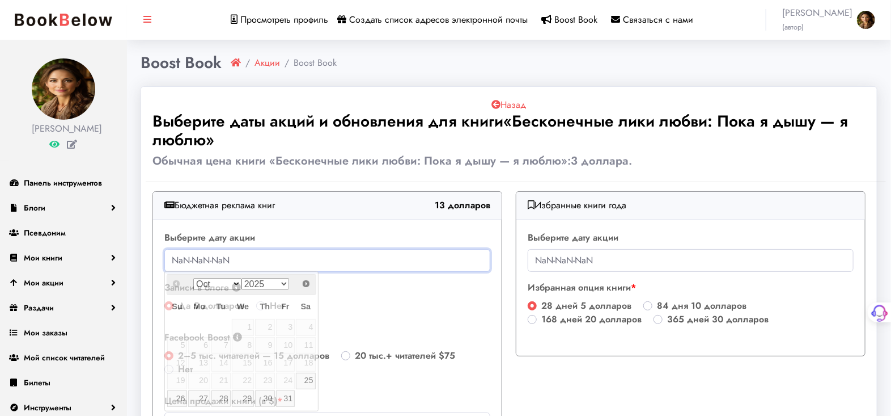
click at [227, 254] on input "NaN-NaN-NaN" at bounding box center [327, 260] width 326 height 23
click at [284, 285] on select "2025 2026 2027 2028 2029 2030 2031 2032 2033 2034 2035" at bounding box center [266, 284] width 48 height 12
click at [286, 397] on font "31" at bounding box center [287, 398] width 9 height 9
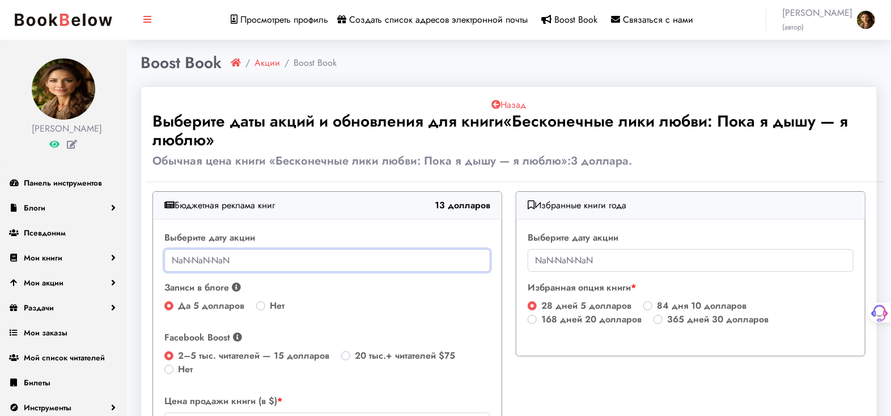
click at [235, 252] on input "NaN-NaN-NaN" at bounding box center [327, 260] width 326 height 23
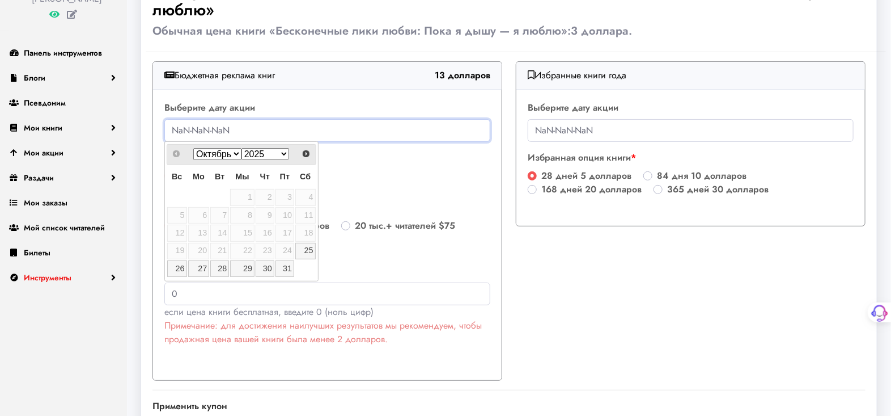
scroll to position [63, 0]
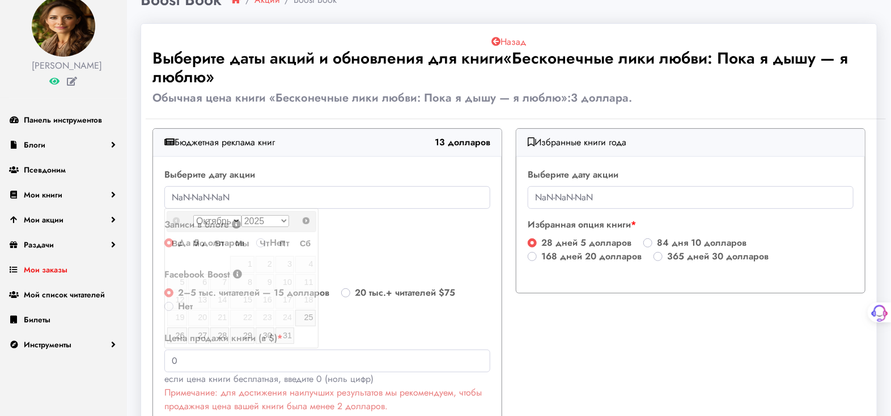
click at [39, 269] on font "Мои заказы" at bounding box center [46, 269] width 44 height 11
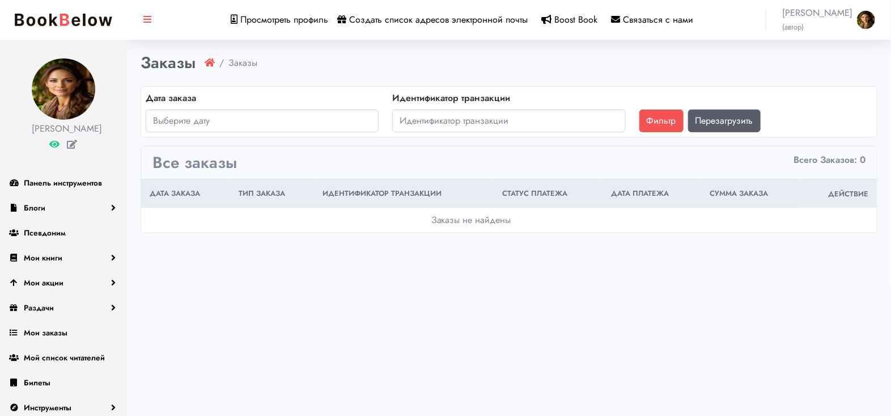
click at [650, 19] on font "Связаться с нами" at bounding box center [659, 19] width 70 height 13
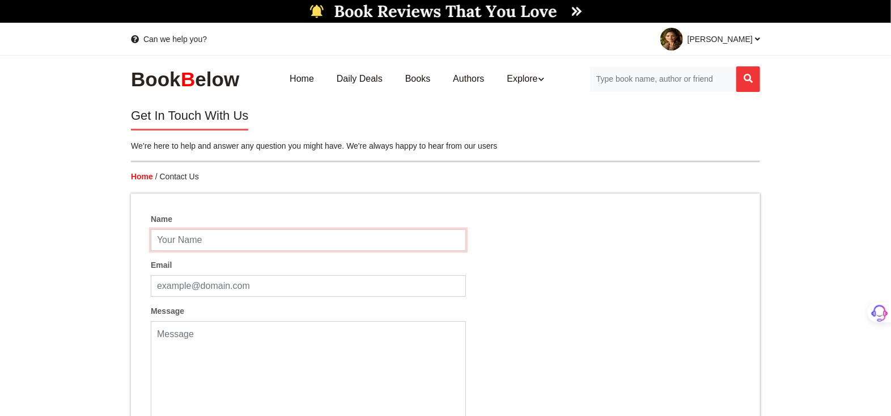
click at [188, 237] on div "Name" at bounding box center [341, 231] width 399 height 37
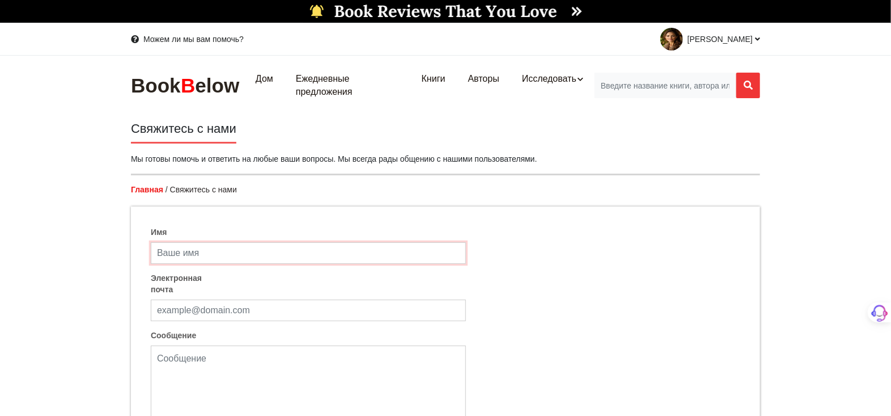
type input "[PERSON_NAME]"
click at [173, 313] on input "Электронная почта" at bounding box center [308, 310] width 315 height 22
type input "[EMAIL_ADDRESS][DOMAIN_NAME]"
click at [172, 362] on textarea "Сообщение" at bounding box center [308, 419] width 315 height 149
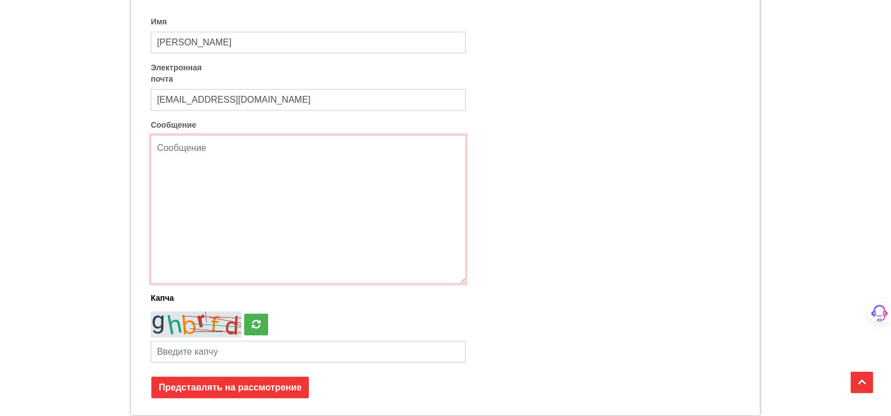
scroll to position [252, 0]
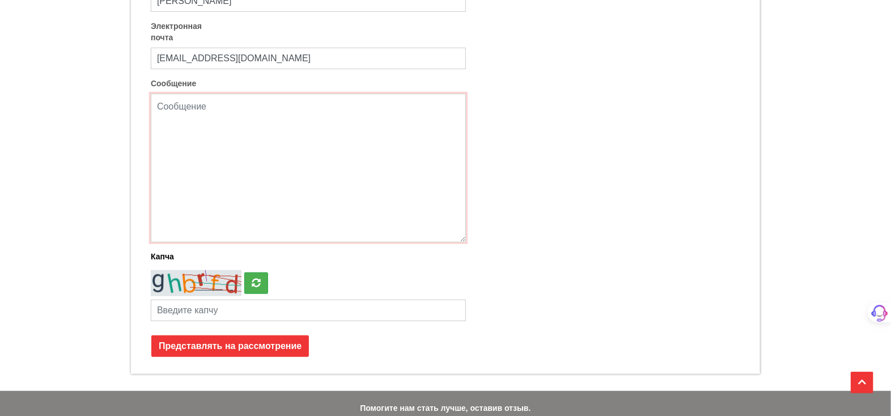
paste textarea "hi. I couldn't choose and arrange a promotion. Your dates just don't work. I do…"
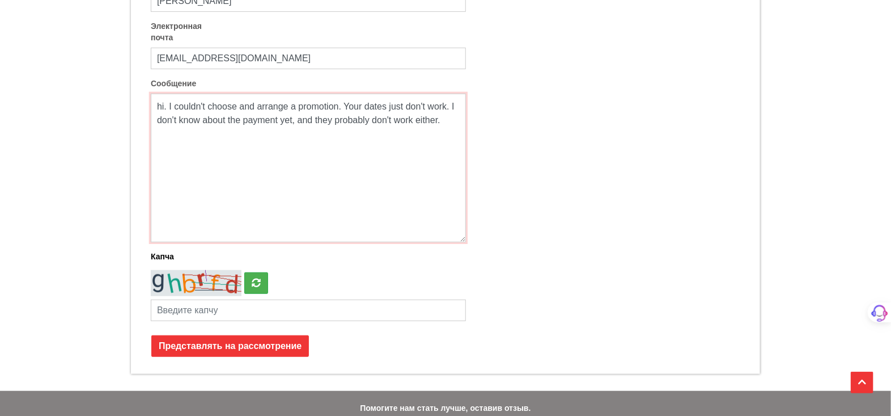
type textarea "hi. I couldn't choose and arrange a promotion. Your dates just don't work. I do…"
click at [167, 310] on input "text" at bounding box center [308, 310] width 315 height 22
type input "["
click at [249, 346] on input "Представлять на рассмотрение" at bounding box center [230, 346] width 158 height 22
drag, startPoint x: 191, startPoint y: 305, endPoint x: 150, endPoint y: 302, distance: 40.9
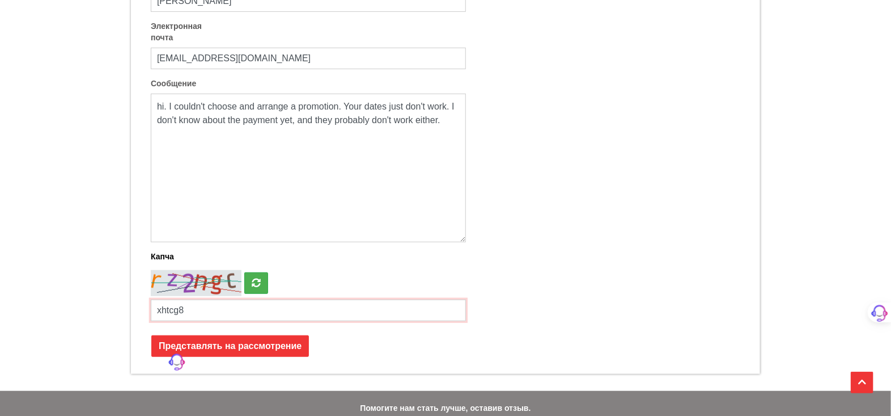
click at [150, 302] on div "xhtcg8" at bounding box center [308, 294] width 332 height 54
type input "8fYfpz"
click at [242, 351] on input "Представлять на рассмотрение" at bounding box center [230, 346] width 158 height 22
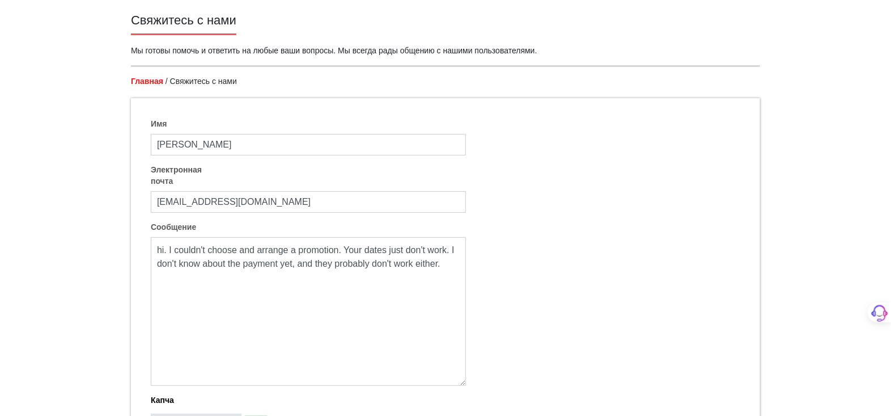
scroll to position [0, 0]
